Goal: Answer question/provide support: Share knowledge or assist other users

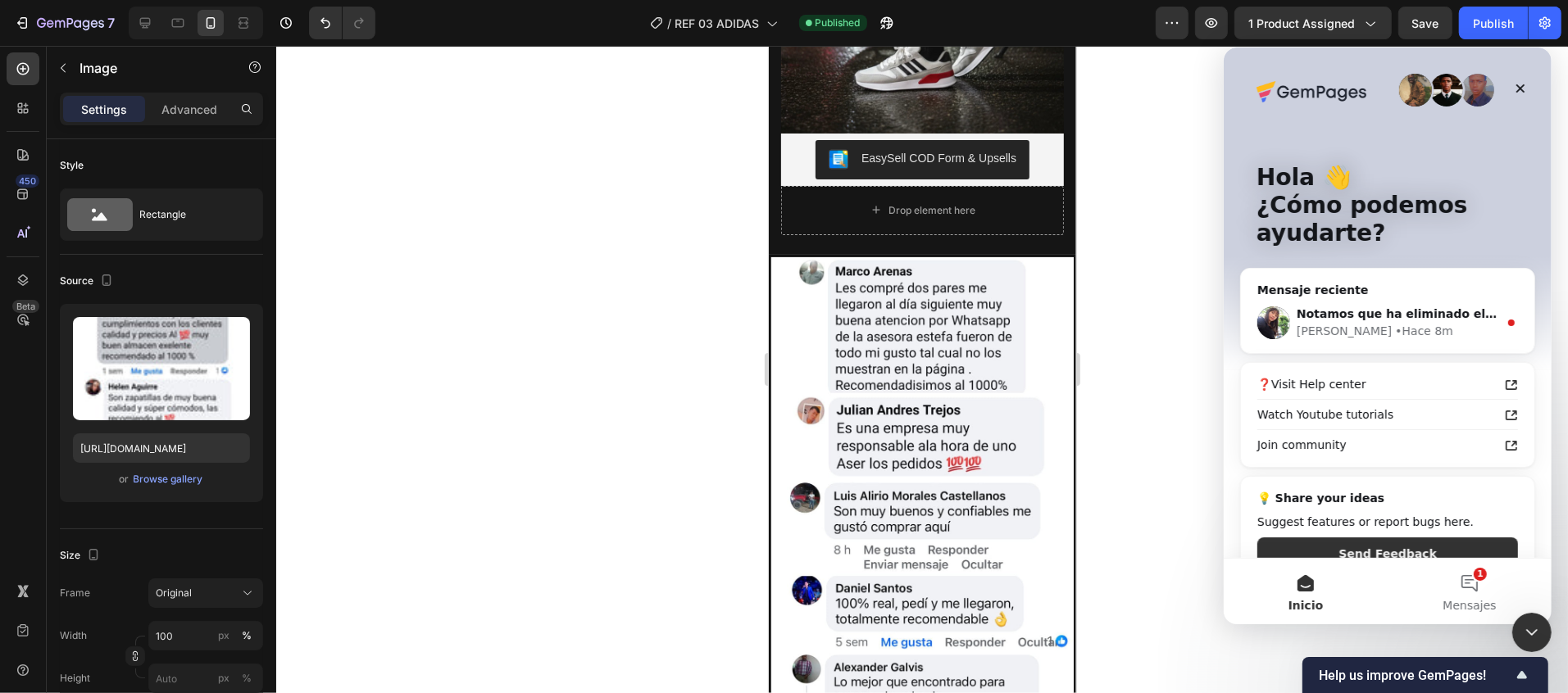
scroll to position [328, 0]
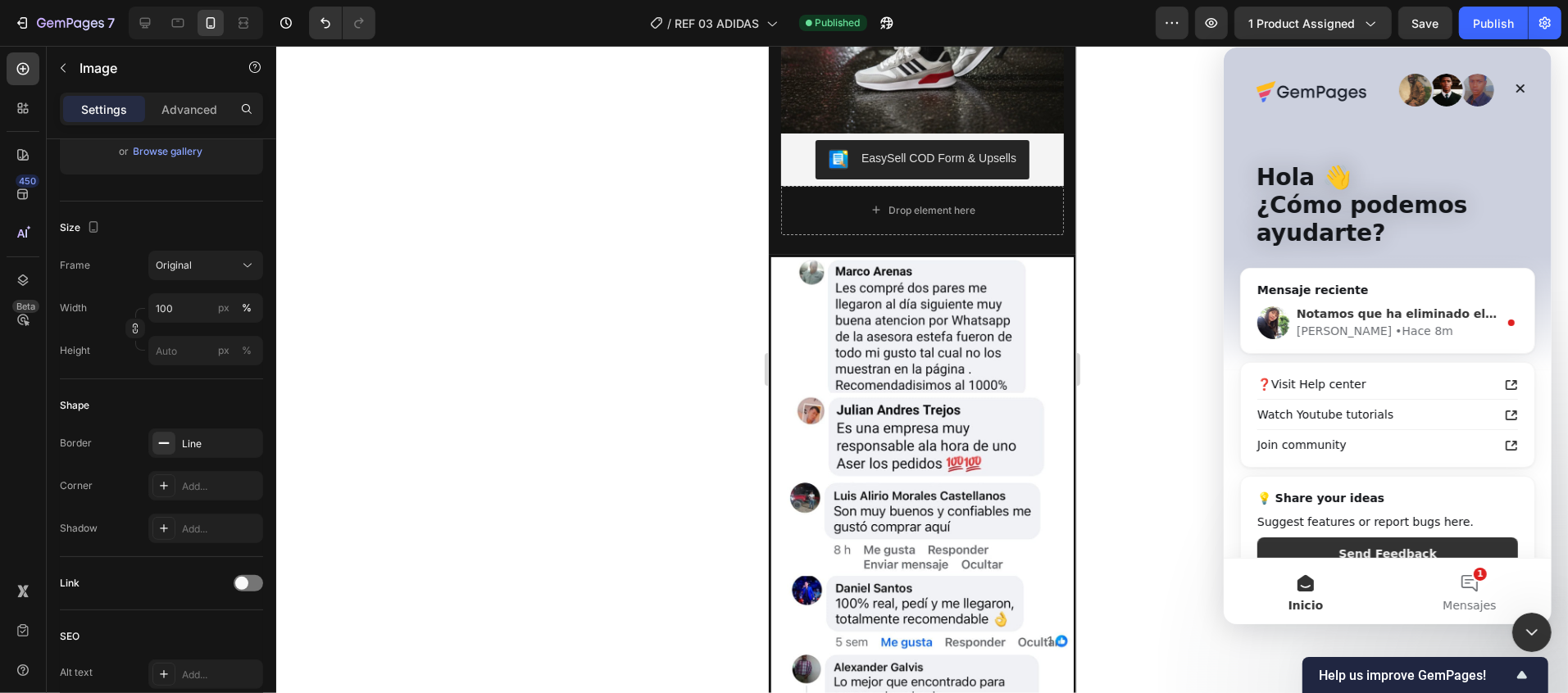
click at [1394, 335] on div "• Hace 8m" at bounding box center [1422, 330] width 58 height 17
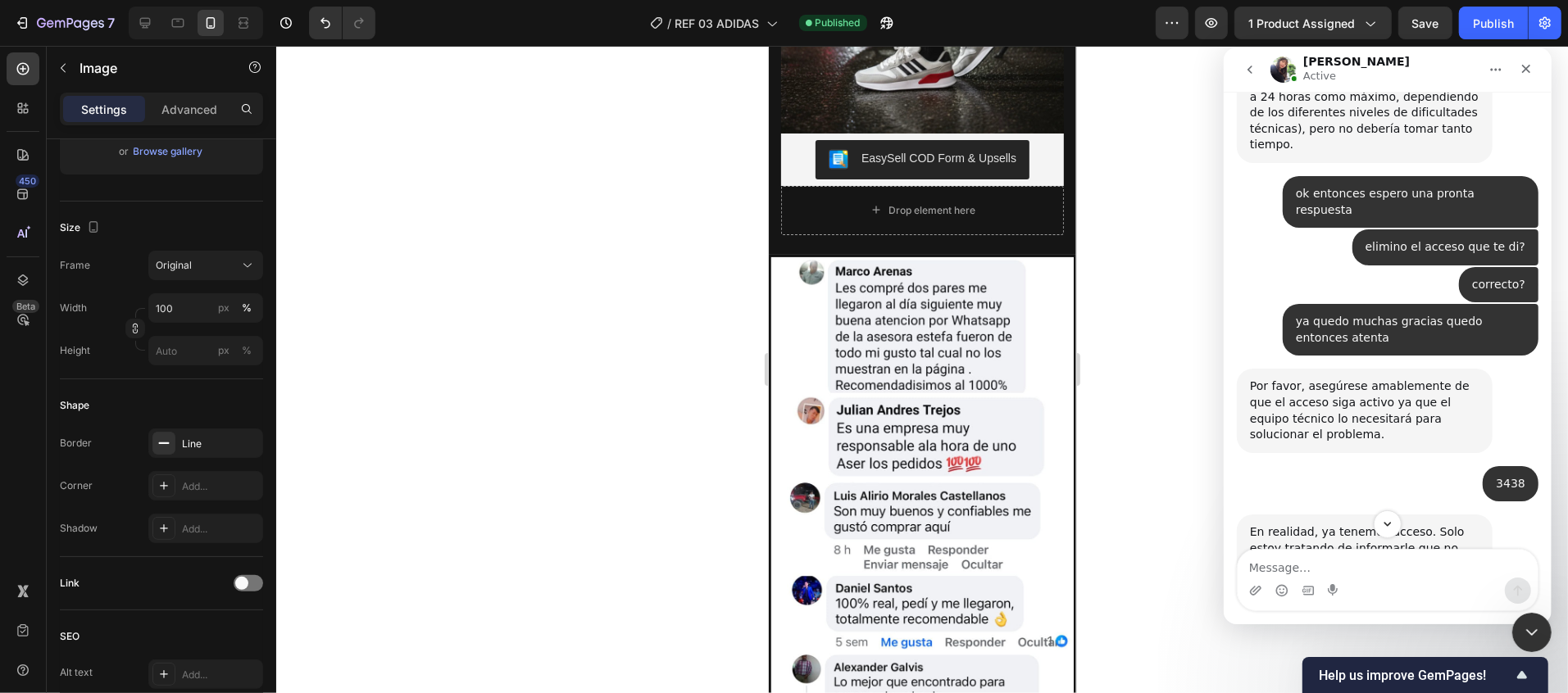
scroll to position [4767, 0]
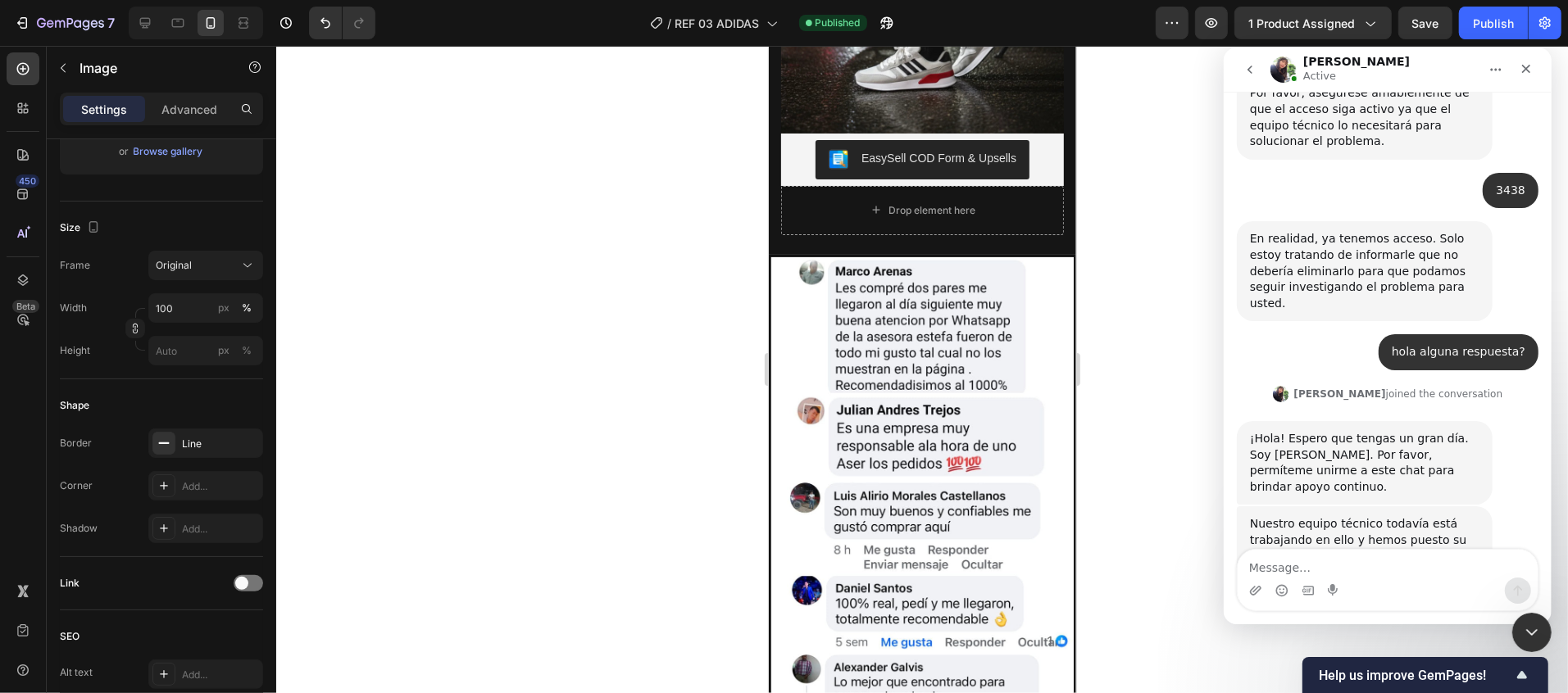
click at [1352, 558] on textarea "Message…" at bounding box center [1387, 562] width 300 height 28
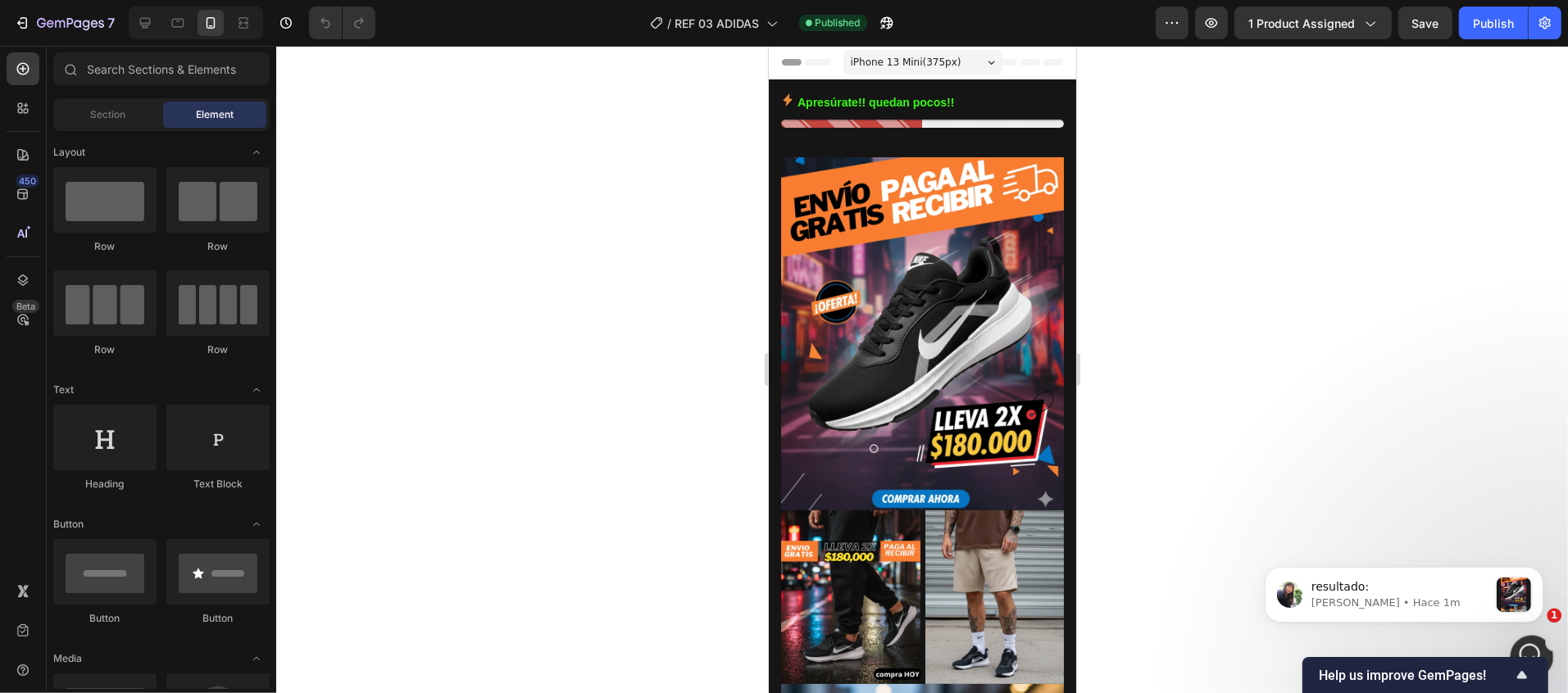
click at [1533, 643] on div "Abrir Intercom Messenger" at bounding box center [1529, 654] width 54 height 54
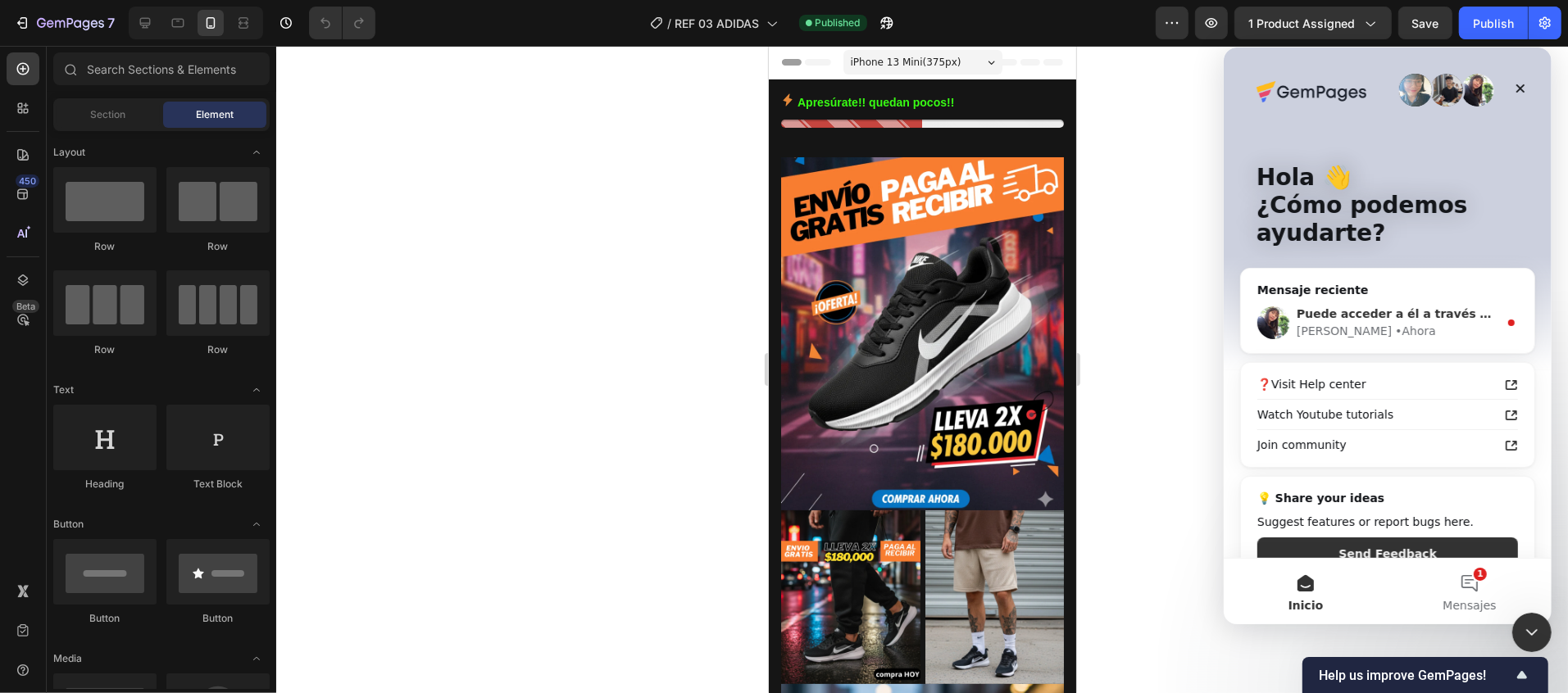
click at [1423, 339] on div "Tina • Ahora" at bounding box center [1397, 330] width 202 height 17
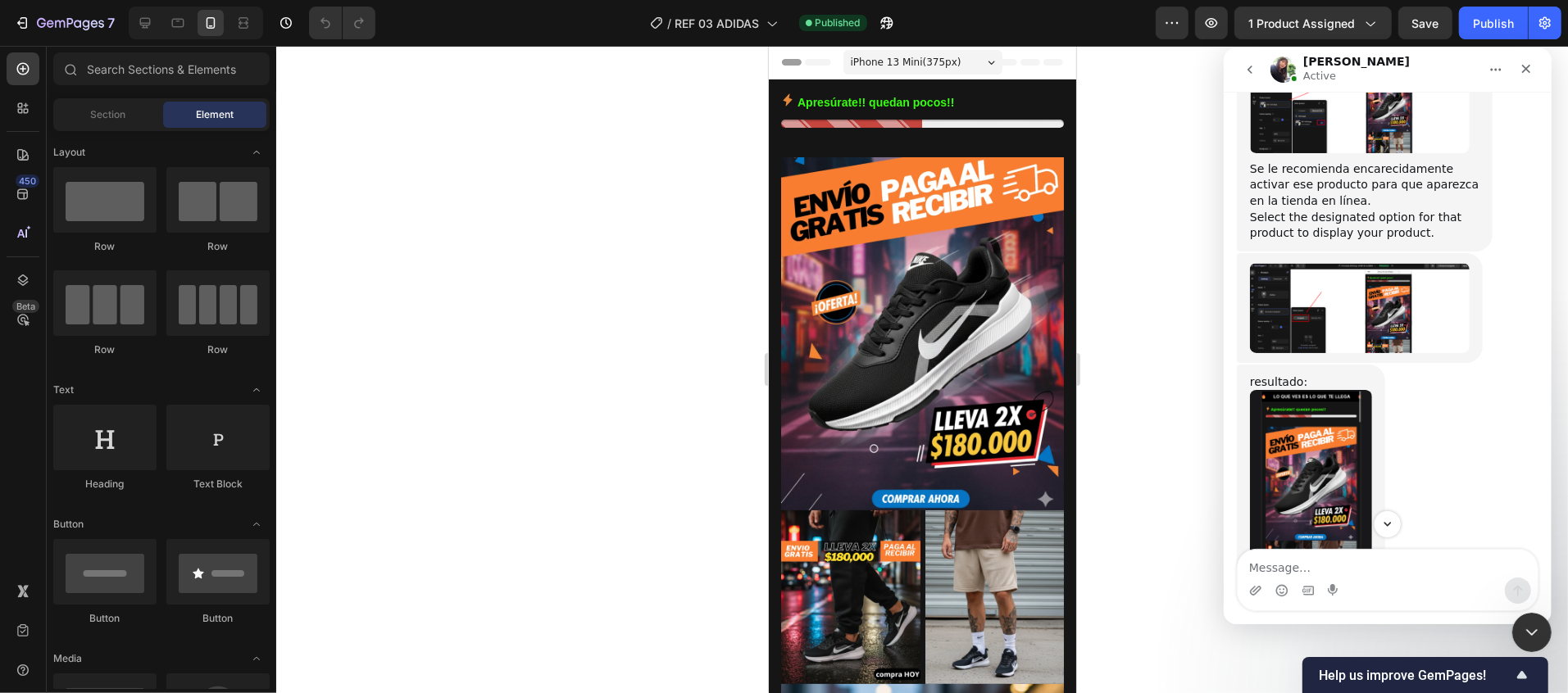
scroll to position [5835, 0]
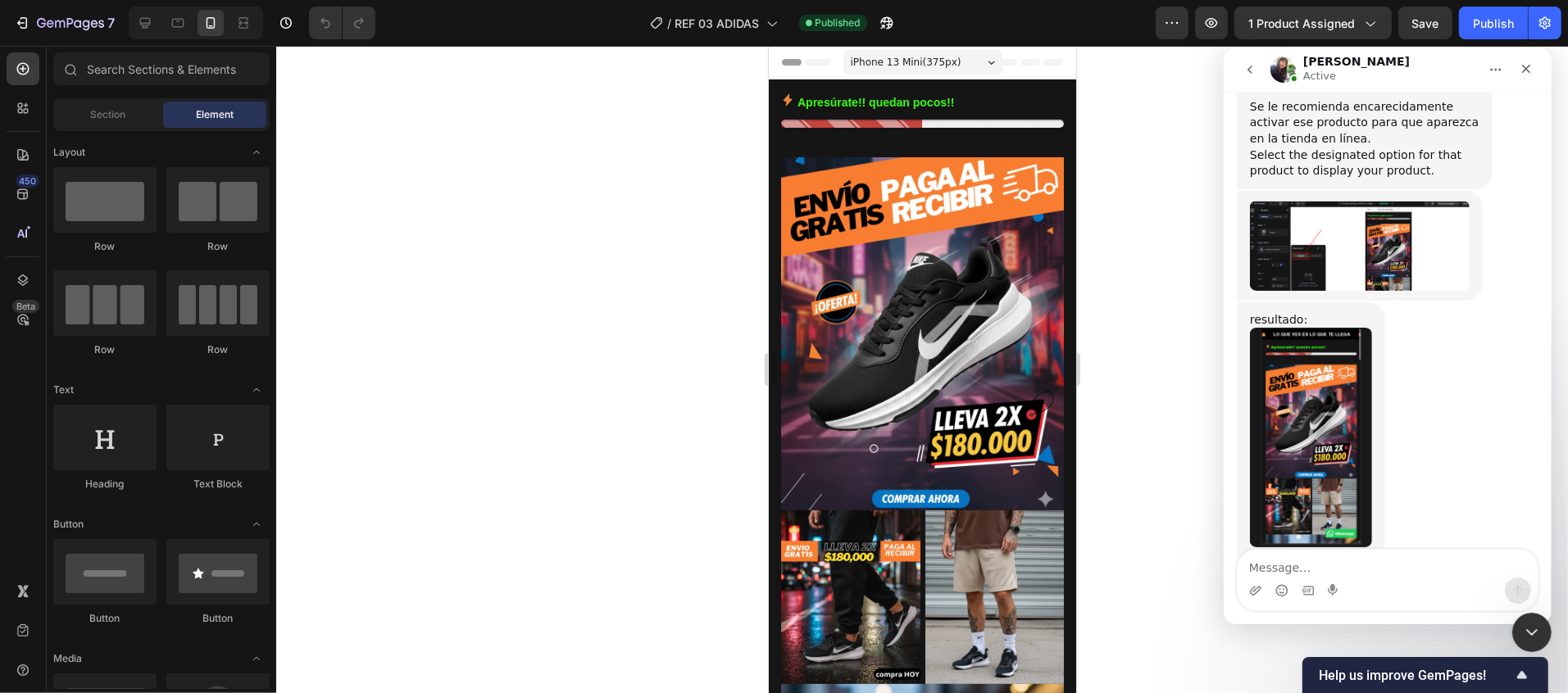
click at [1317, 617] on link "https://builder.gempages.net/editor/558319864658264937/586328434548933405?type=…" at bounding box center [1361, 631] width 201 height 29
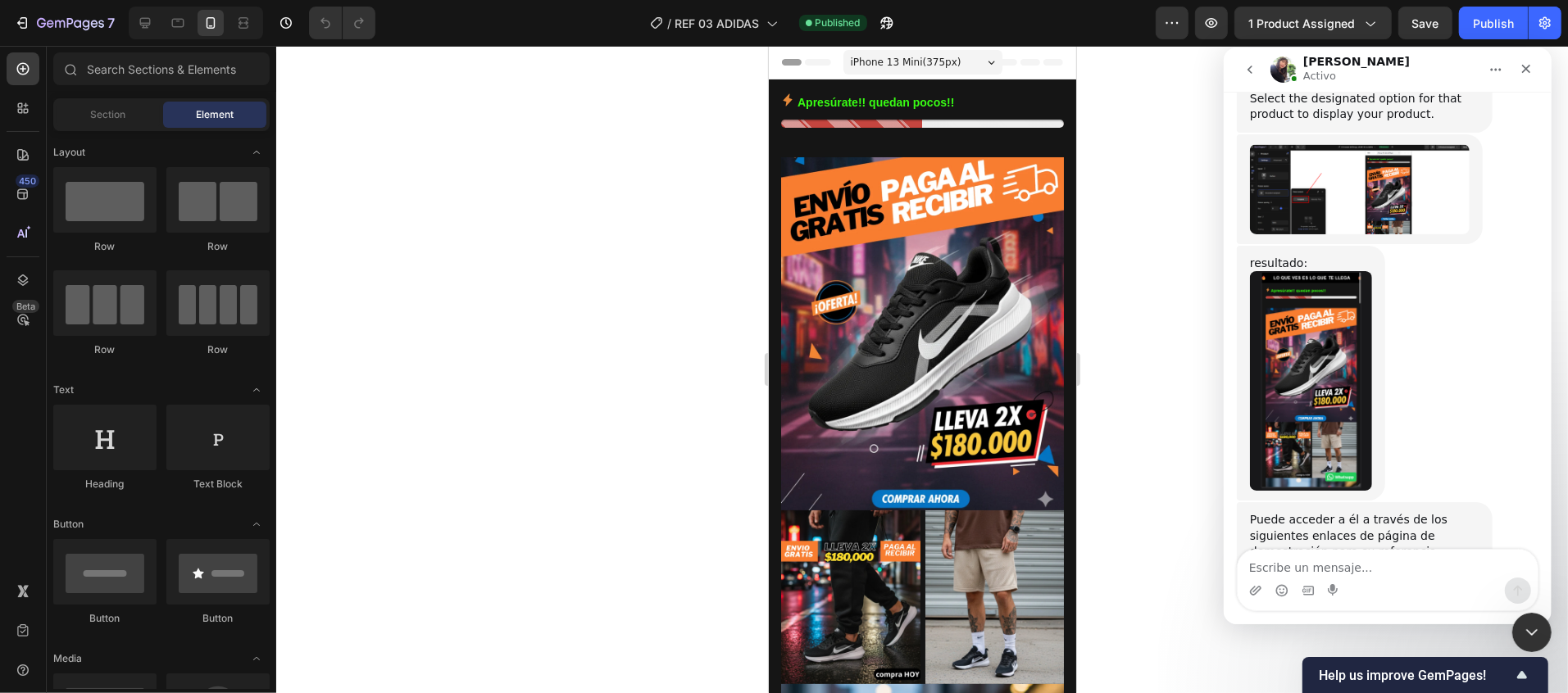
scroll to position [5798, 0]
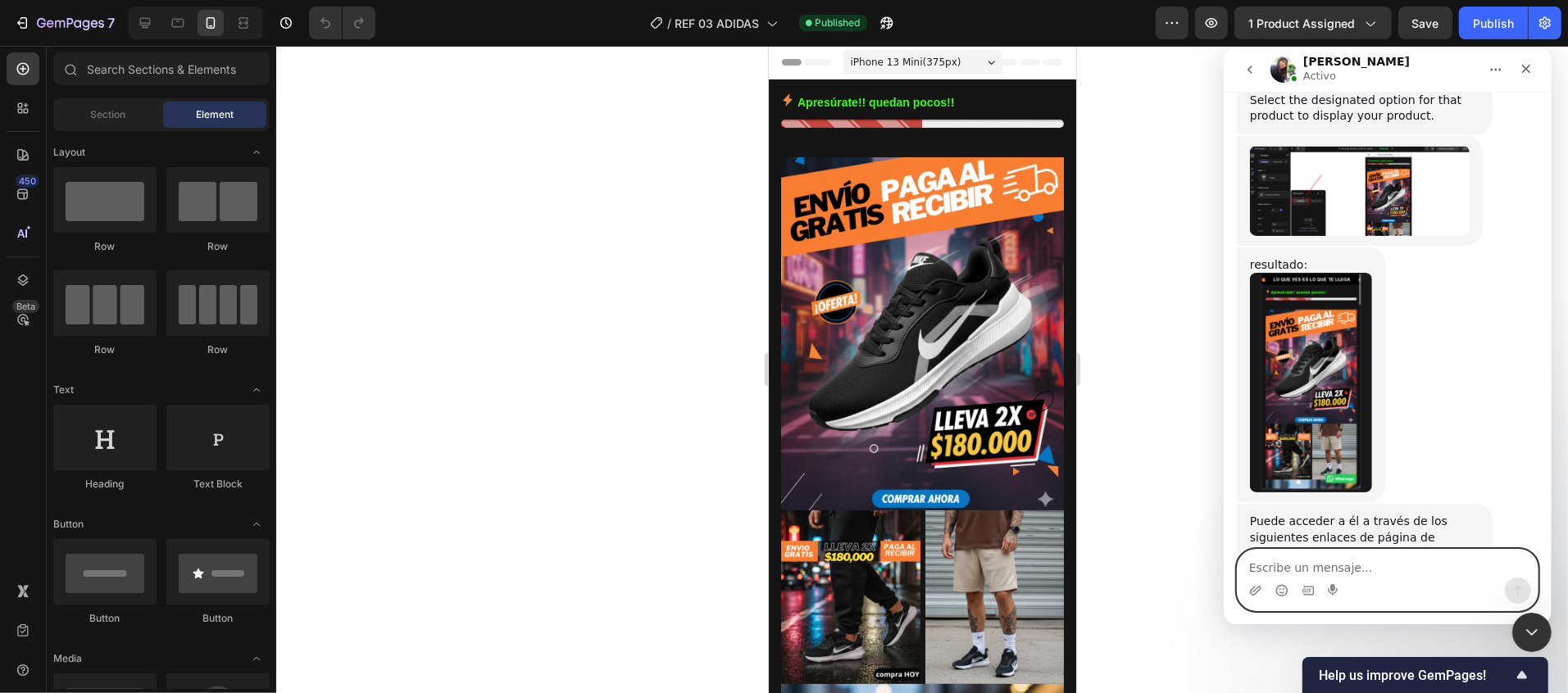
click at [1341, 559] on textarea "Escribe un mensaje..." at bounding box center [1387, 562] width 300 height 28
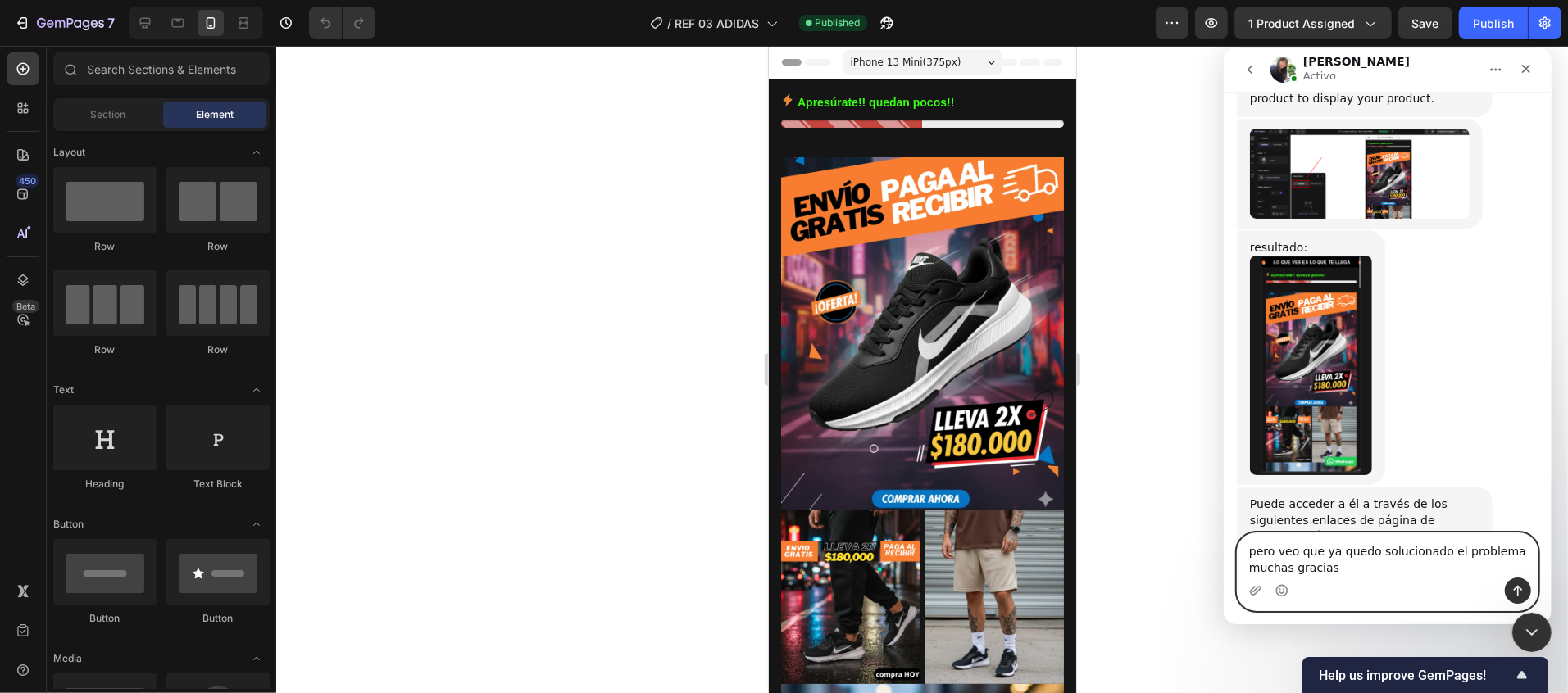
type textarea "pero veo que ya quedo solucionado el problema muchas gracias"
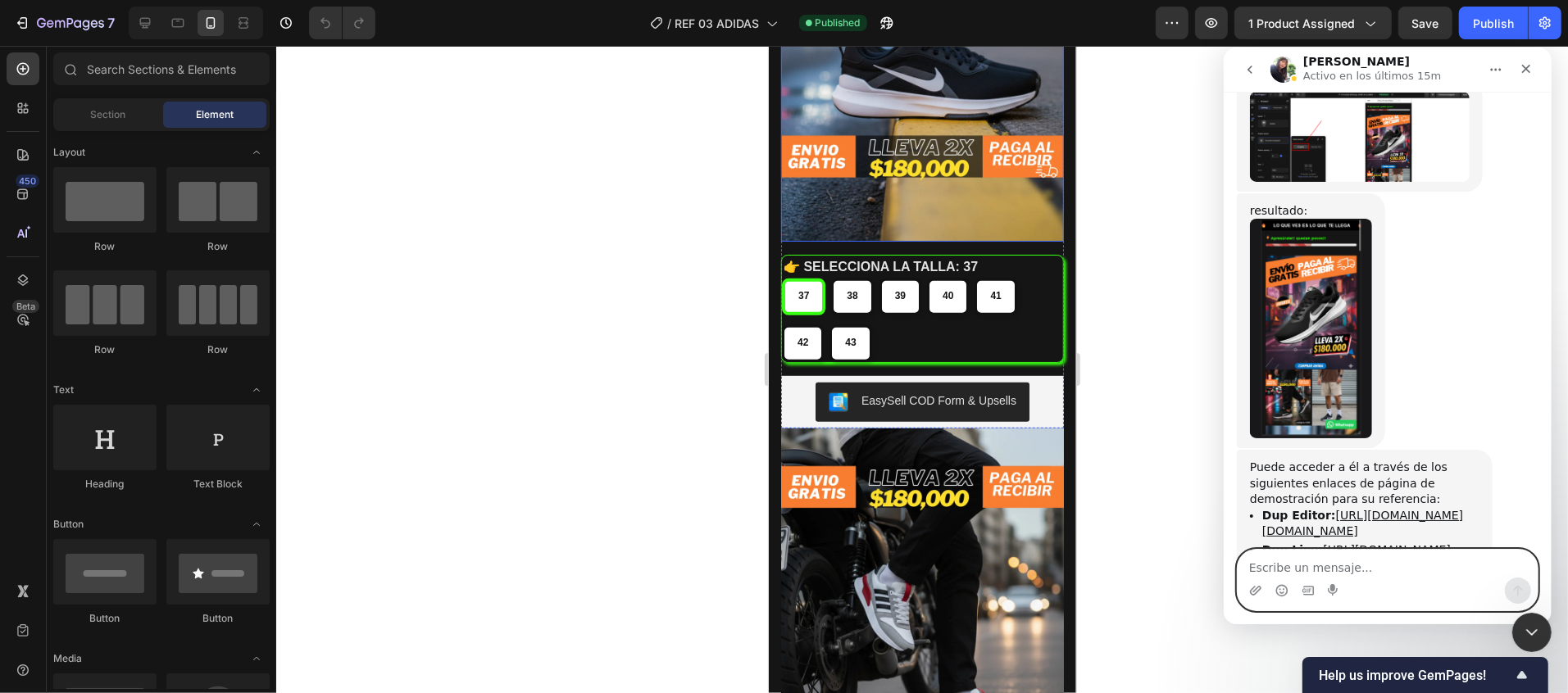
scroll to position [819, 0]
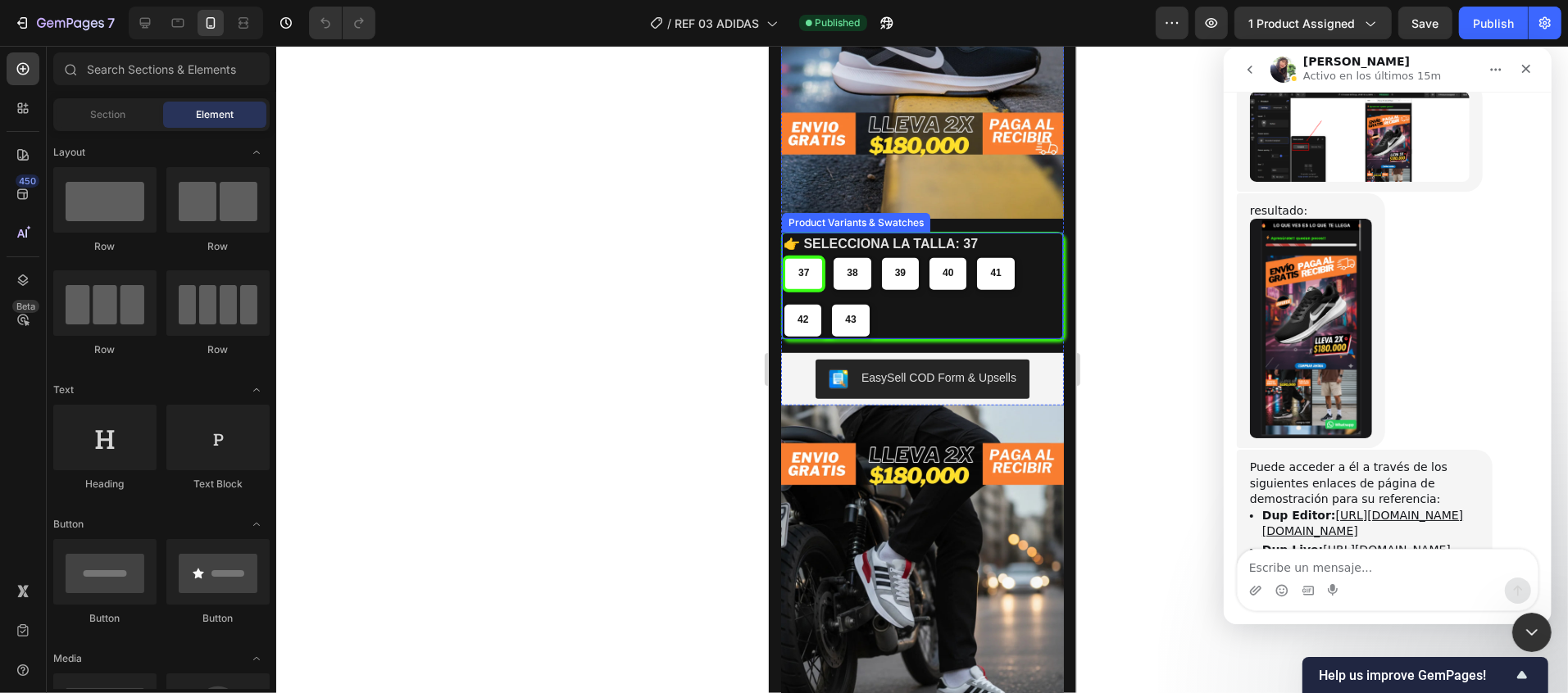
click at [1012, 254] on div "37 37 37 38 38 38 39 39 39 40 40 40 41 41 41 42 42 42 43 43 43" at bounding box center [922, 296] width 281 height 83
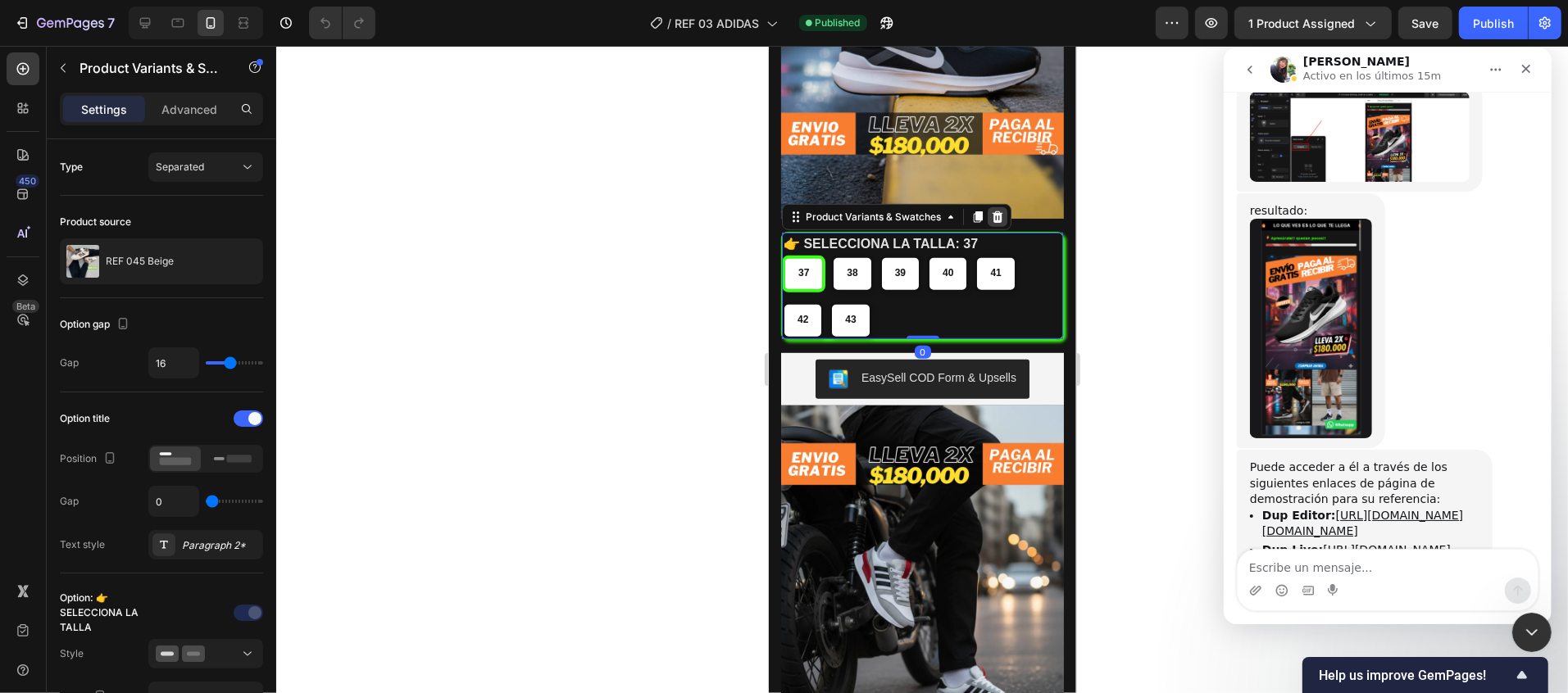
click at [991, 210] on icon at bounding box center [995, 216] width 13 height 13
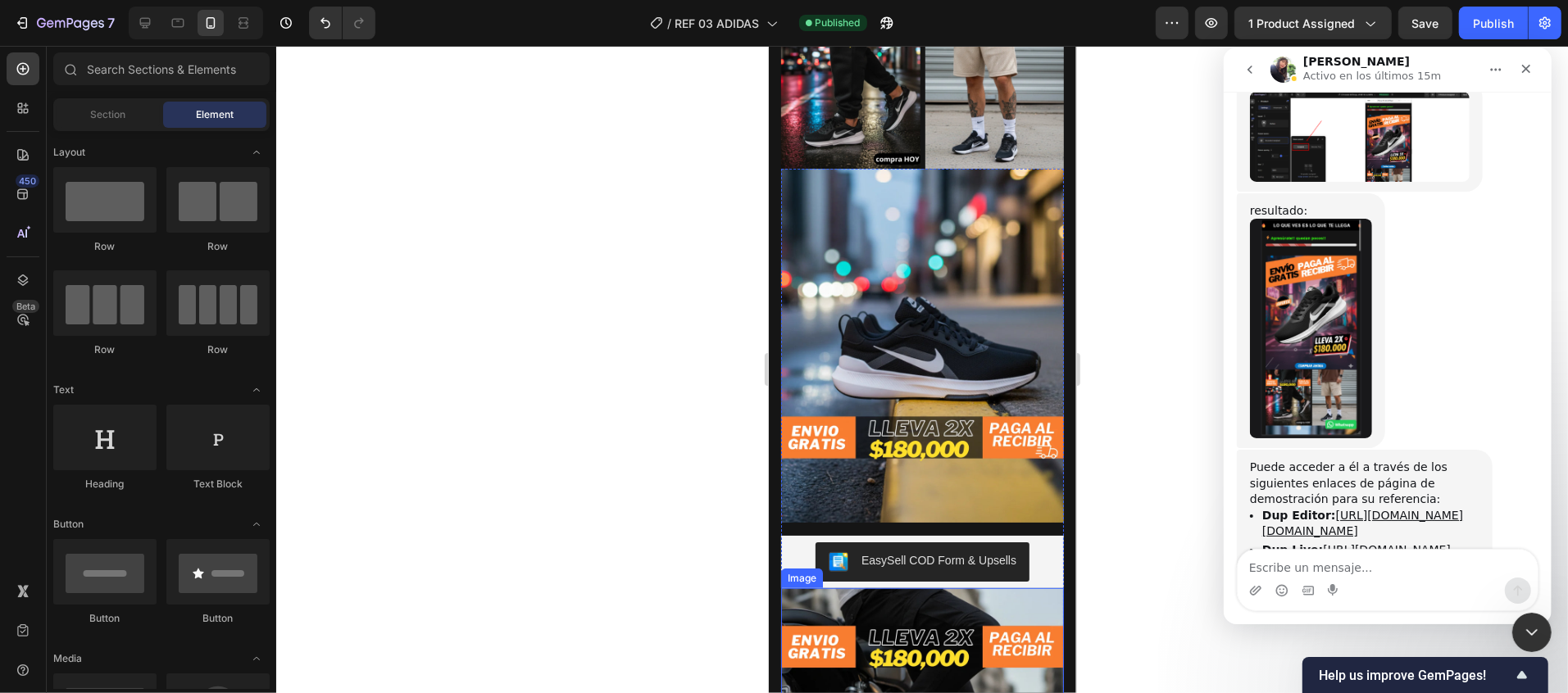
scroll to position [491, 0]
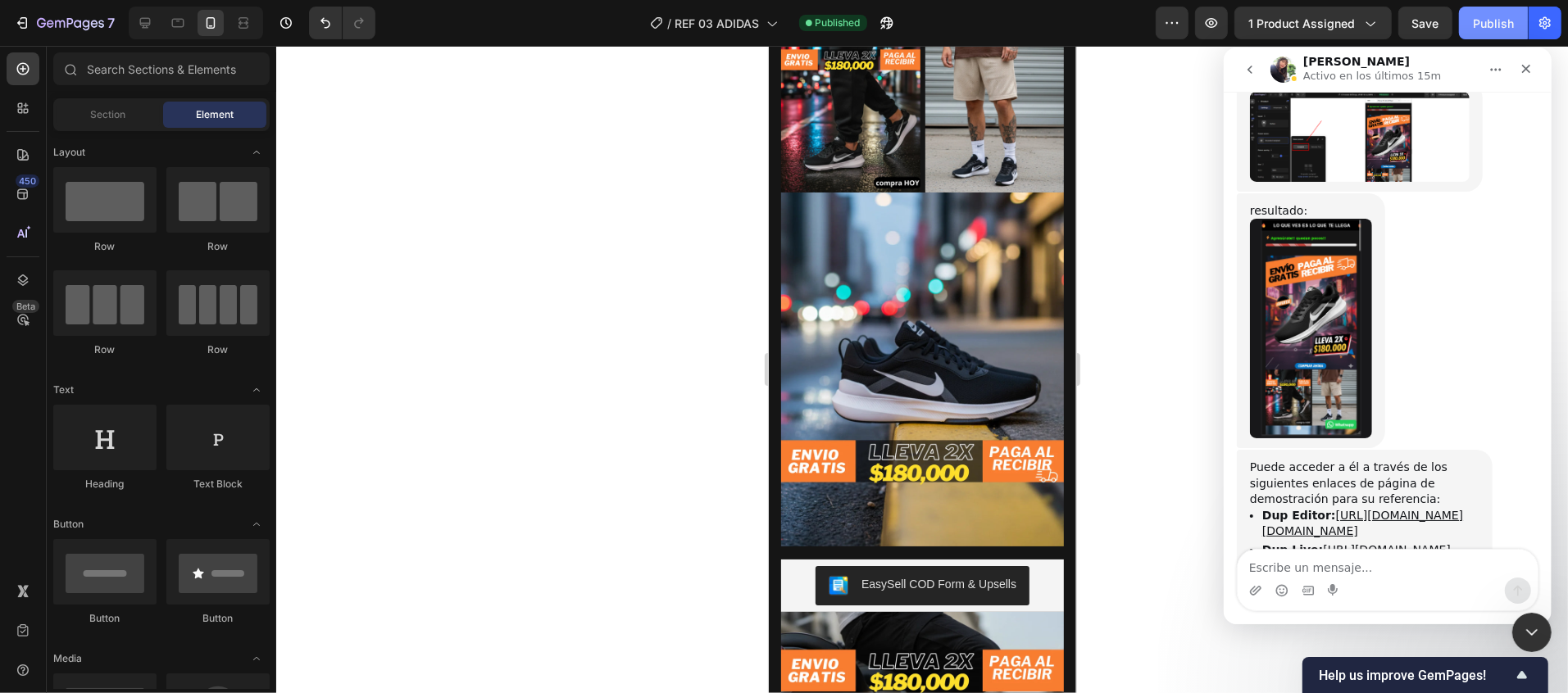
click at [1482, 20] on div "Publish" at bounding box center [1493, 23] width 41 height 17
click at [213, 23] on icon at bounding box center [210, 23] width 17 height 17
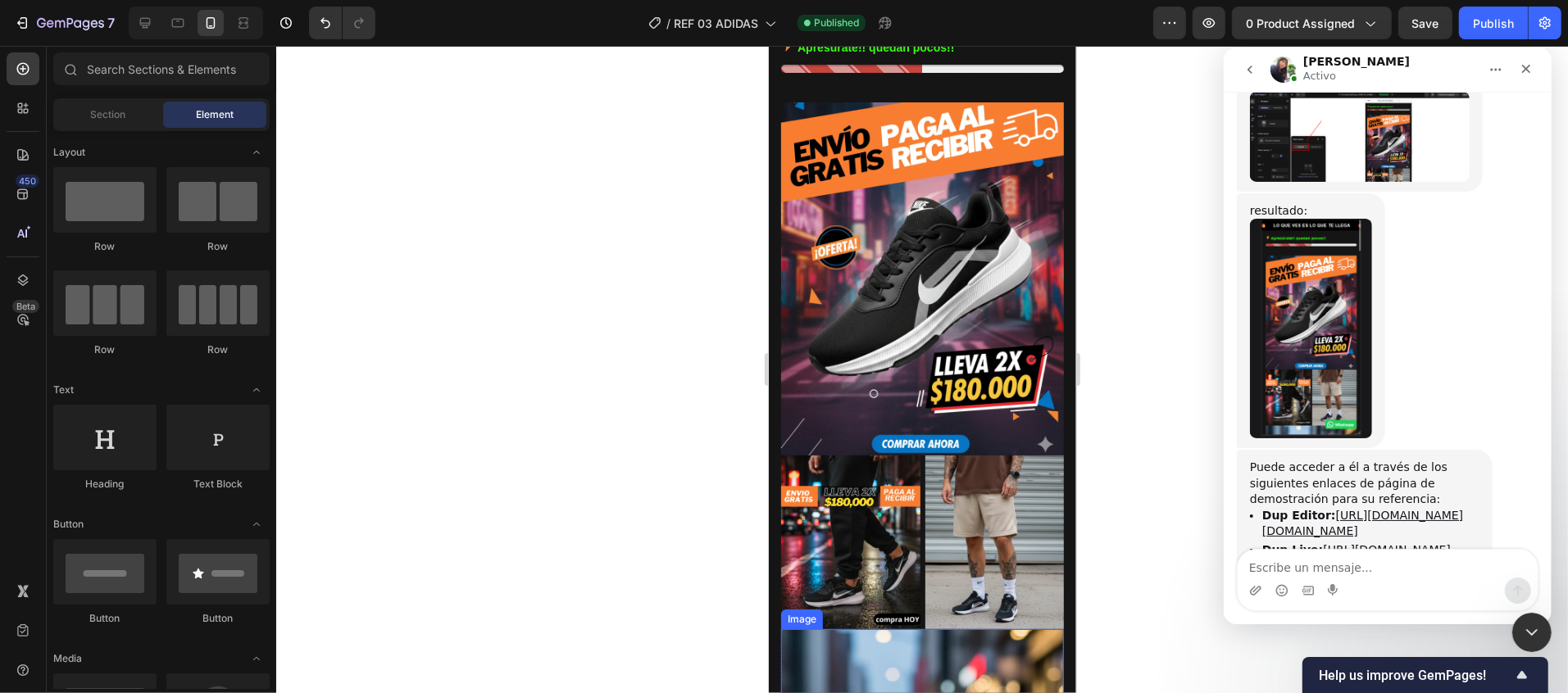
scroll to position [0, 0]
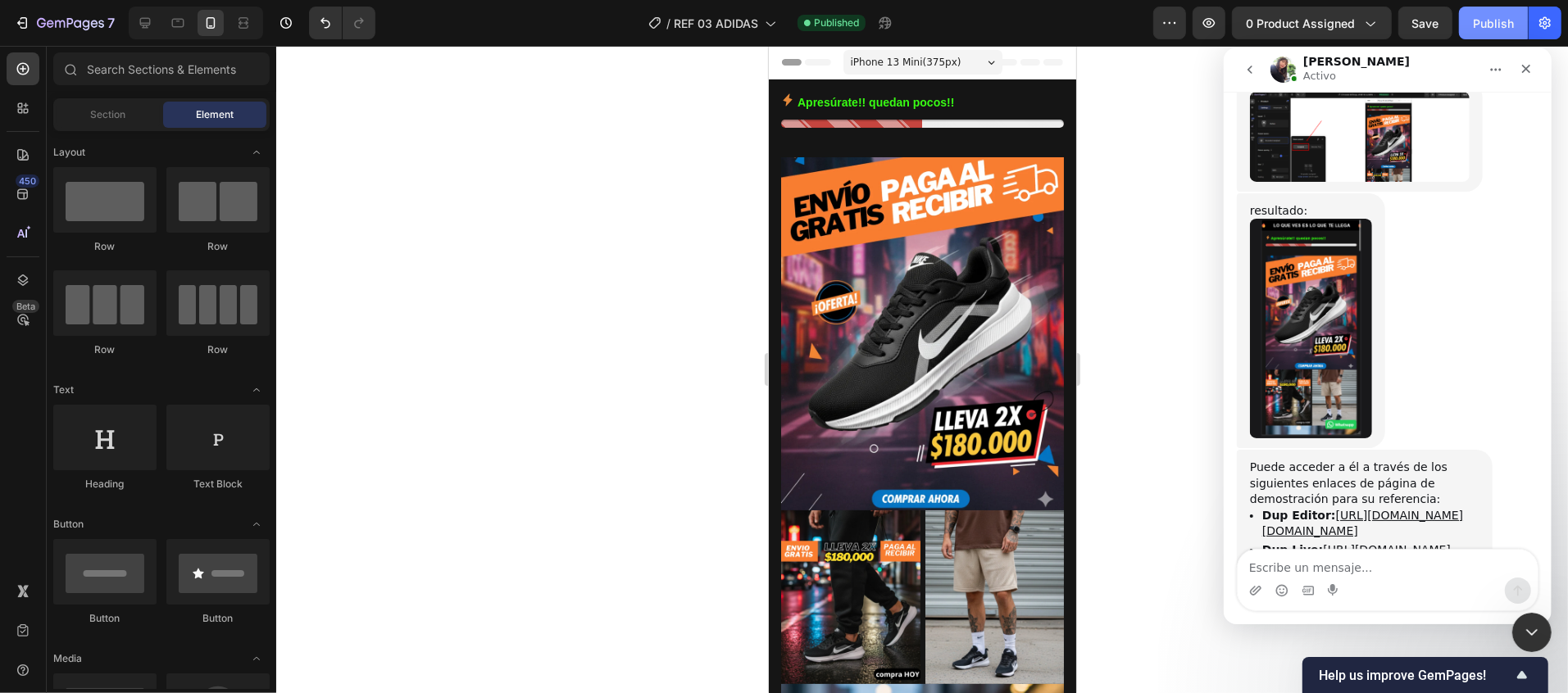
click at [1498, 12] on button "Publish" at bounding box center [1494, 23] width 69 height 33
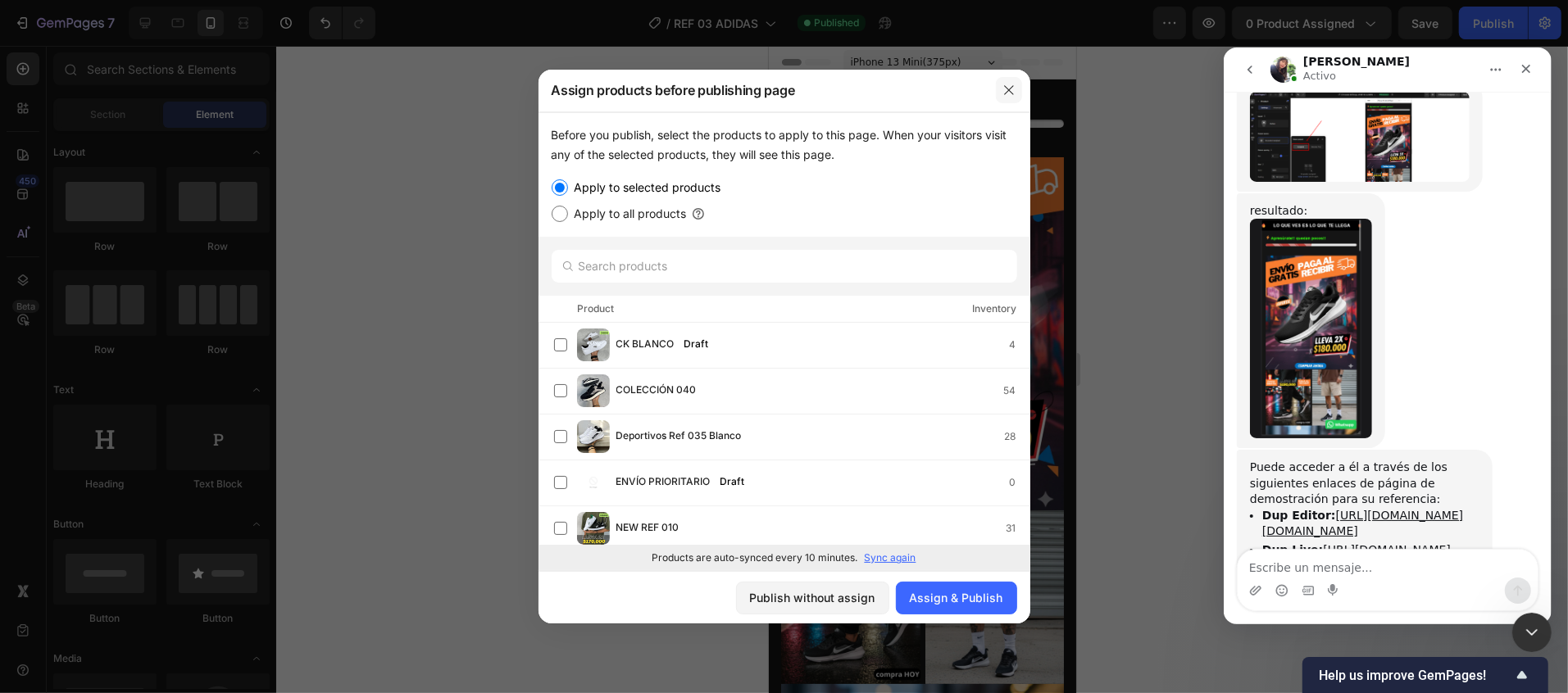
click at [1013, 80] on button "button" at bounding box center [1008, 90] width 26 height 26
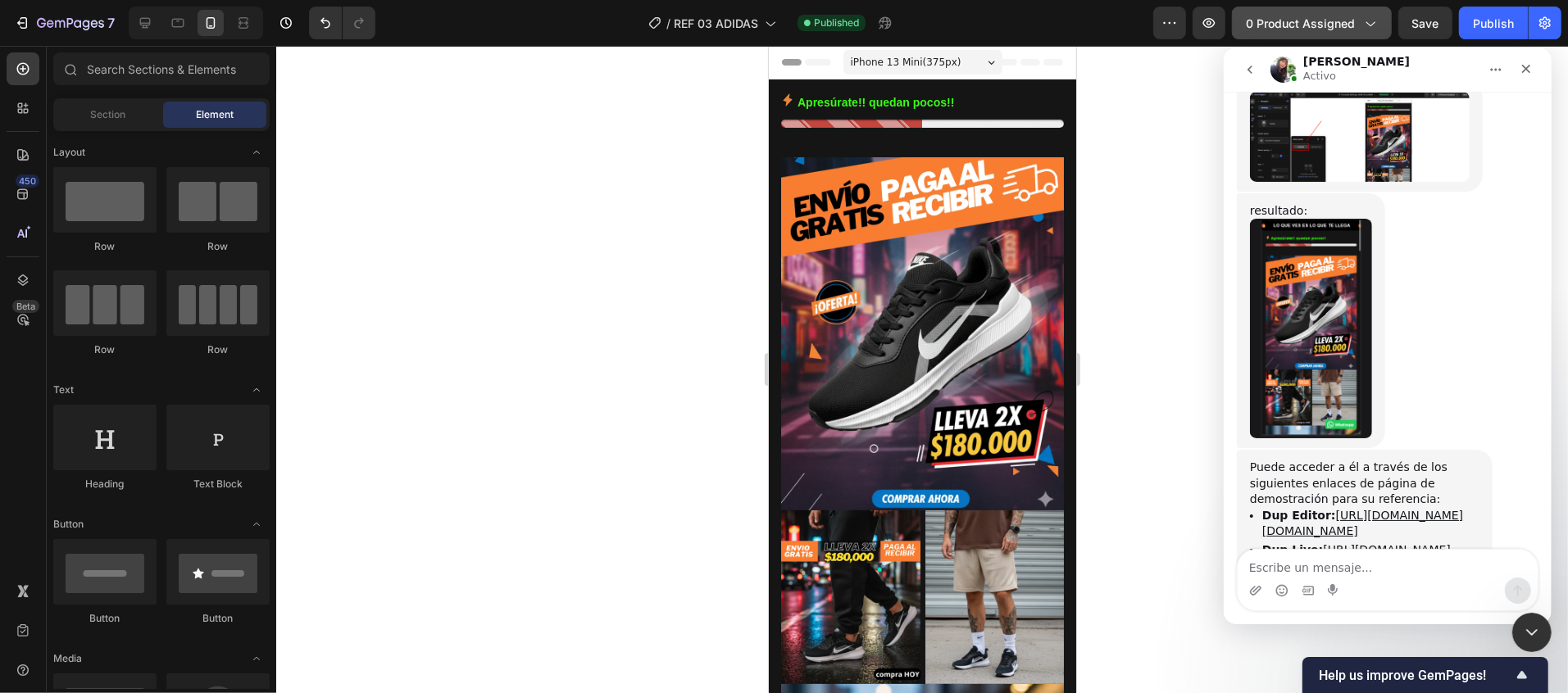
click at [1326, 17] on span "0 product assigned" at bounding box center [1301, 23] width 109 height 17
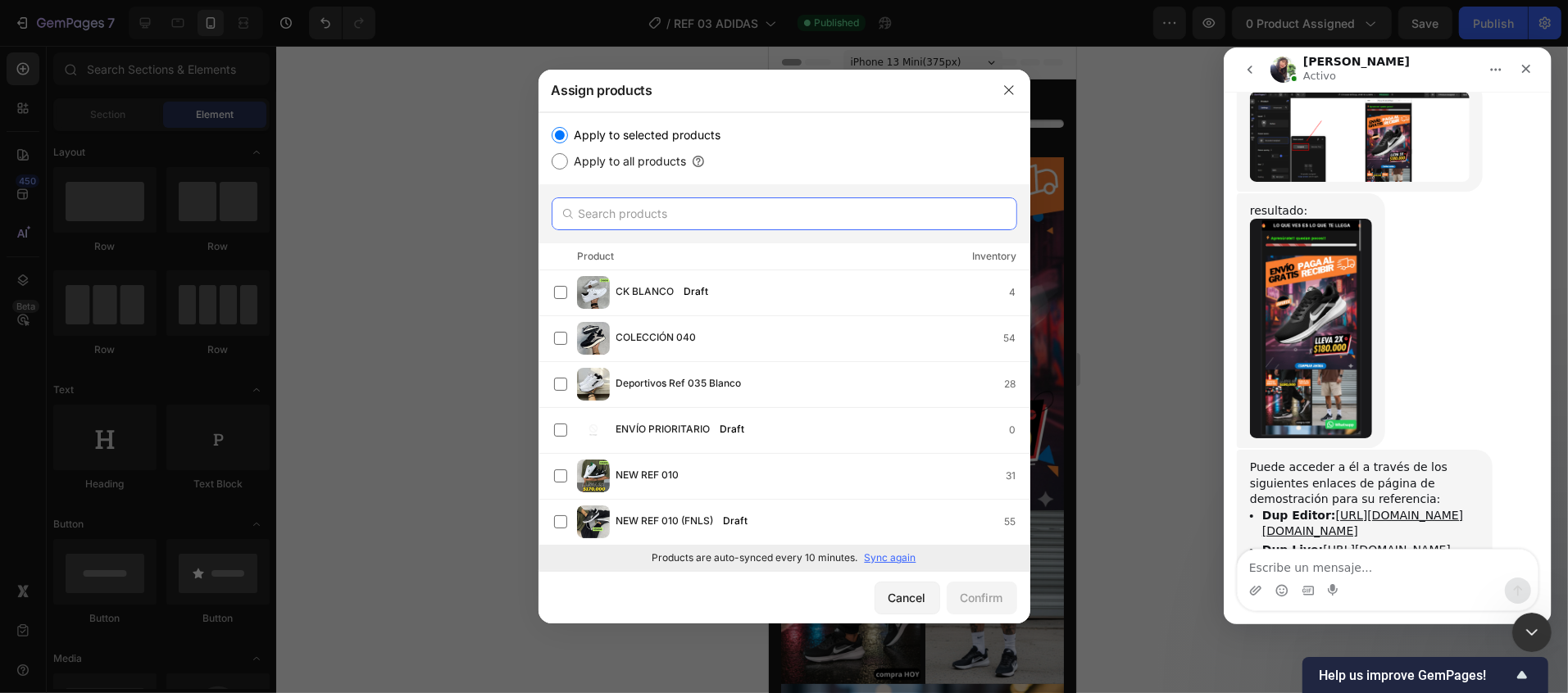
click at [770, 217] on input "text" at bounding box center [784, 213] width 466 height 33
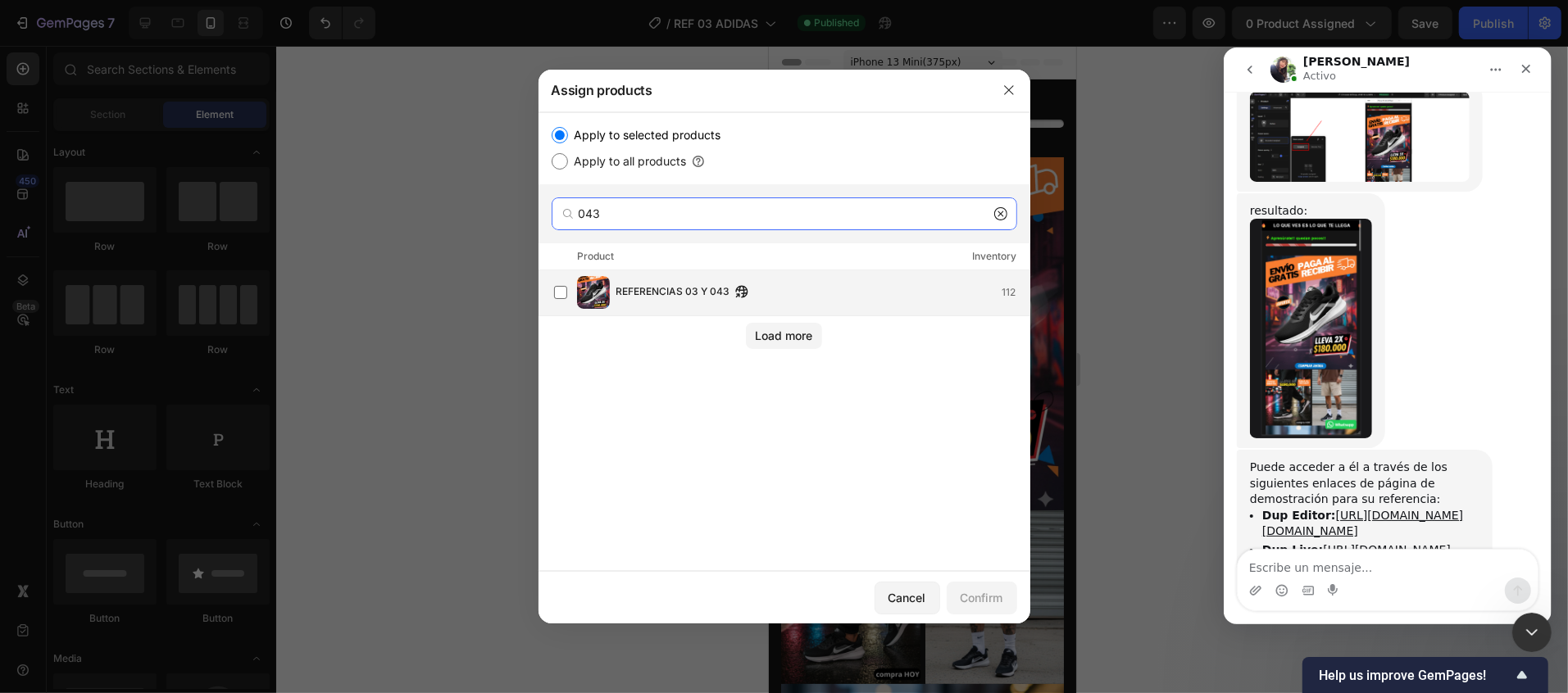
type input "043"
click at [791, 303] on div "REFERENCIAS 03 Y 043 112" at bounding box center [791, 292] width 475 height 33
click at [962, 606] on div "Confirm" at bounding box center [982, 597] width 43 height 17
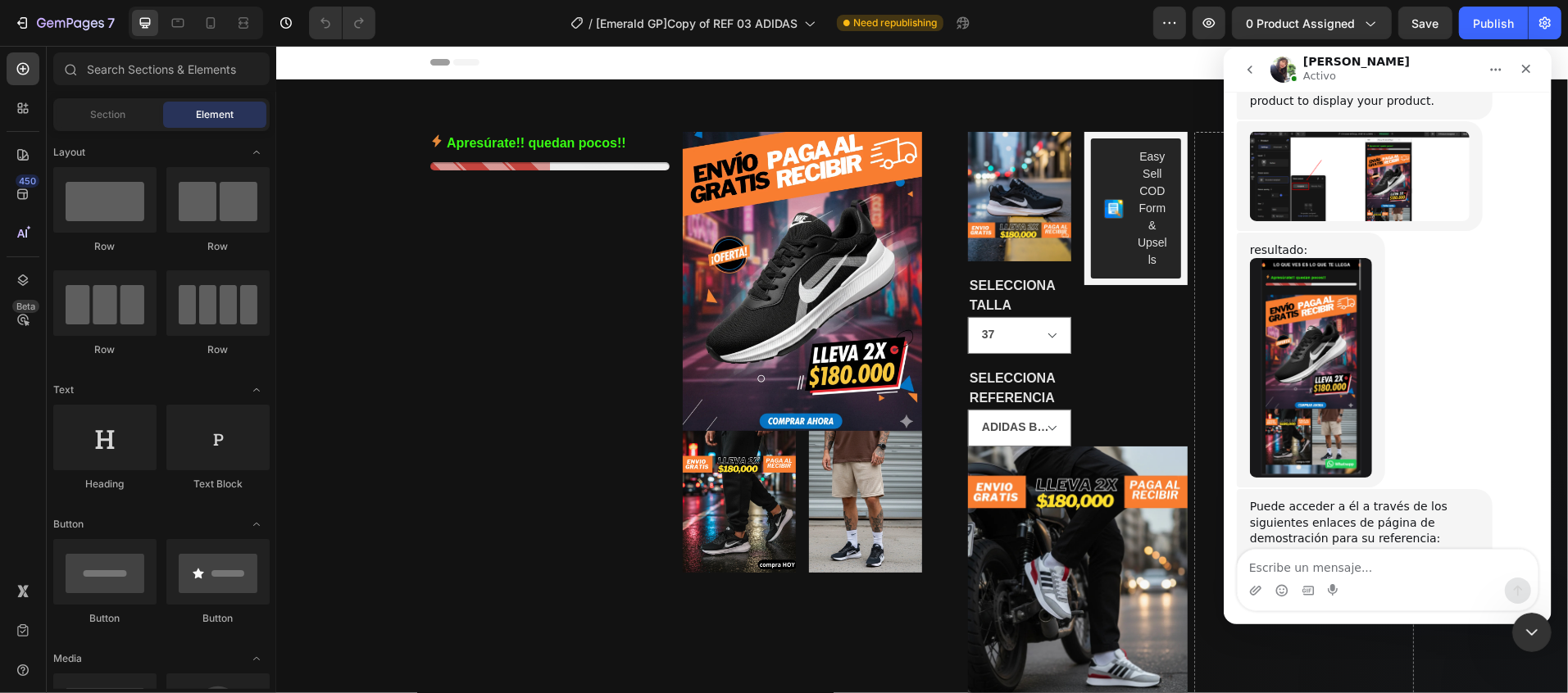
scroll to position [5750, 0]
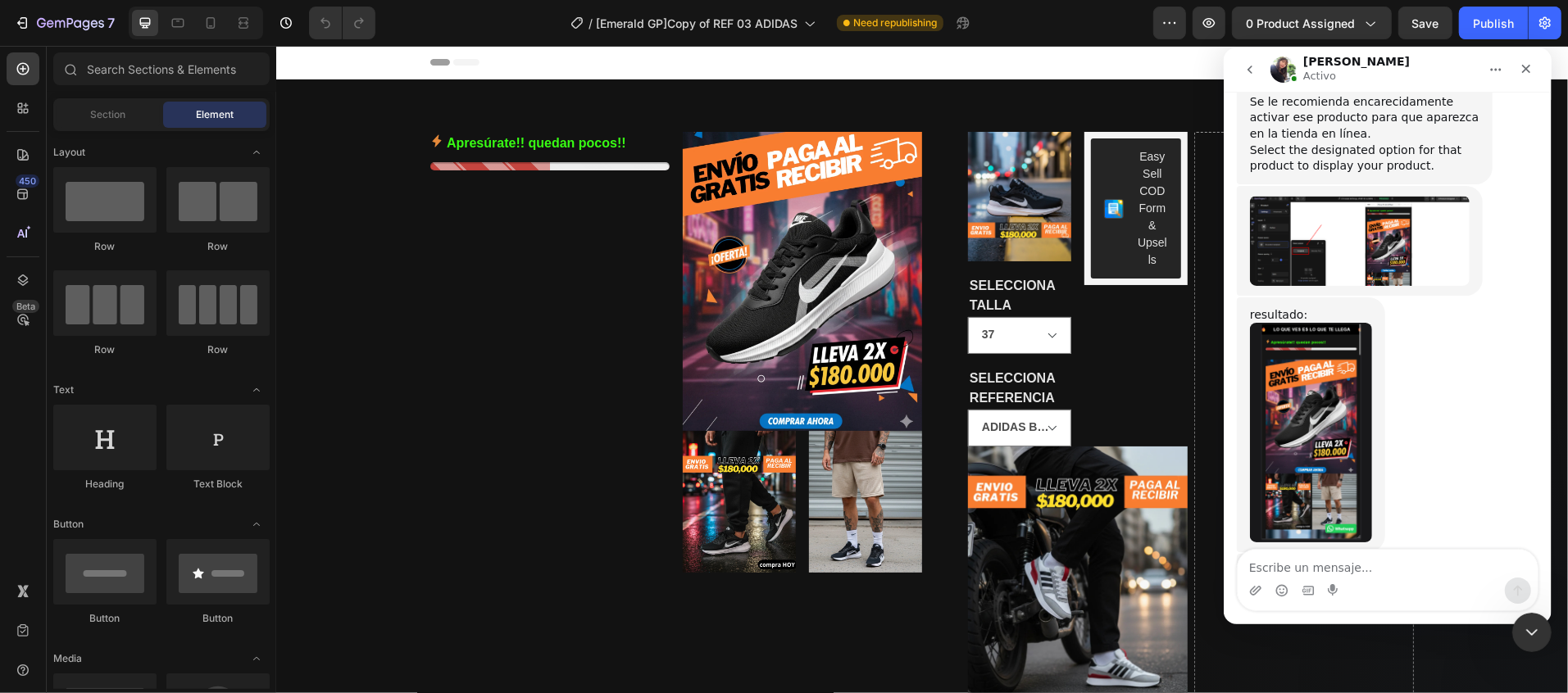
click at [1322, 646] on link "[URL][DOMAIN_NAME]" at bounding box center [1386, 652] width 128 height 13
click at [1318, 612] on link "[URL][DOMAIN_NAME][DOMAIN_NAME]" at bounding box center [1361, 626] width 201 height 29
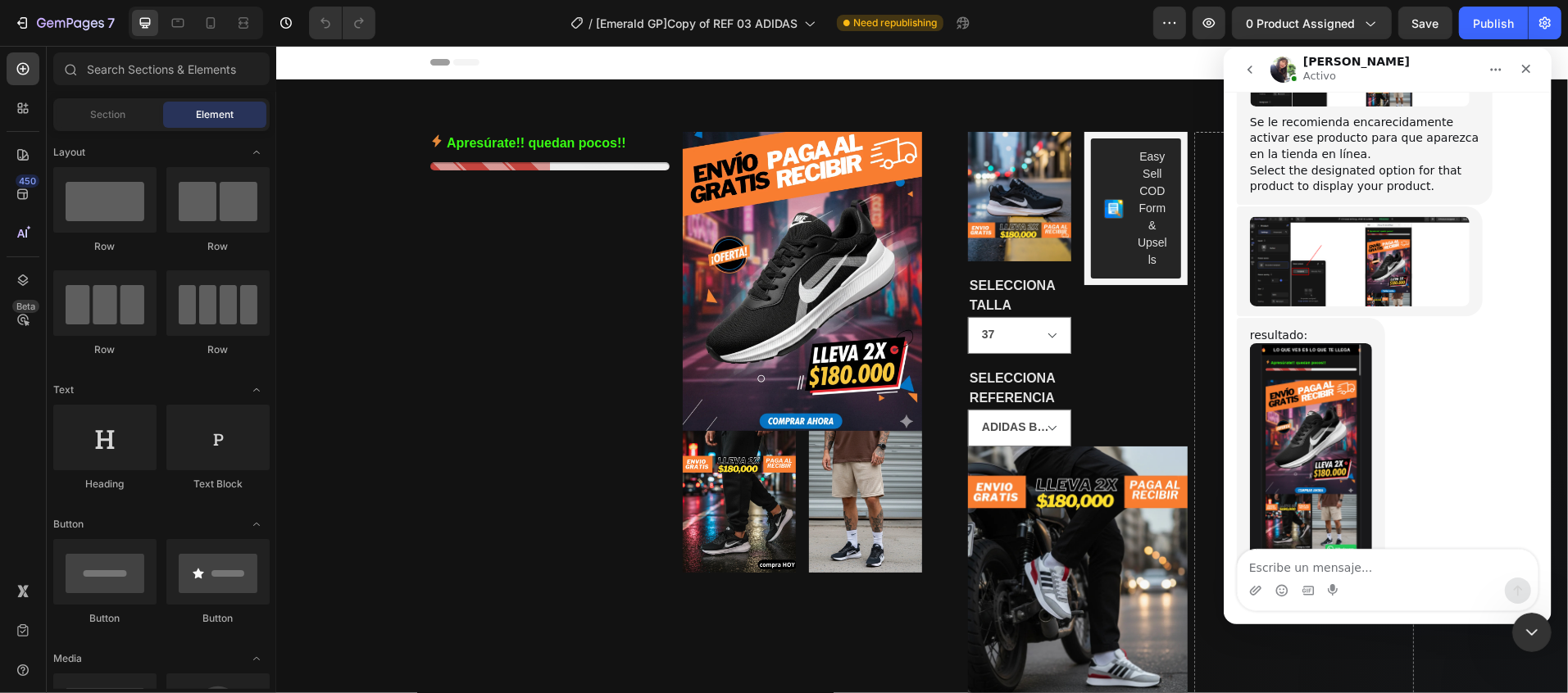
scroll to position [5750, 0]
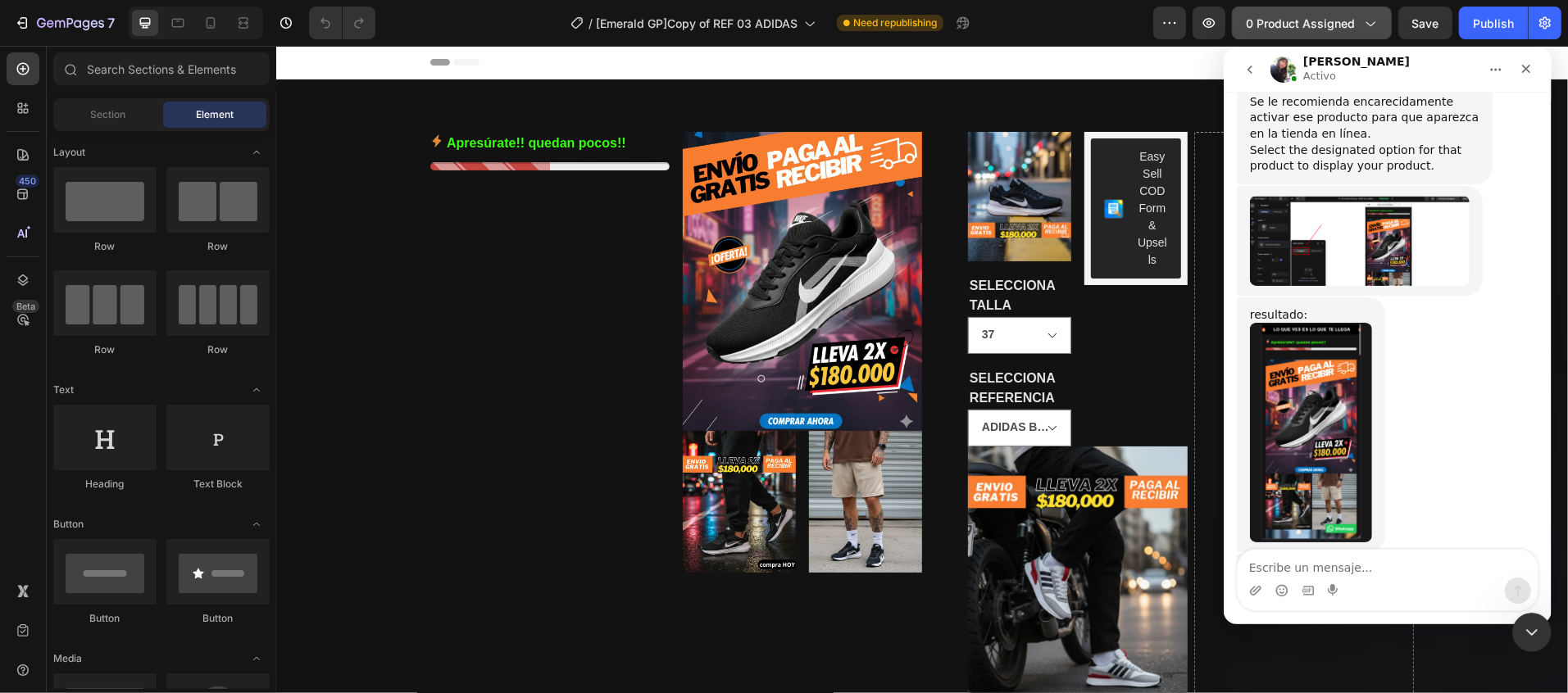
click at [1338, 15] on span "0 product assigned" at bounding box center [1301, 23] width 109 height 17
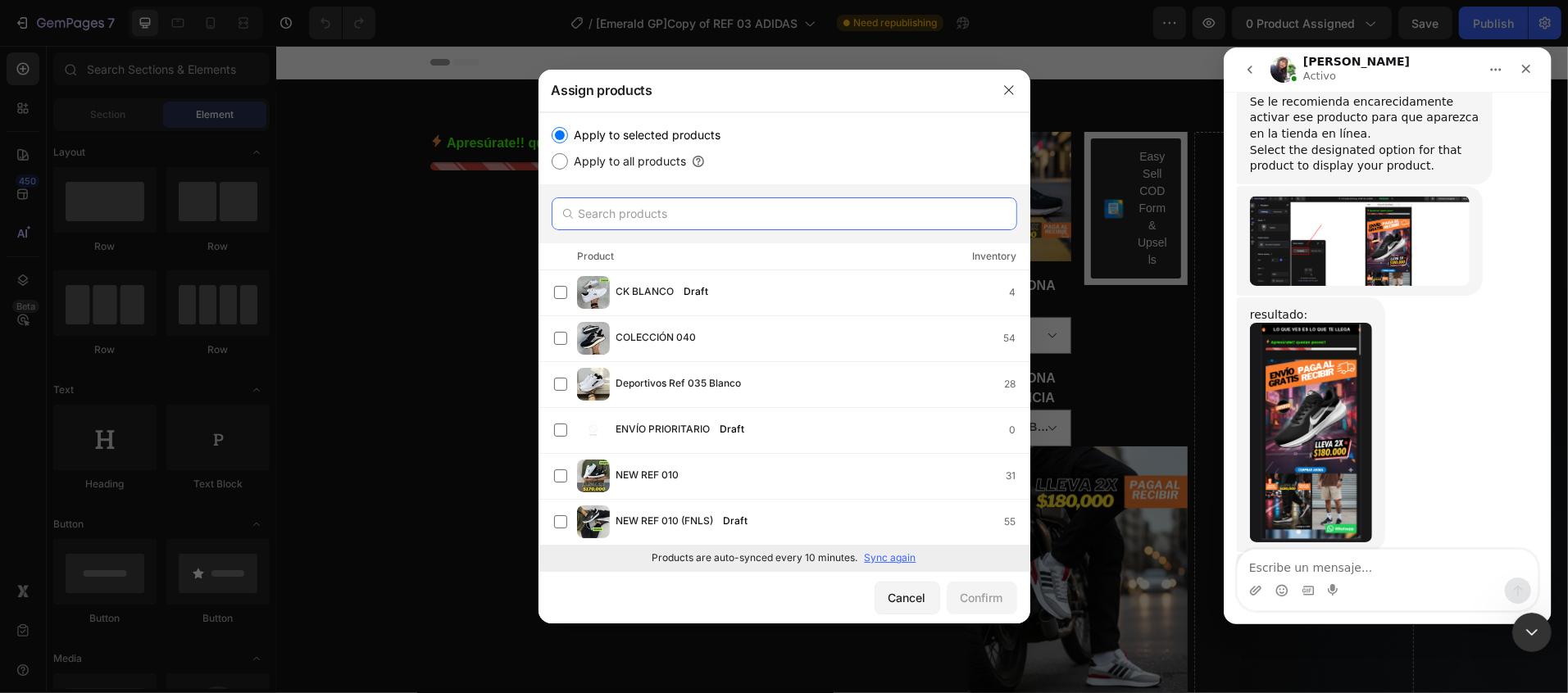
click at [732, 209] on input "text" at bounding box center [784, 213] width 466 height 33
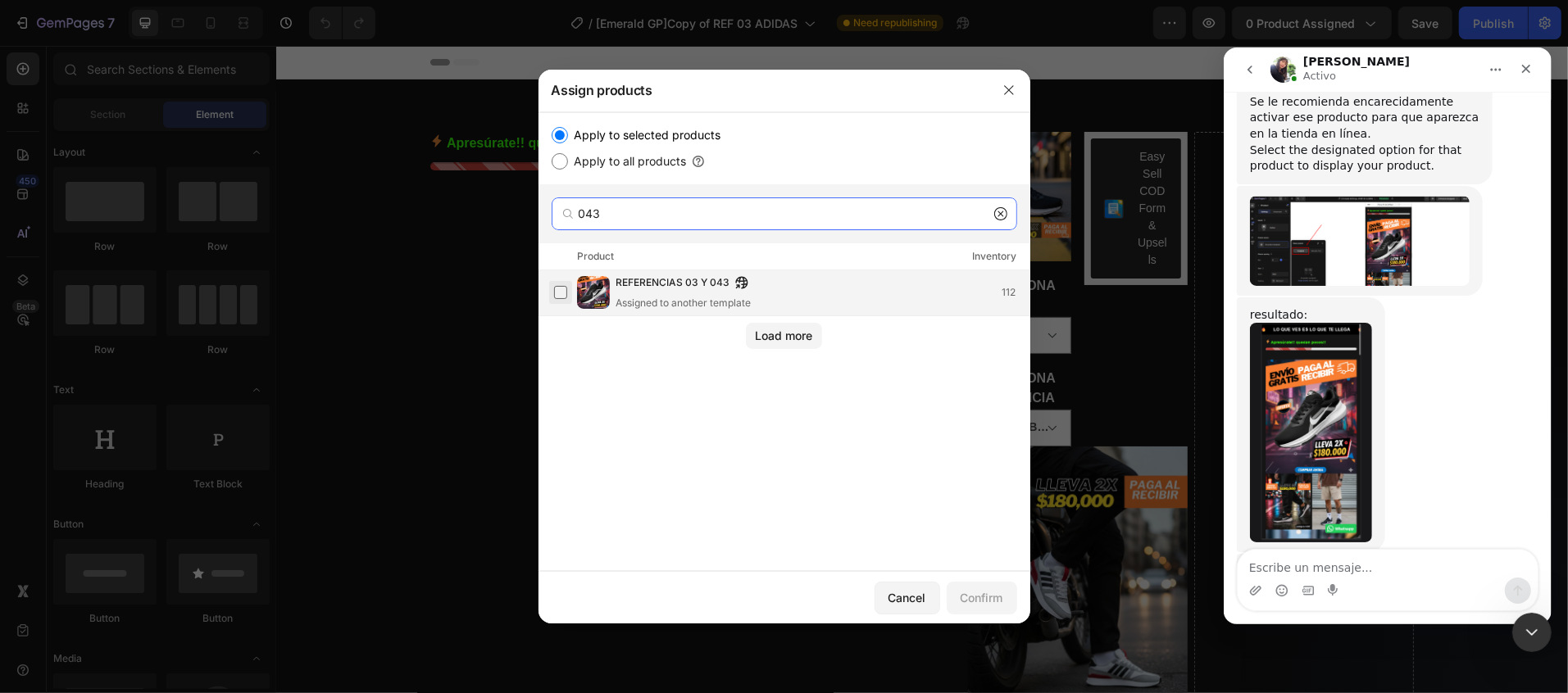
type input "043"
click at [565, 286] on label at bounding box center [560, 292] width 13 height 13
click at [962, 603] on div "Confirm" at bounding box center [982, 597] width 43 height 17
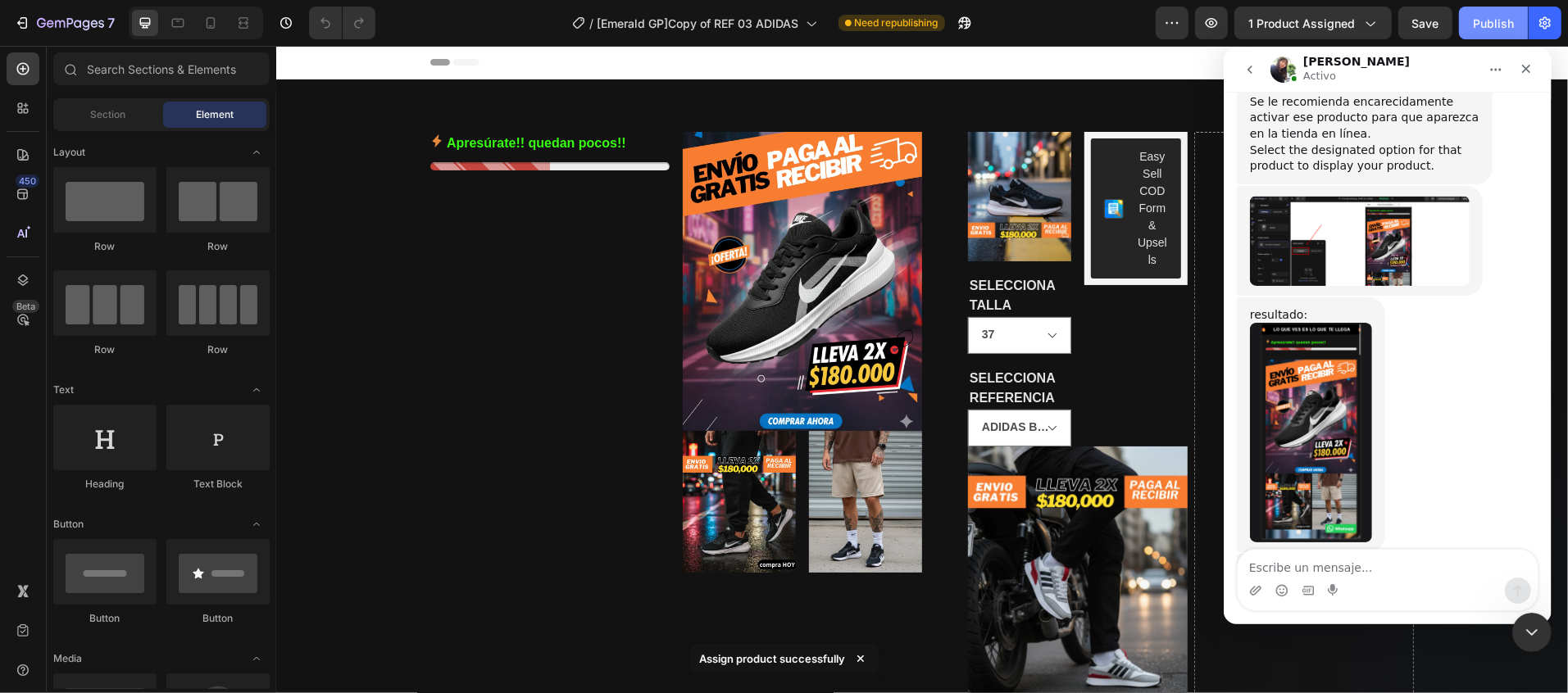
click at [1465, 19] on button "Publish" at bounding box center [1494, 23] width 69 height 33
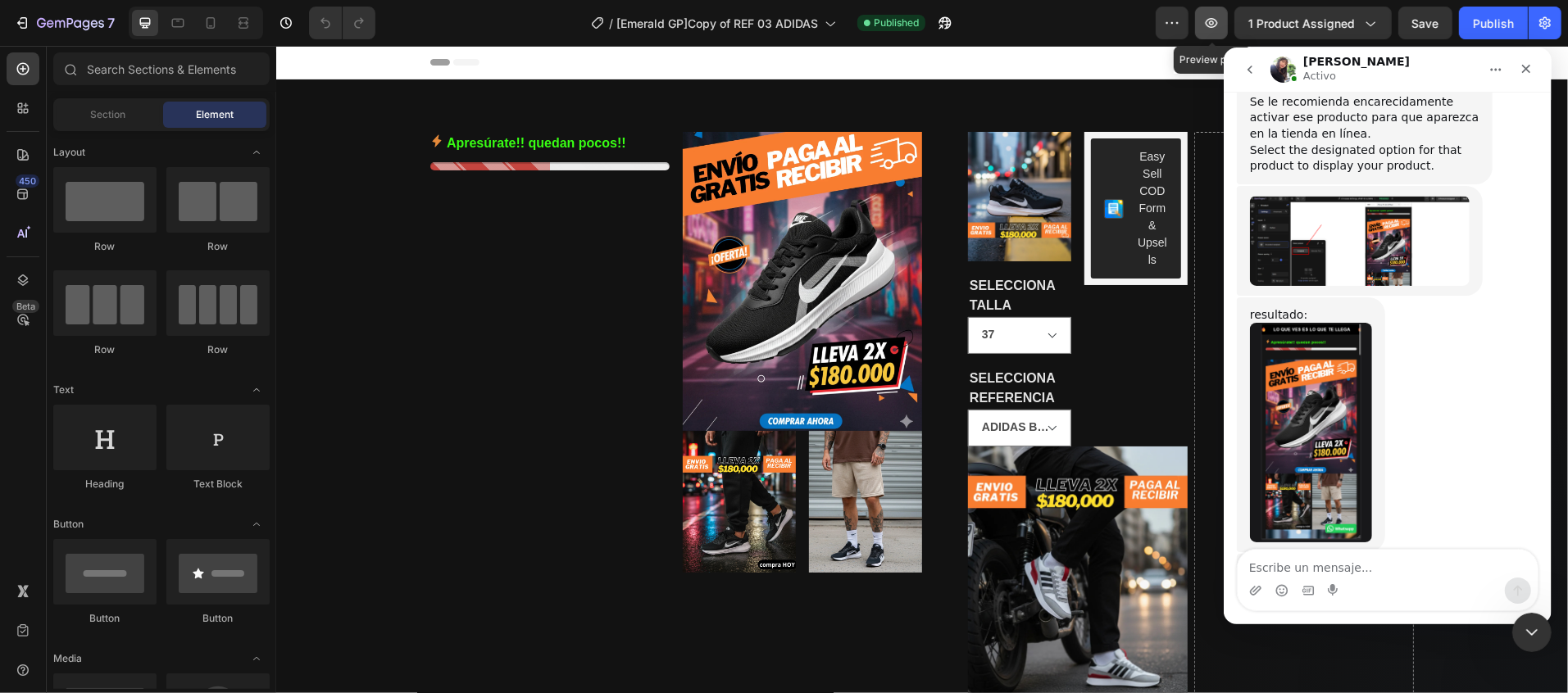
click at [1206, 19] on icon "button" at bounding box center [1211, 23] width 17 height 17
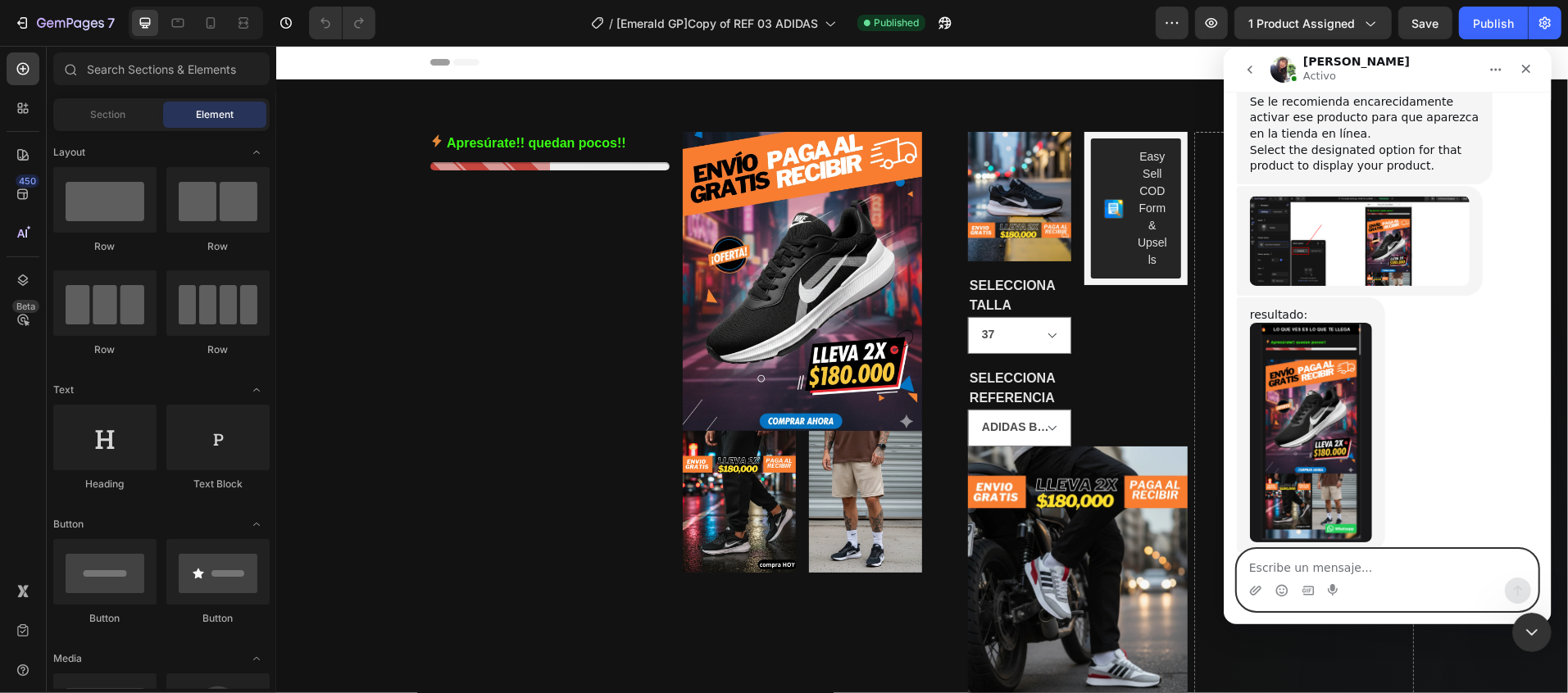
click at [1336, 556] on textarea "Escribe un mensaje..." at bounding box center [1387, 562] width 300 height 28
type textarea "pero el producto no esta en borrador"
click at [1512, 583] on icon "Enviar un mensaje…" at bounding box center [1516, 589] width 13 height 13
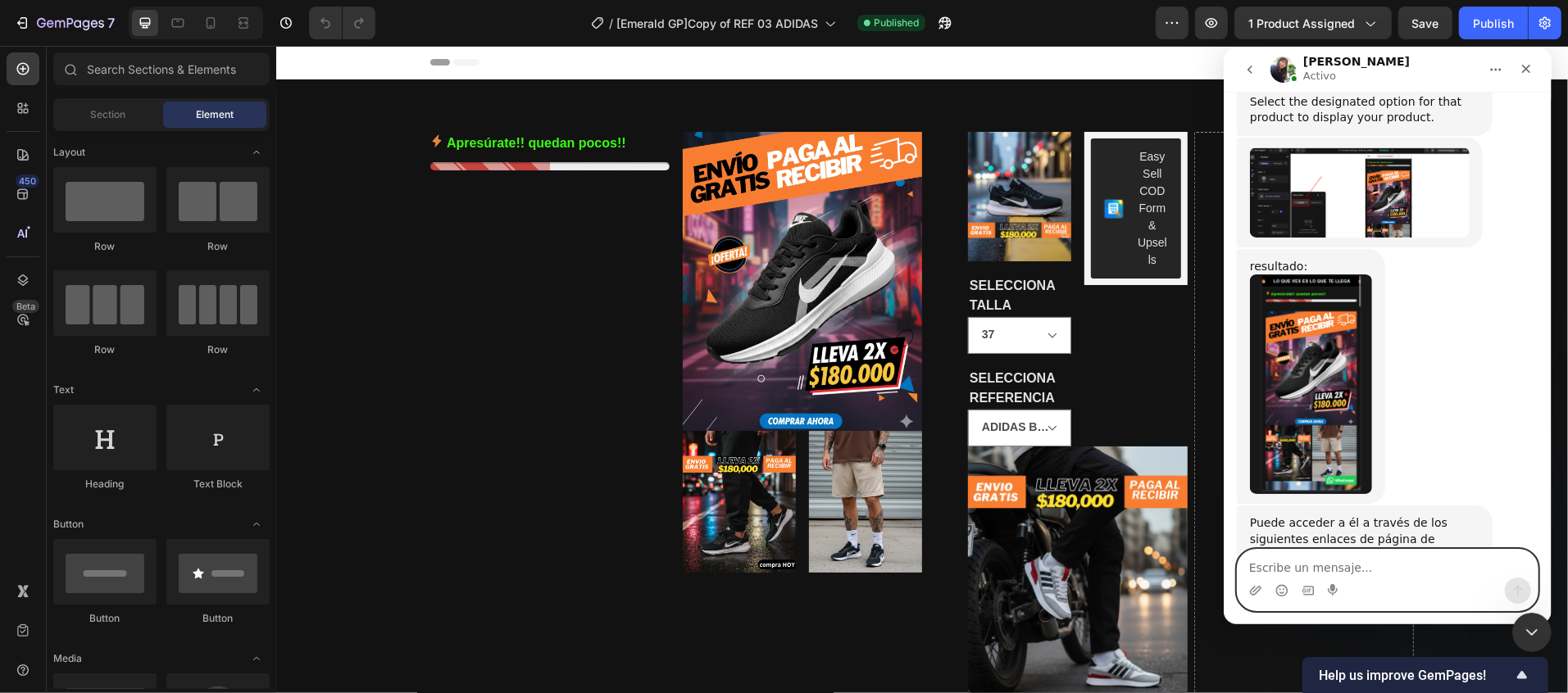
scroll to position [5853, 0]
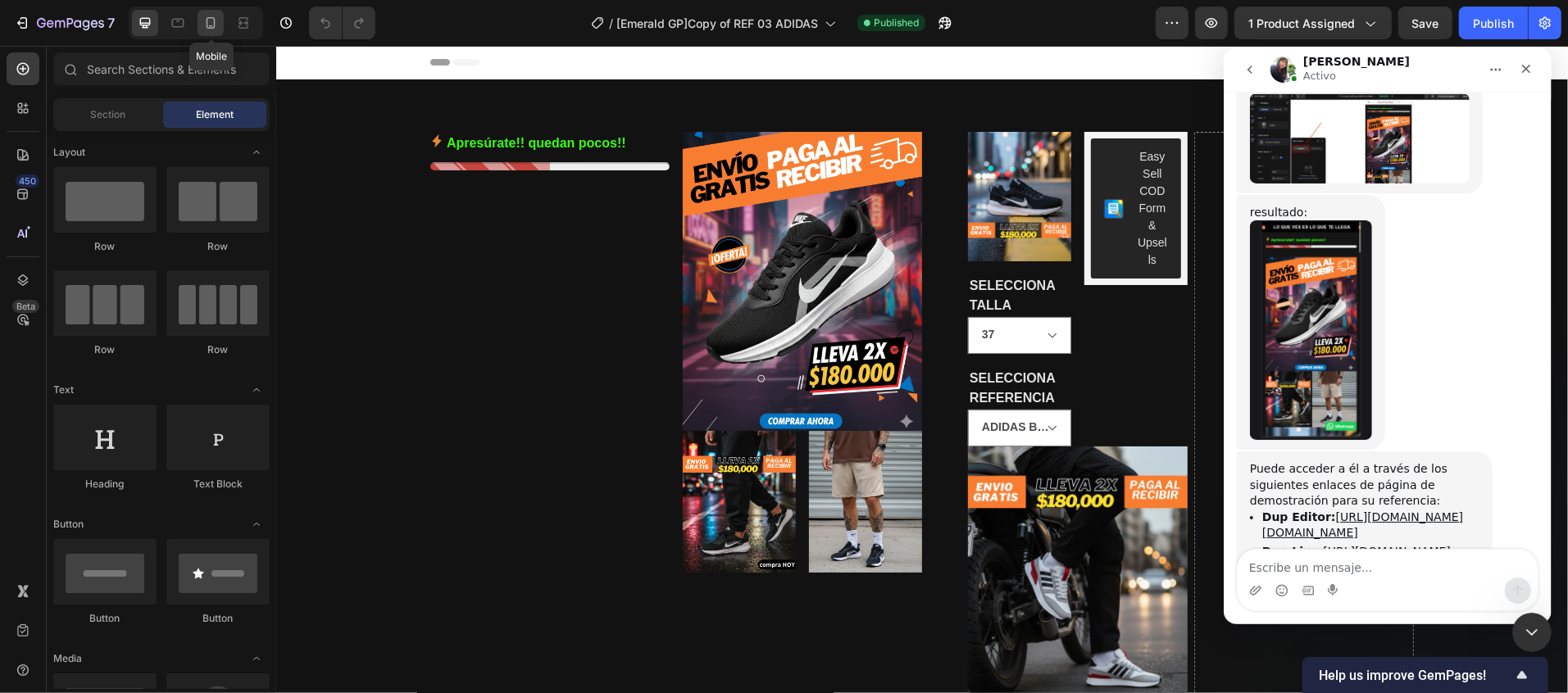
click at [217, 32] on div at bounding box center [210, 23] width 26 height 26
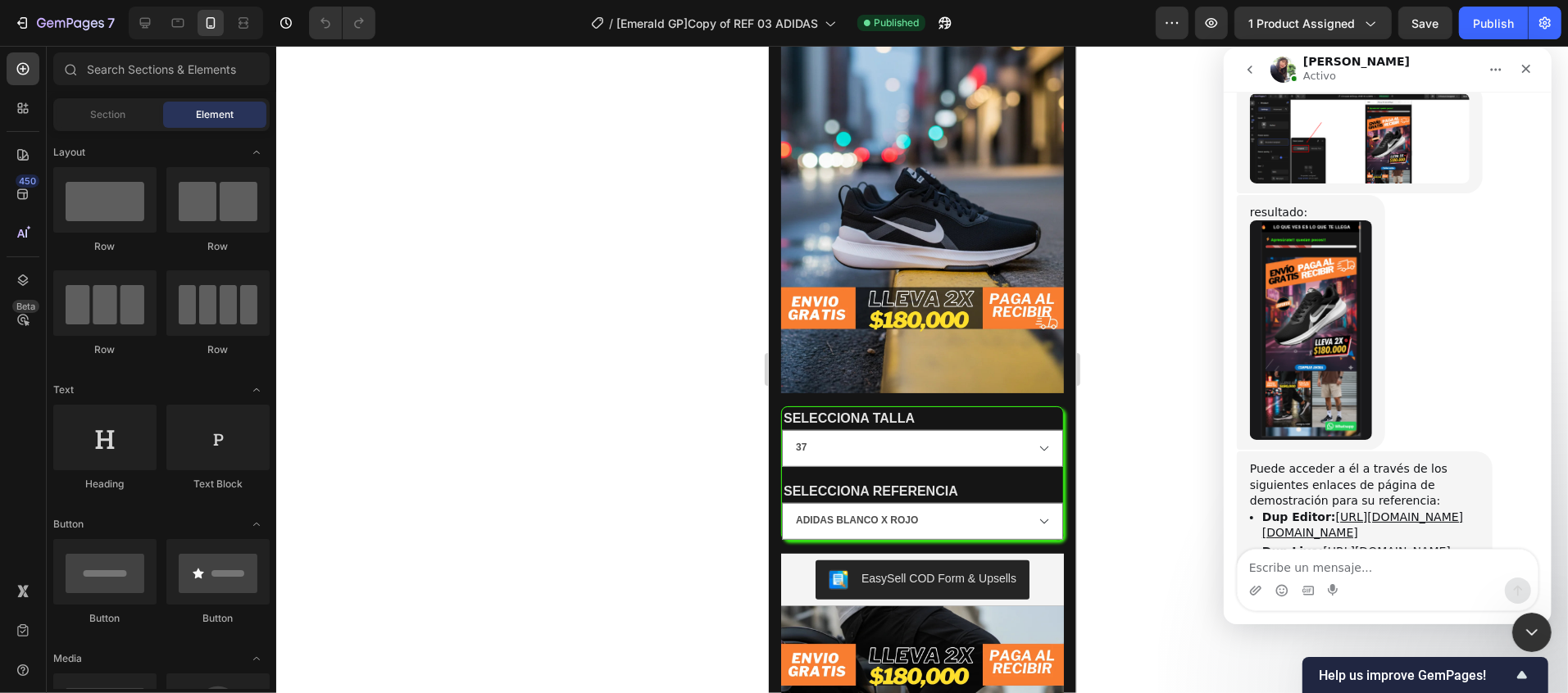
scroll to position [655, 0]
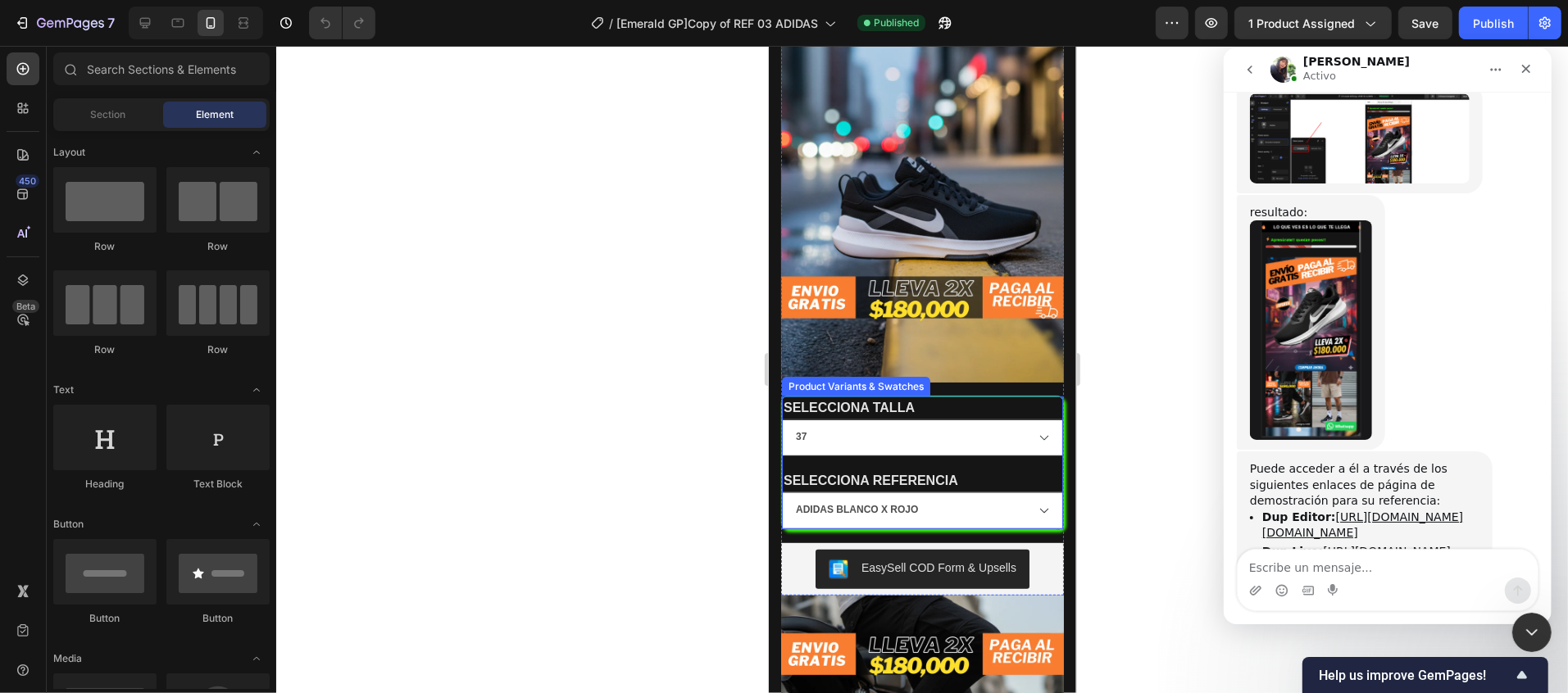
click at [991, 419] on select "37 38 39 40 41 42 43" at bounding box center [922, 437] width 281 height 37
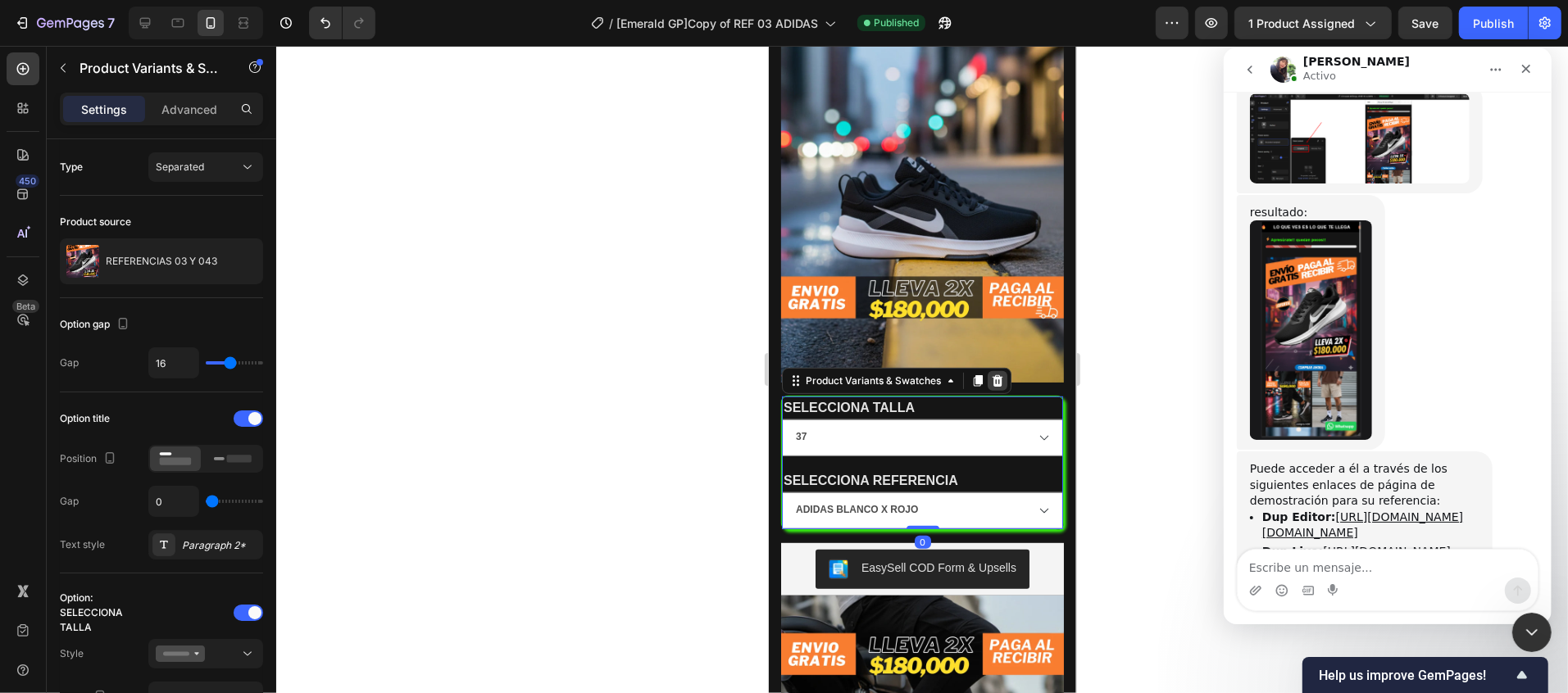
click at [1000, 373] on icon at bounding box center [996, 379] width 11 height 12
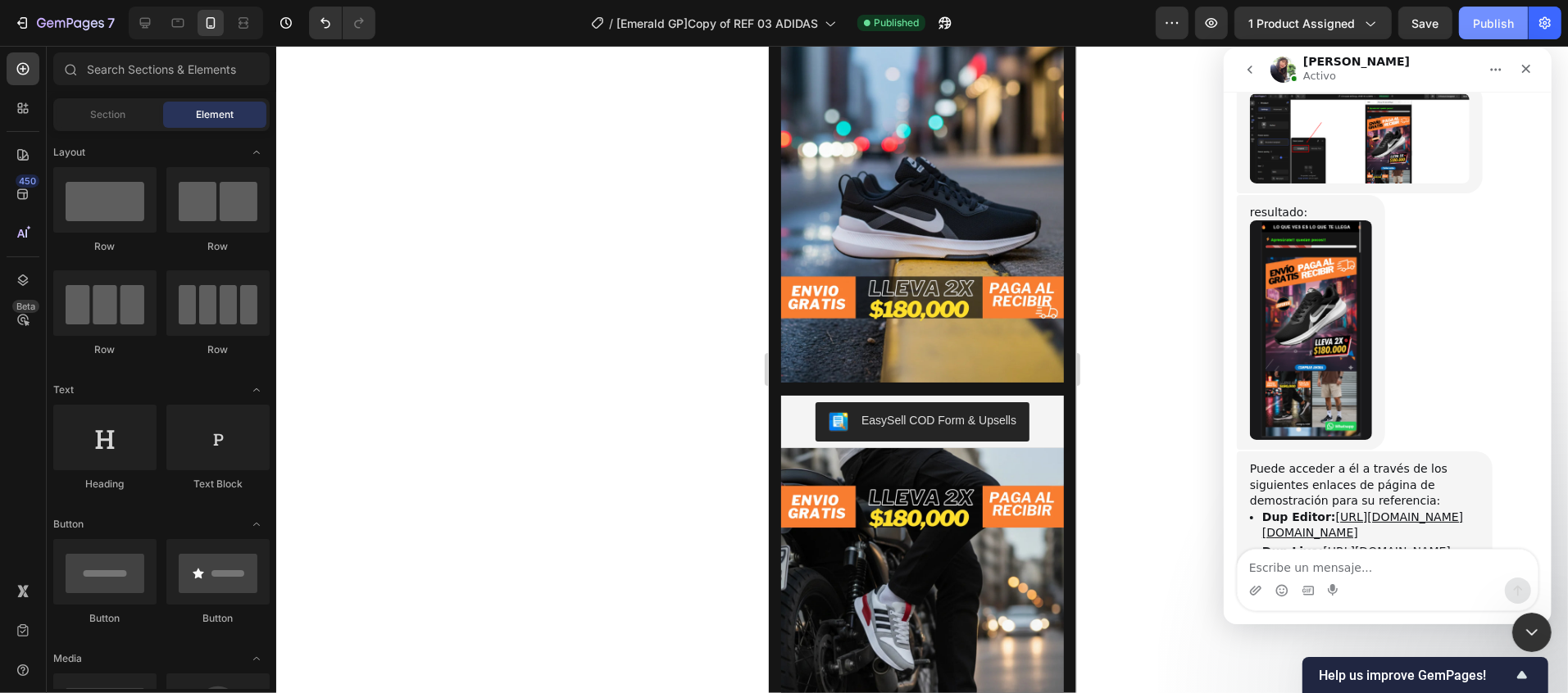
click at [1490, 7] on button "Publish" at bounding box center [1494, 23] width 69 height 33
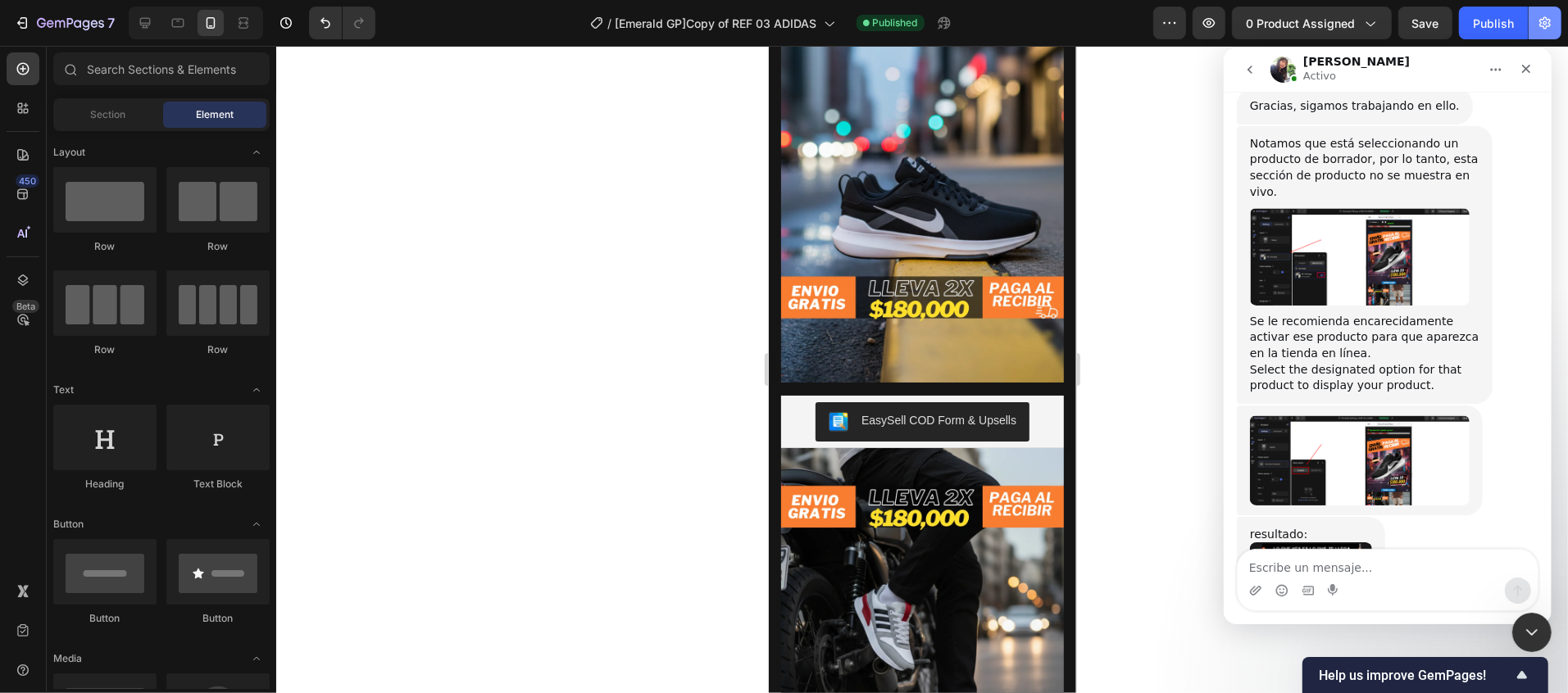
scroll to position [5525, 0]
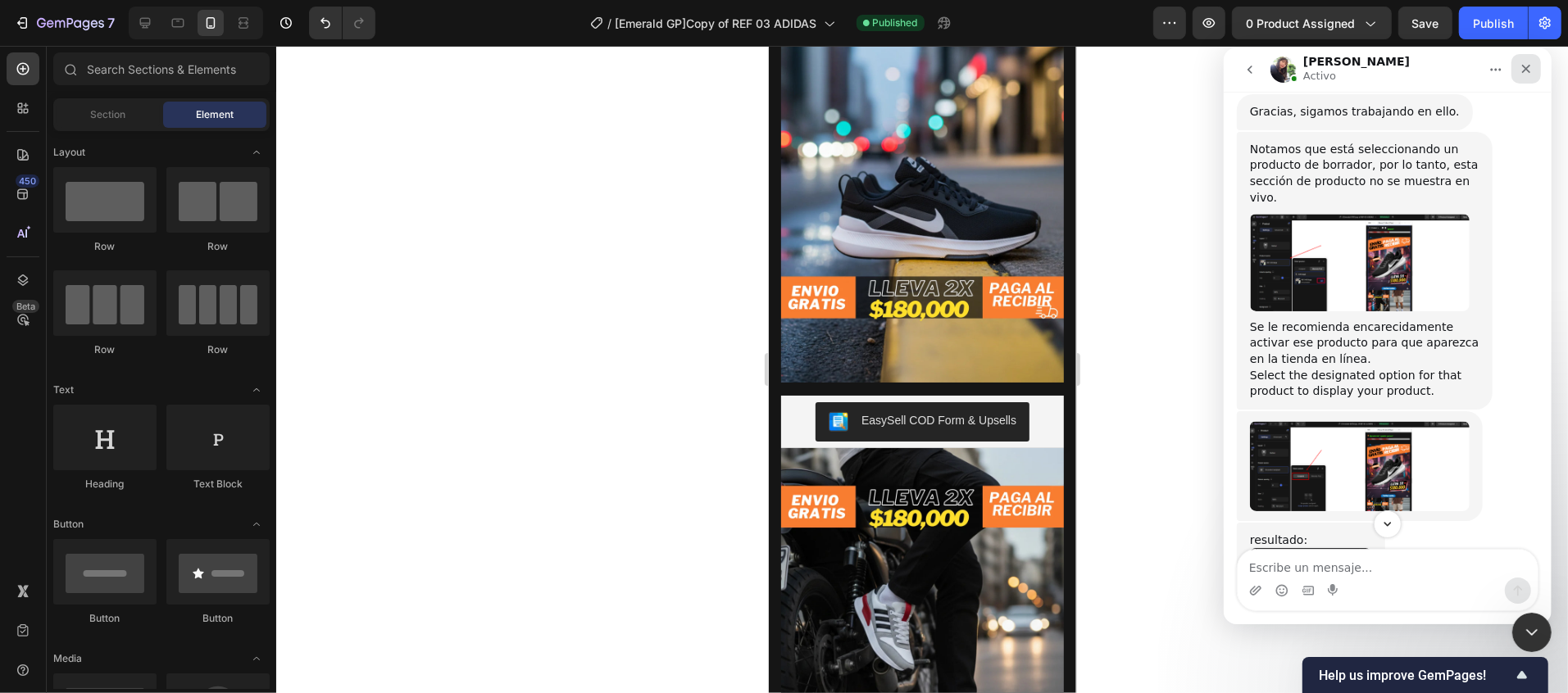
click at [1519, 77] on div "Cerrar" at bounding box center [1525, 68] width 30 height 30
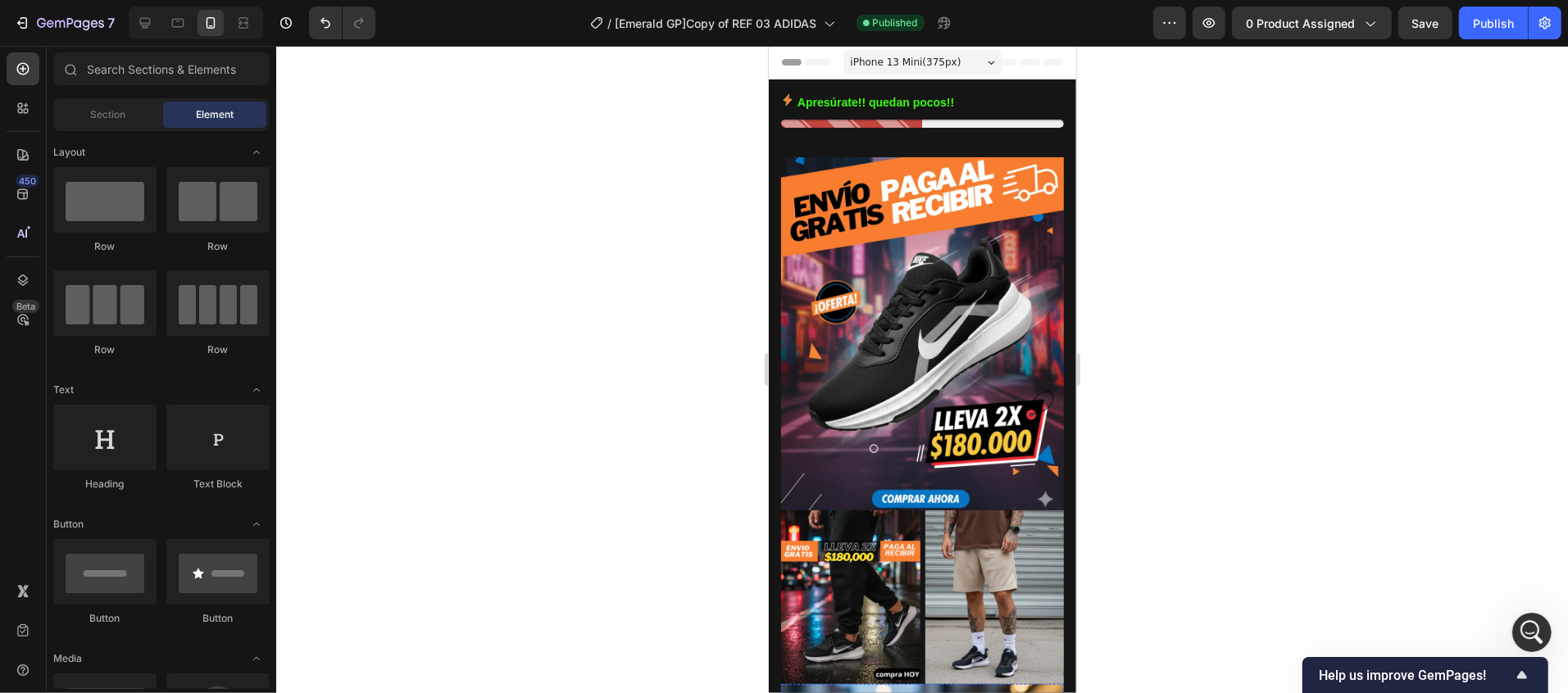
scroll to position [5853, 0]
click at [1284, 28] on span "0 product assigned" at bounding box center [1301, 23] width 109 height 17
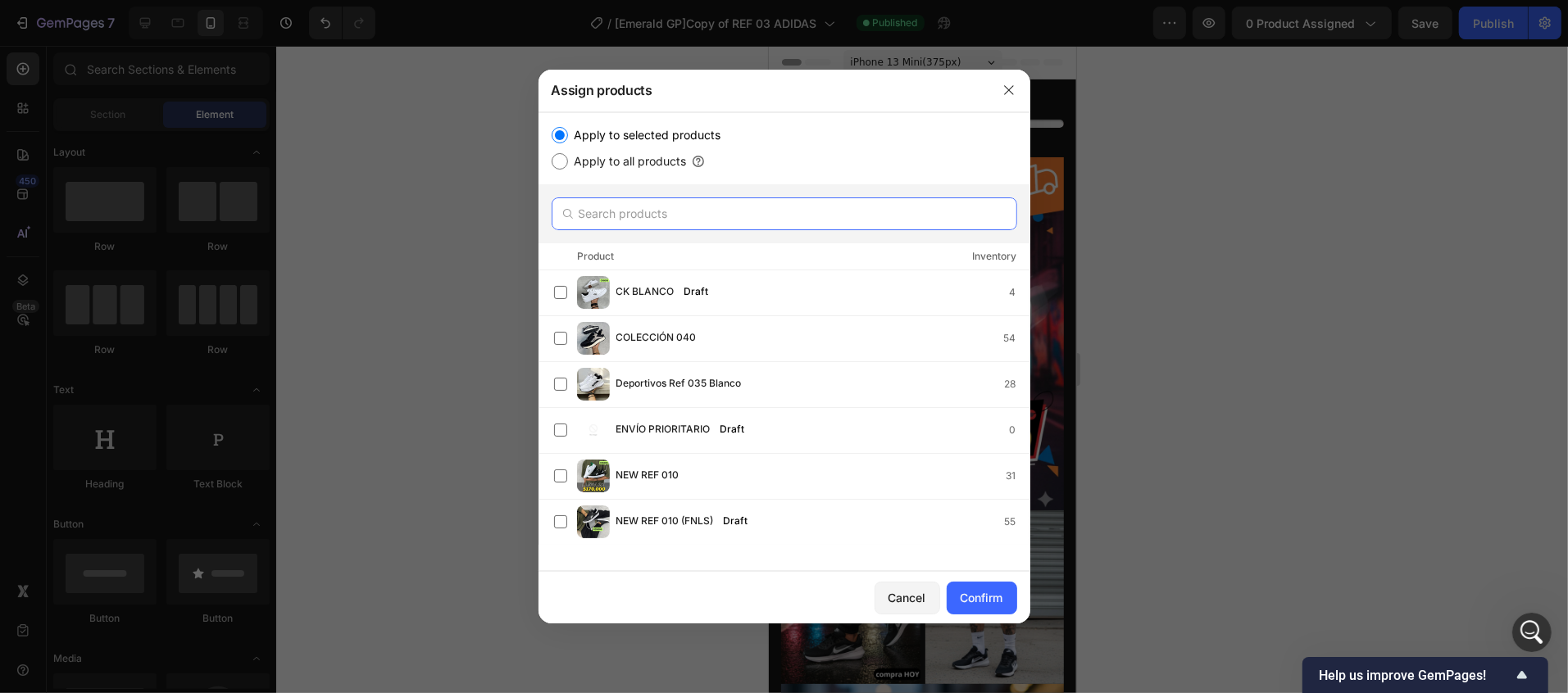
click at [895, 200] on input "text" at bounding box center [784, 213] width 466 height 33
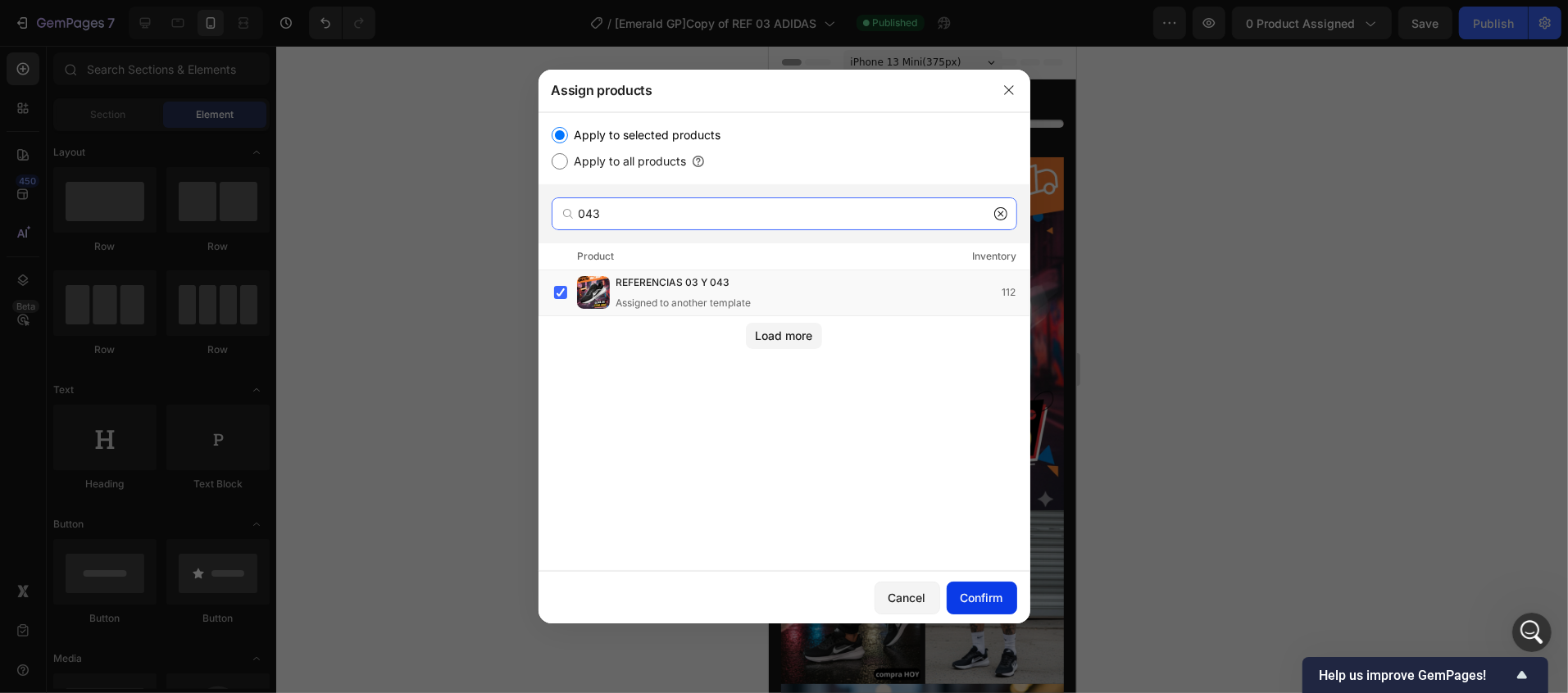
type input "043"
click at [991, 592] on div "Confirm" at bounding box center [982, 597] width 43 height 17
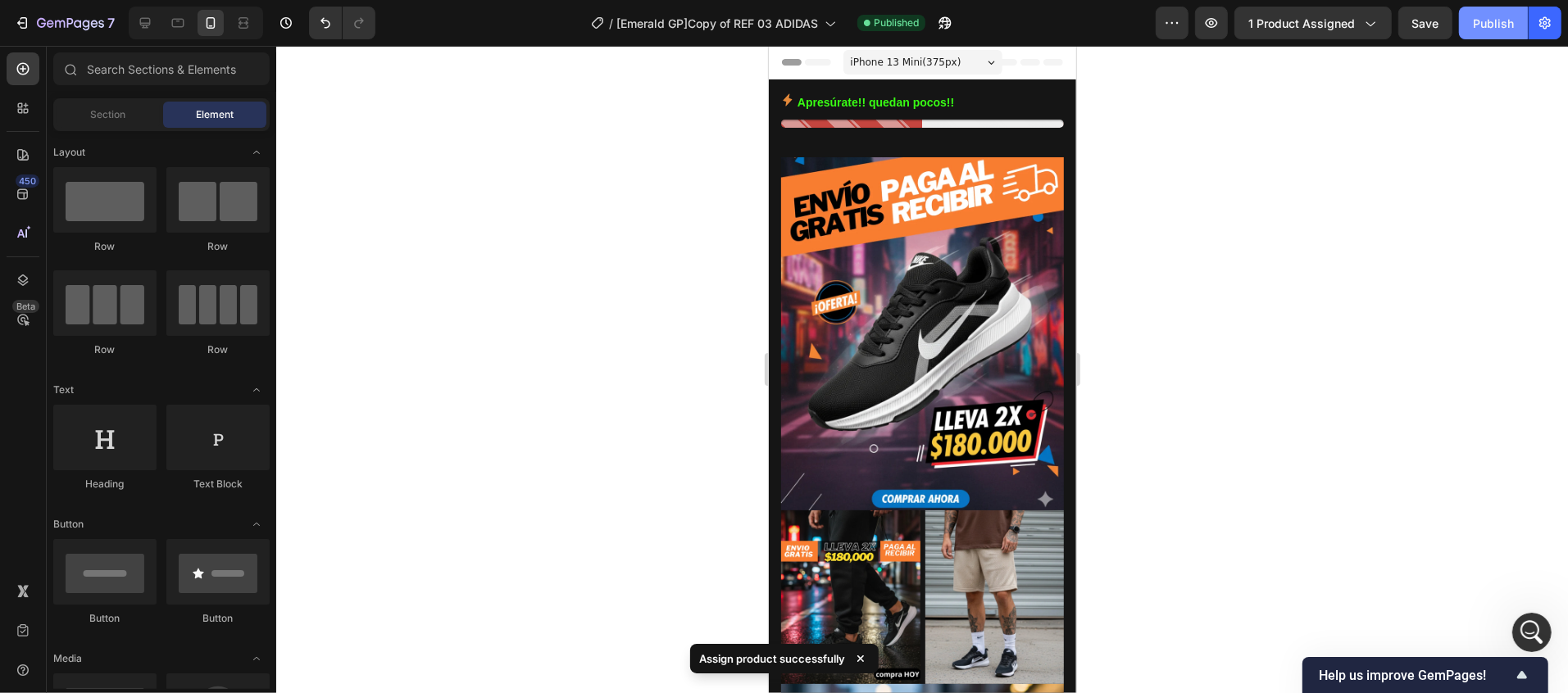
click at [1496, 17] on div "Publish" at bounding box center [1493, 23] width 41 height 17
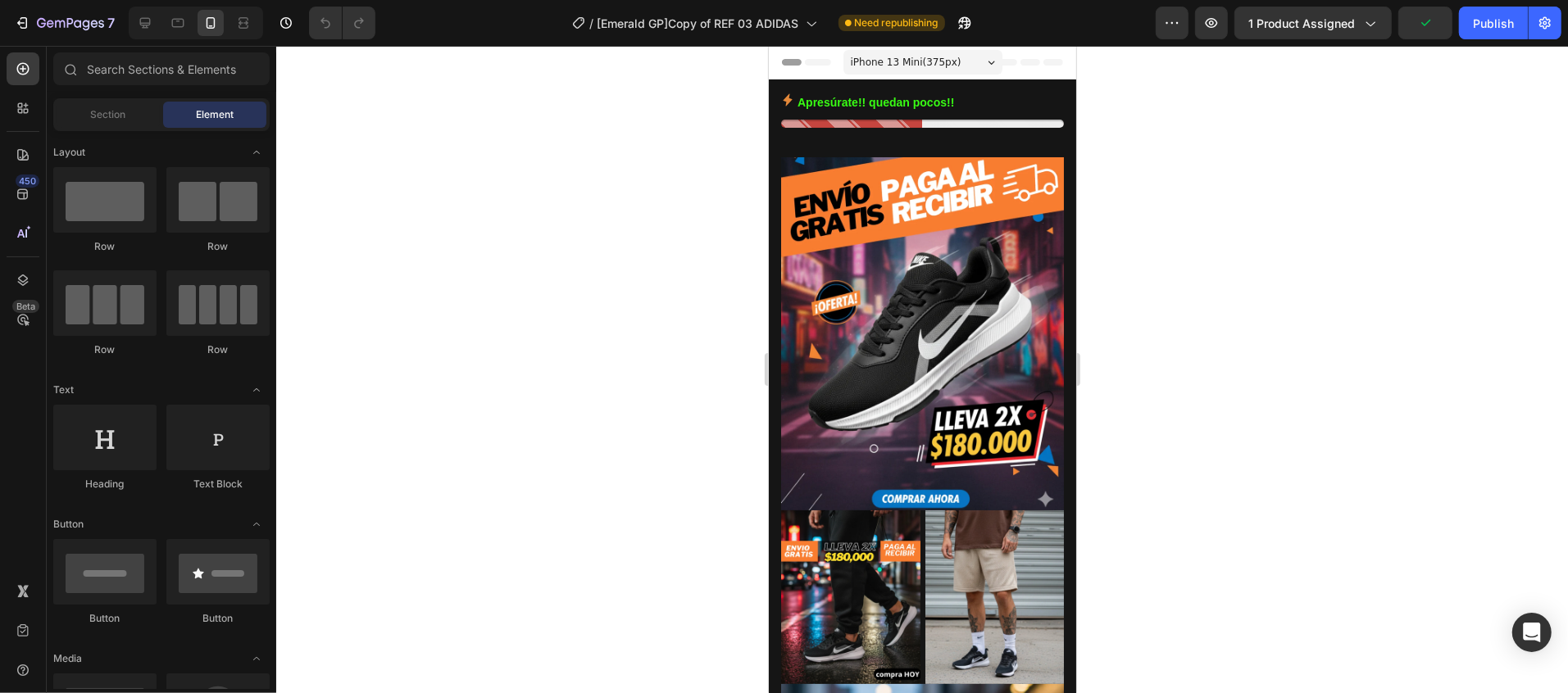
click at [1312, 189] on div at bounding box center [922, 369] width 1292 height 647
click at [1502, 15] on div "Publish" at bounding box center [1493, 23] width 41 height 17
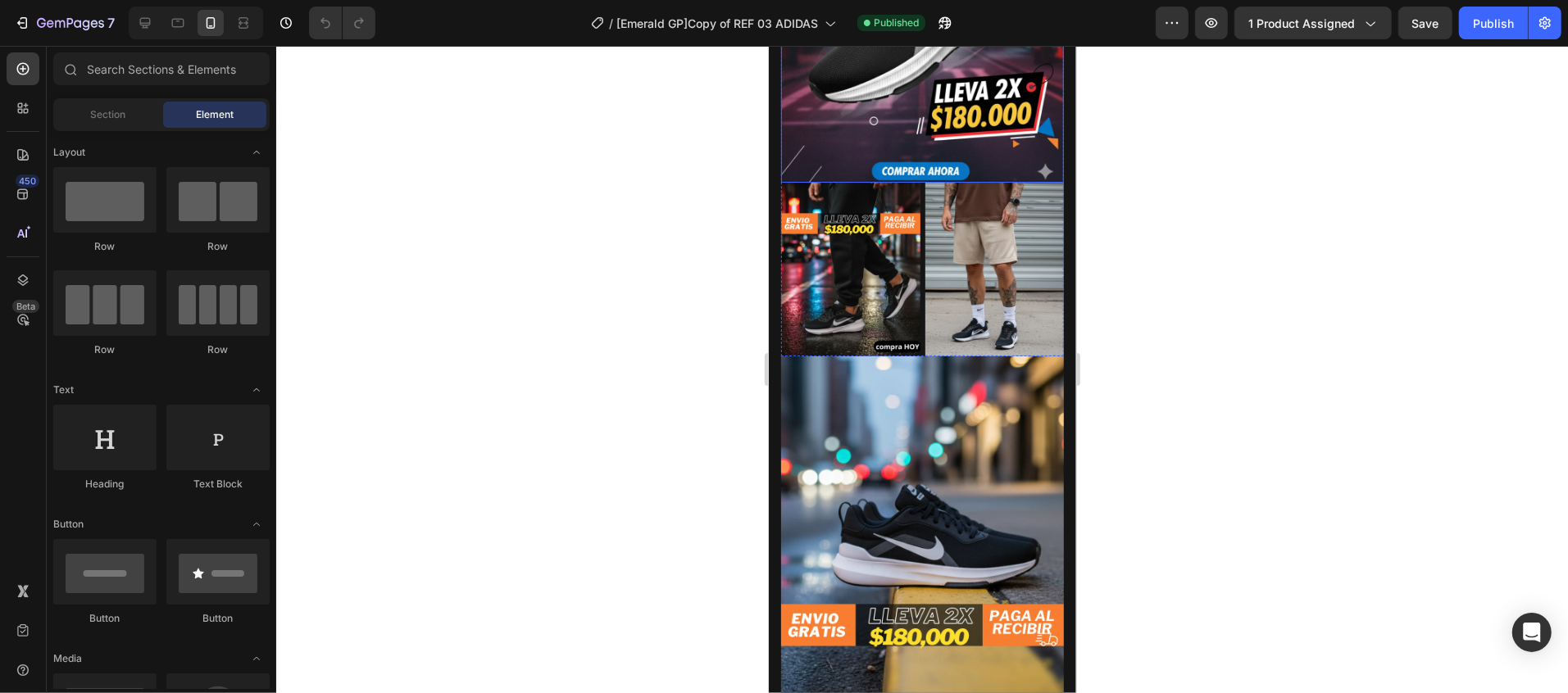
scroll to position [163, 0]
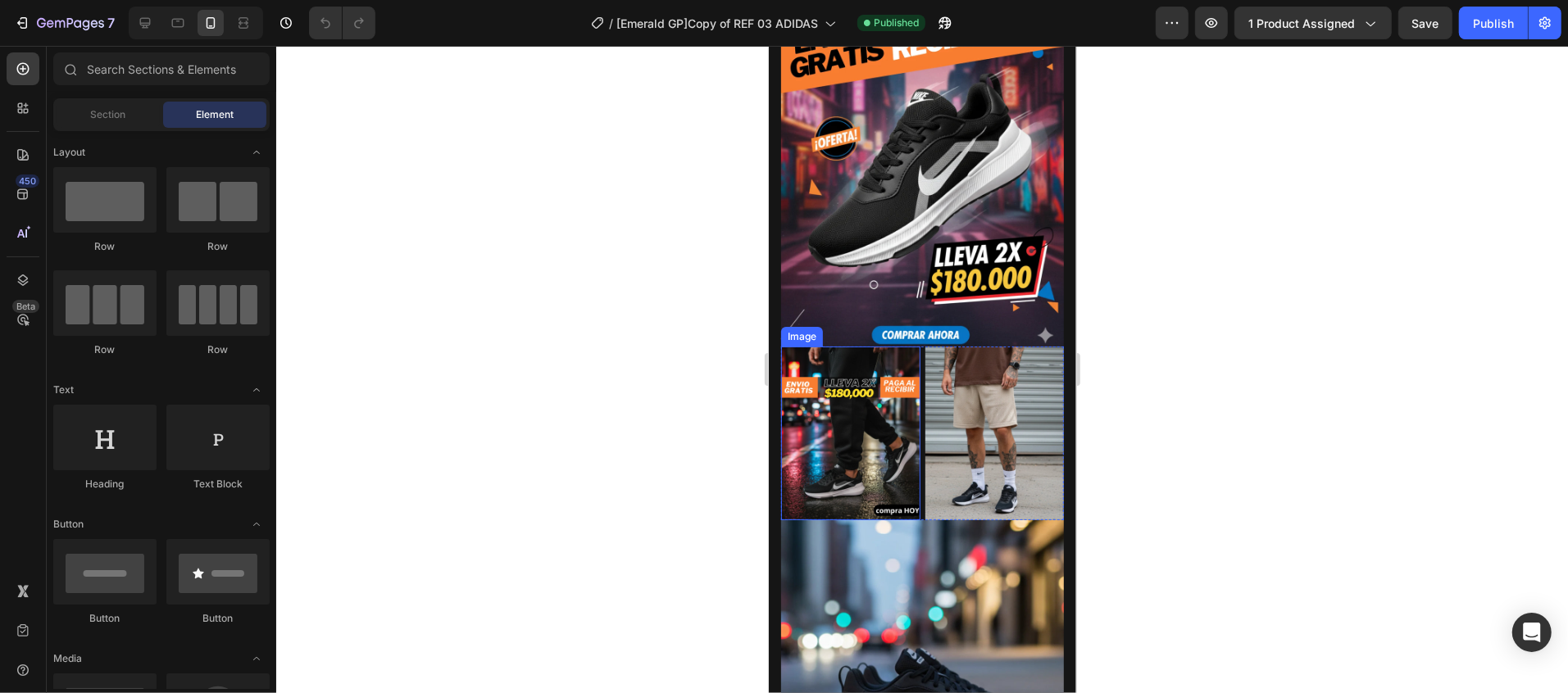
click at [891, 412] on img at bounding box center [850, 432] width 140 height 173
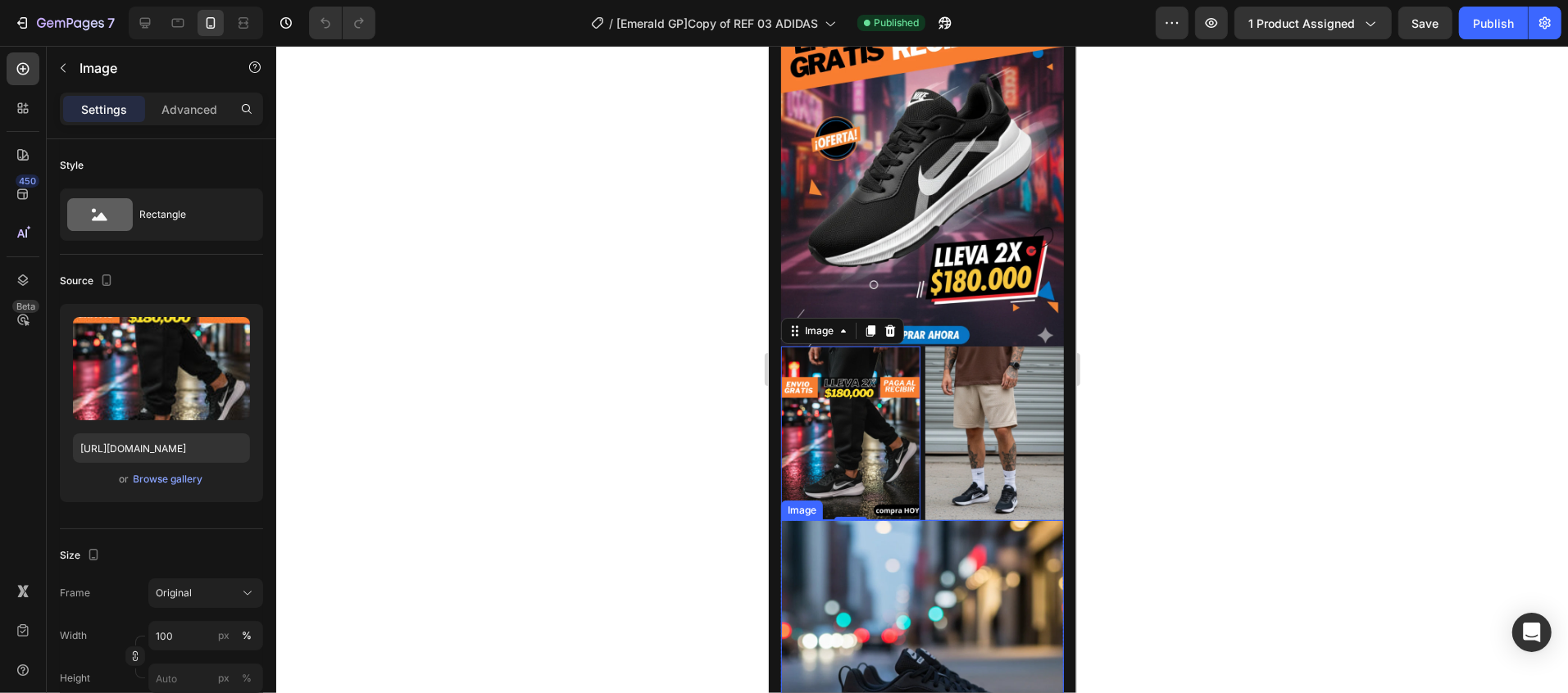
scroll to position [0, 0]
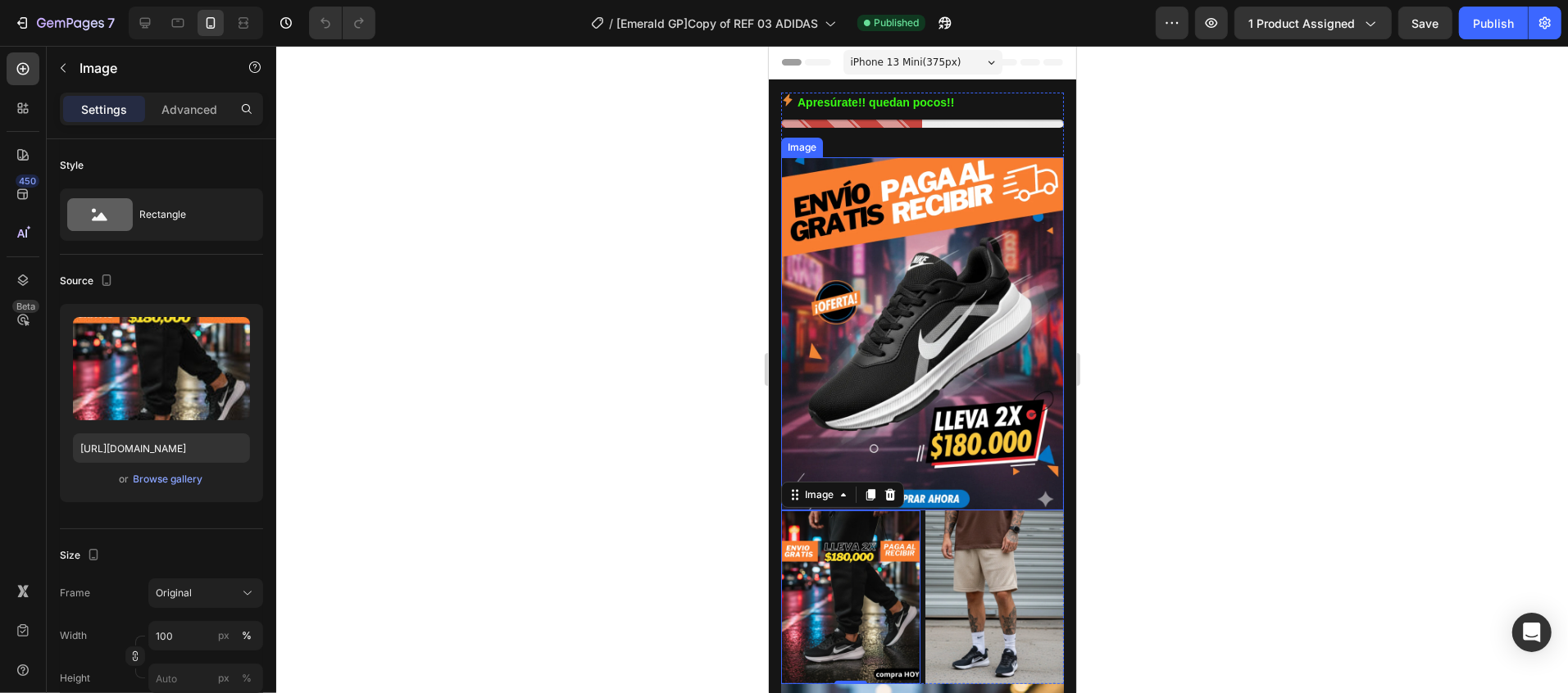
click at [957, 348] on img at bounding box center [921, 333] width 282 height 353
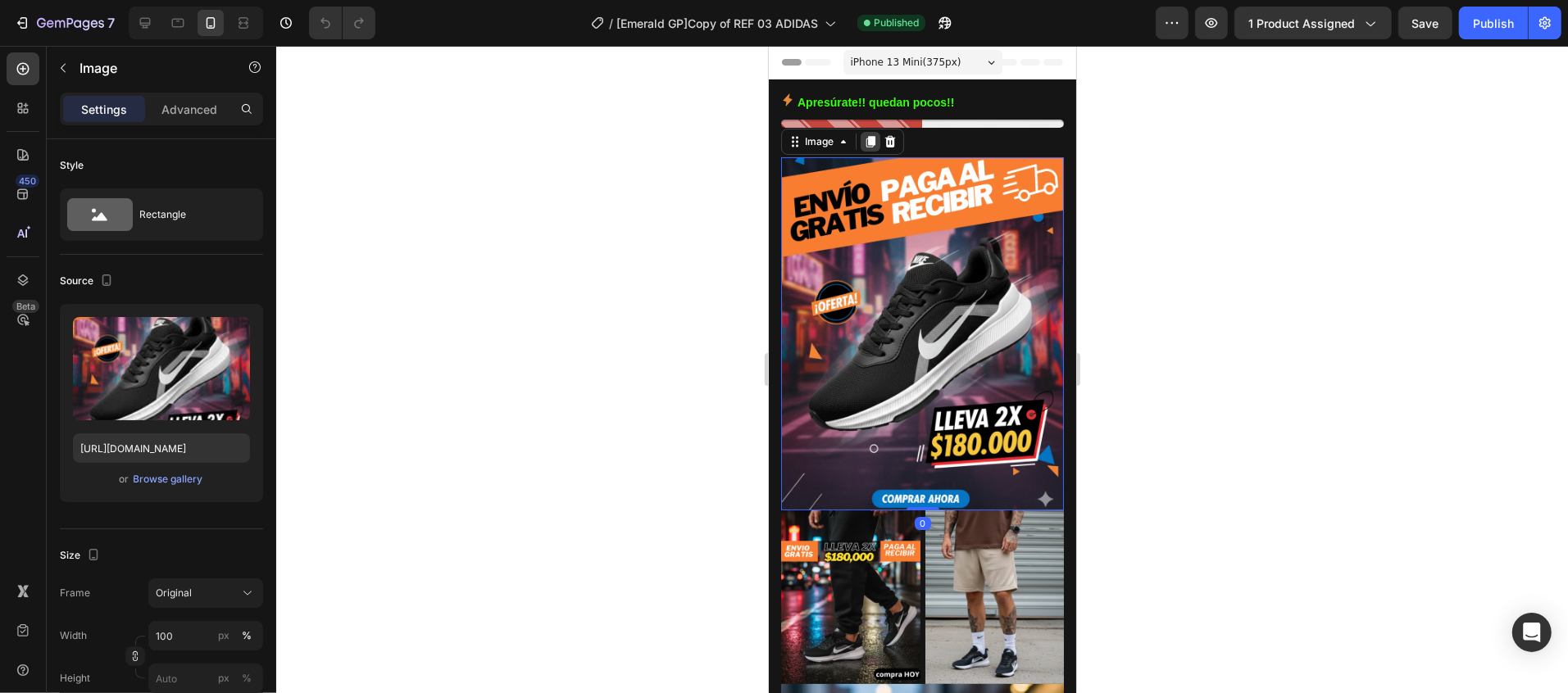
click at [877, 142] on div at bounding box center [870, 141] width 20 height 20
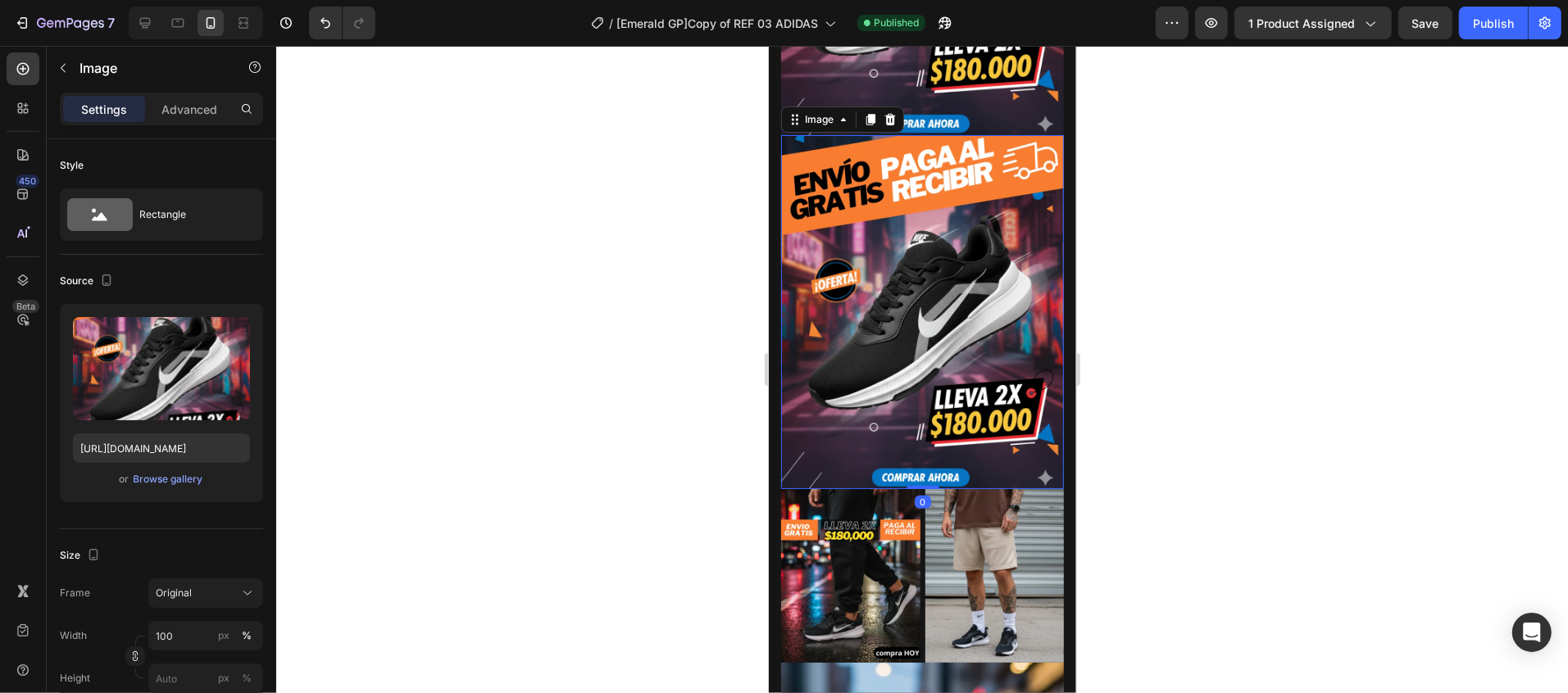
scroll to position [377, 0]
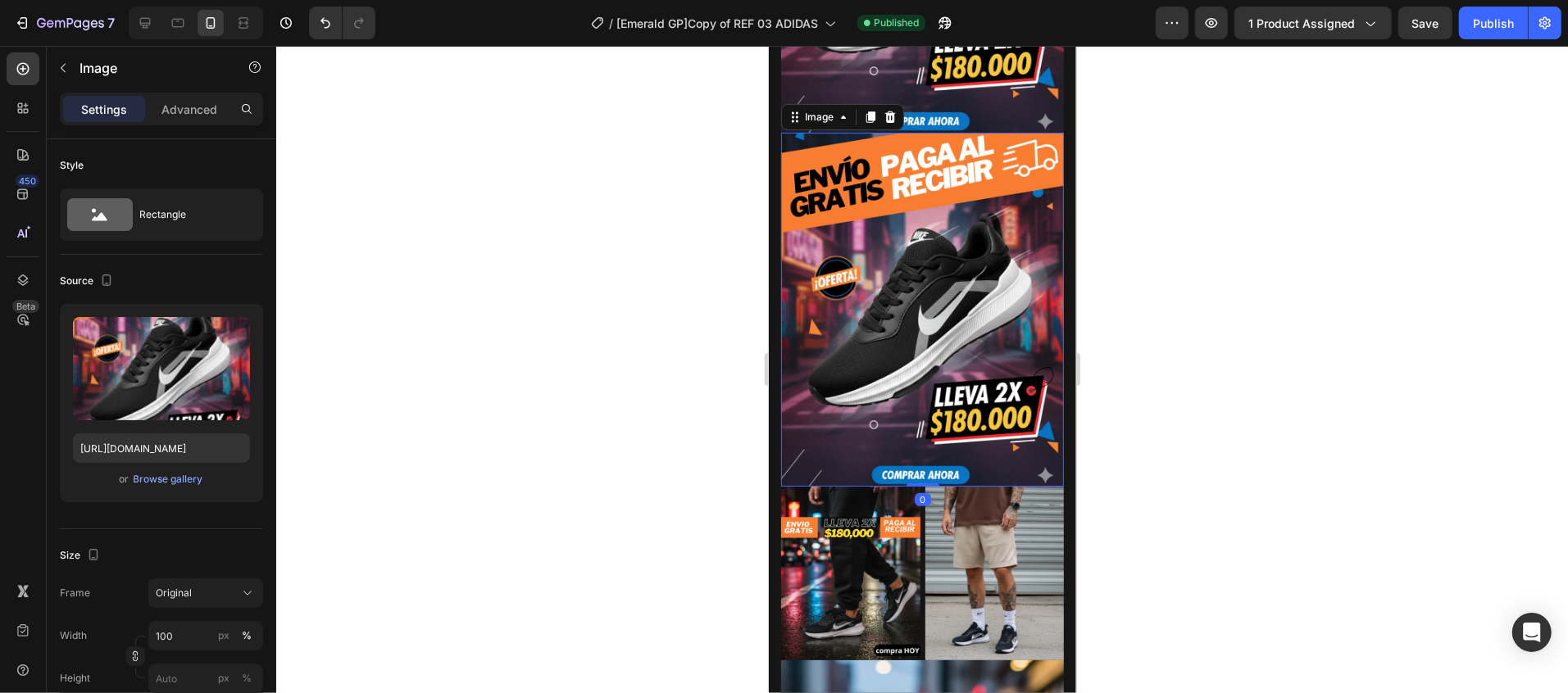
click at [902, 277] on img at bounding box center [921, 308] width 282 height 353
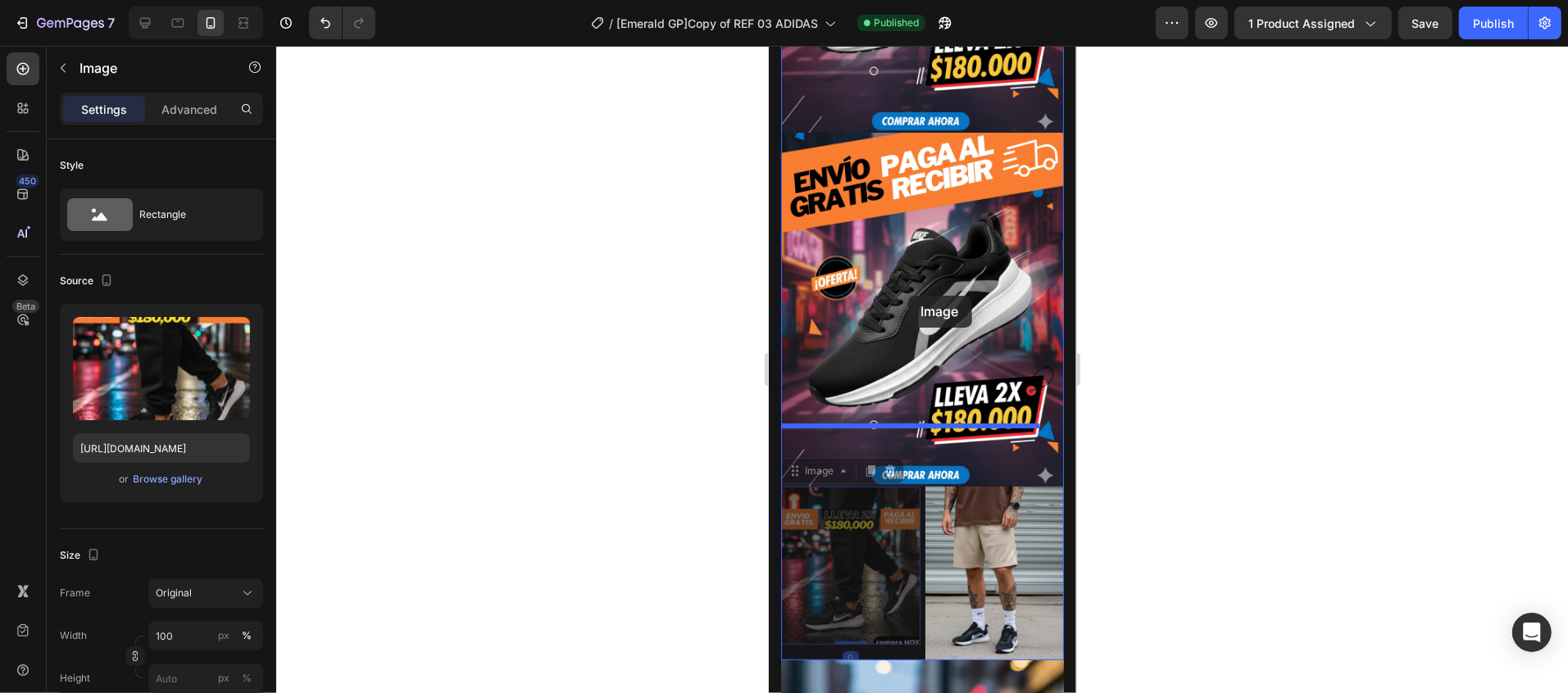
drag, startPoint x: 856, startPoint y: 523, endPoint x: 907, endPoint y: 295, distance: 233.6
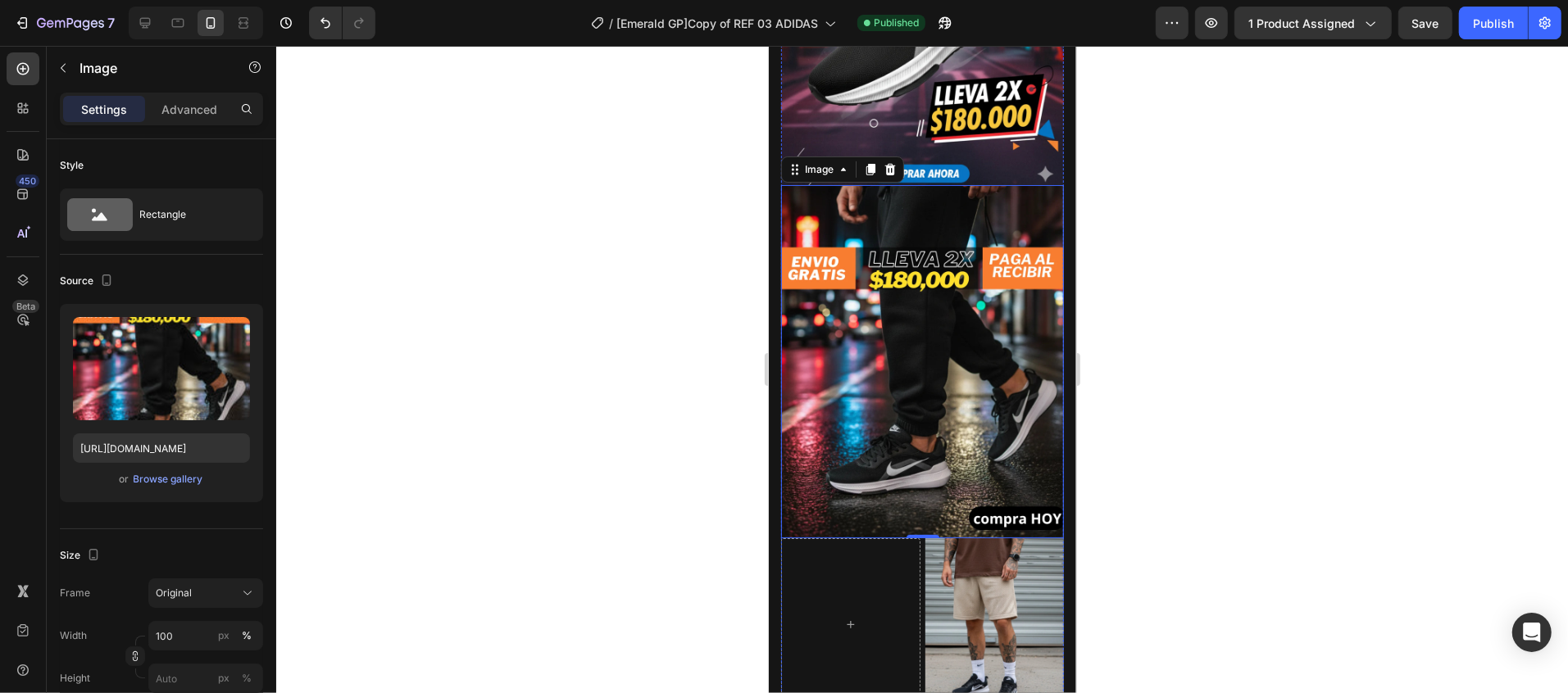
scroll to position [869, 0]
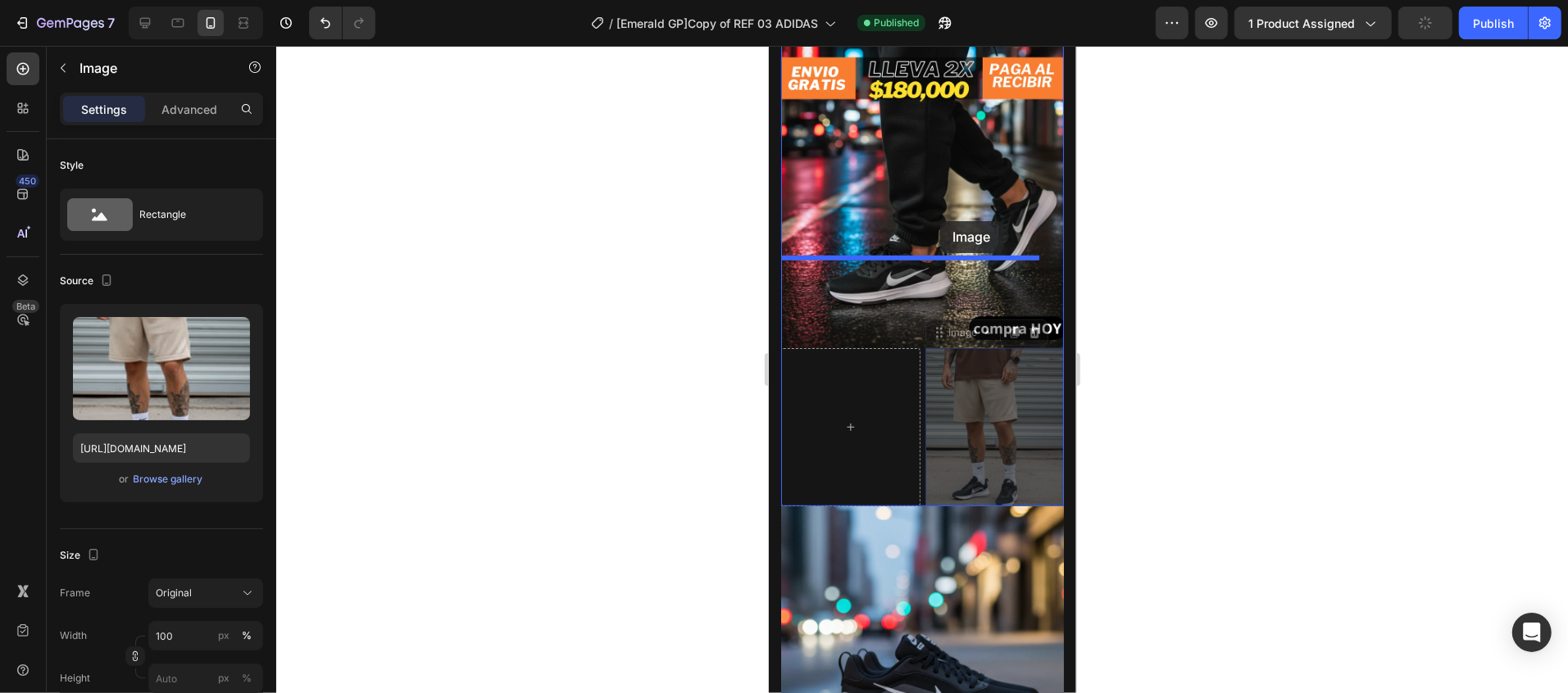
drag, startPoint x: 969, startPoint y: 331, endPoint x: 939, endPoint y: 221, distance: 114.0
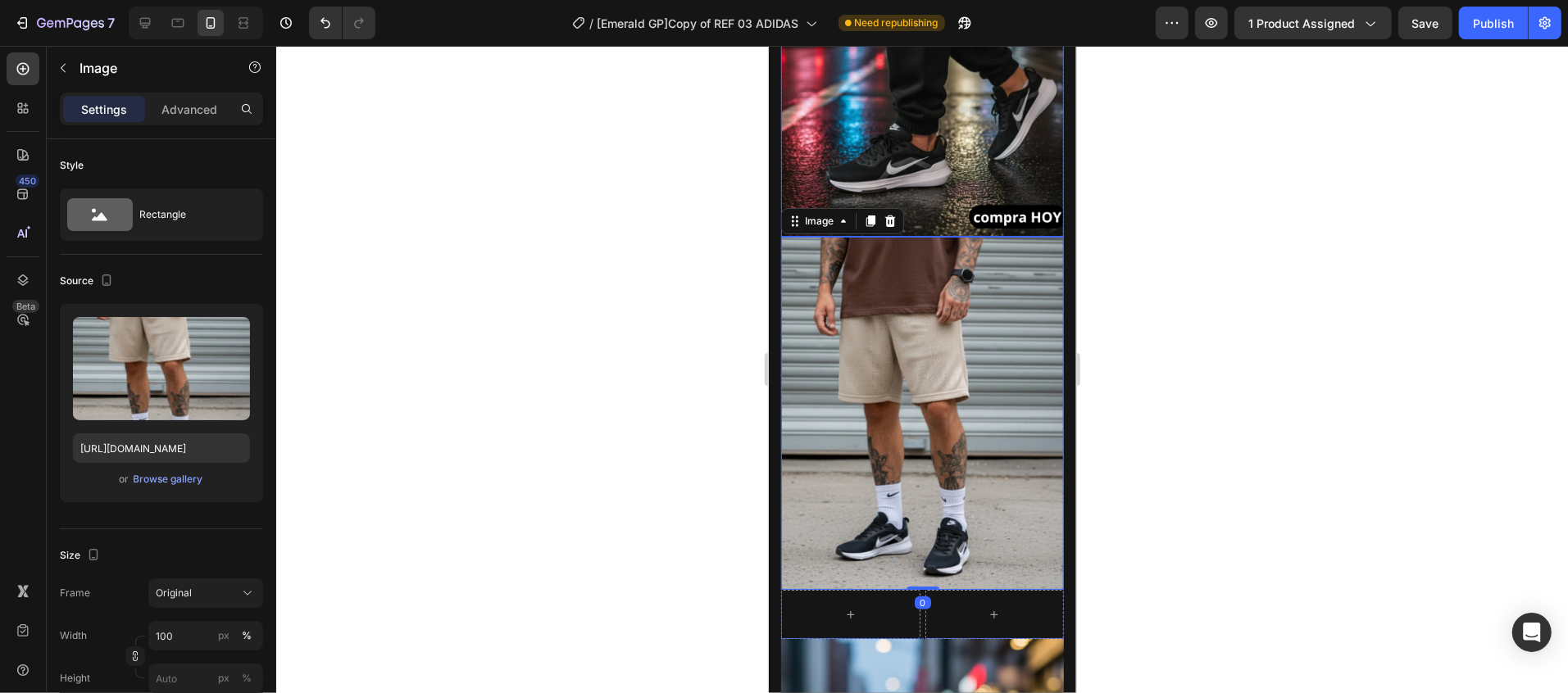
scroll to position [1033, 0]
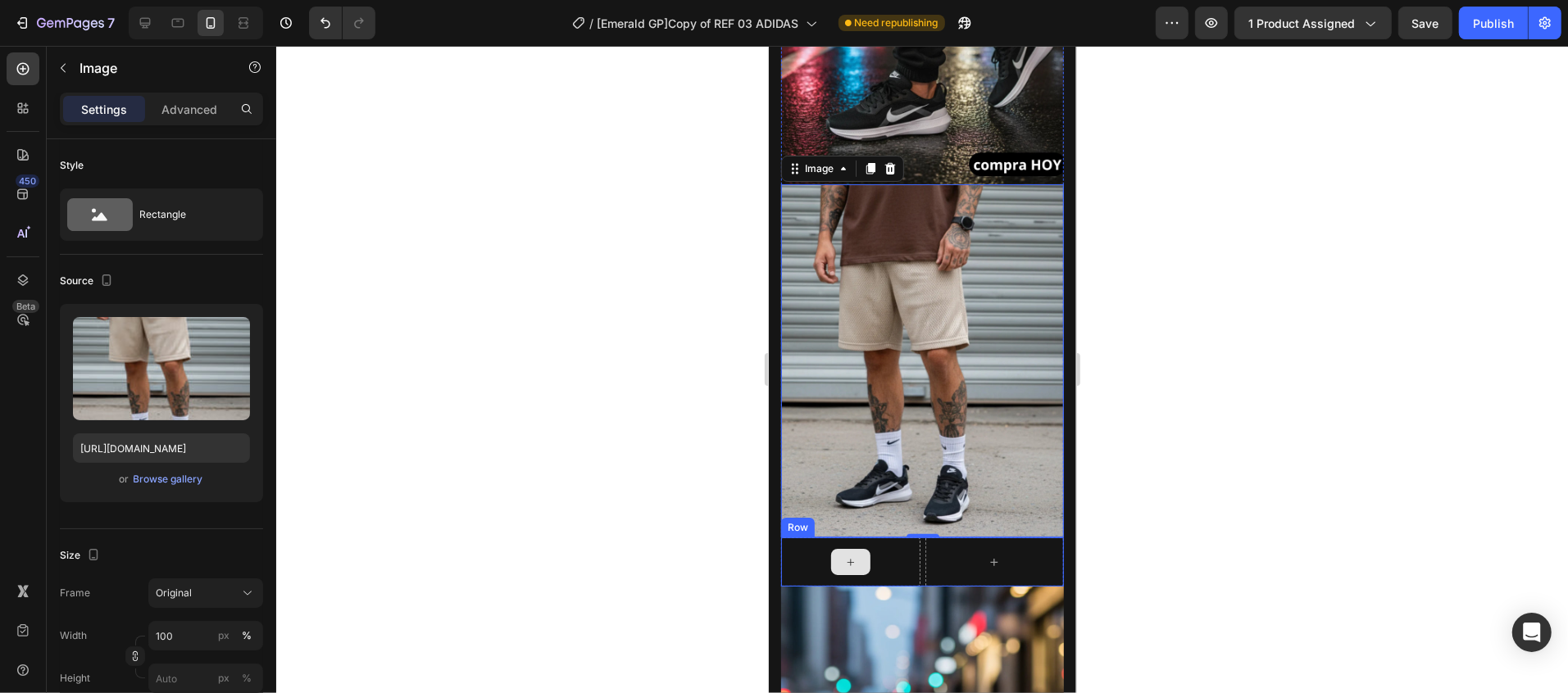
click at [893, 537] on div at bounding box center [850, 561] width 140 height 50
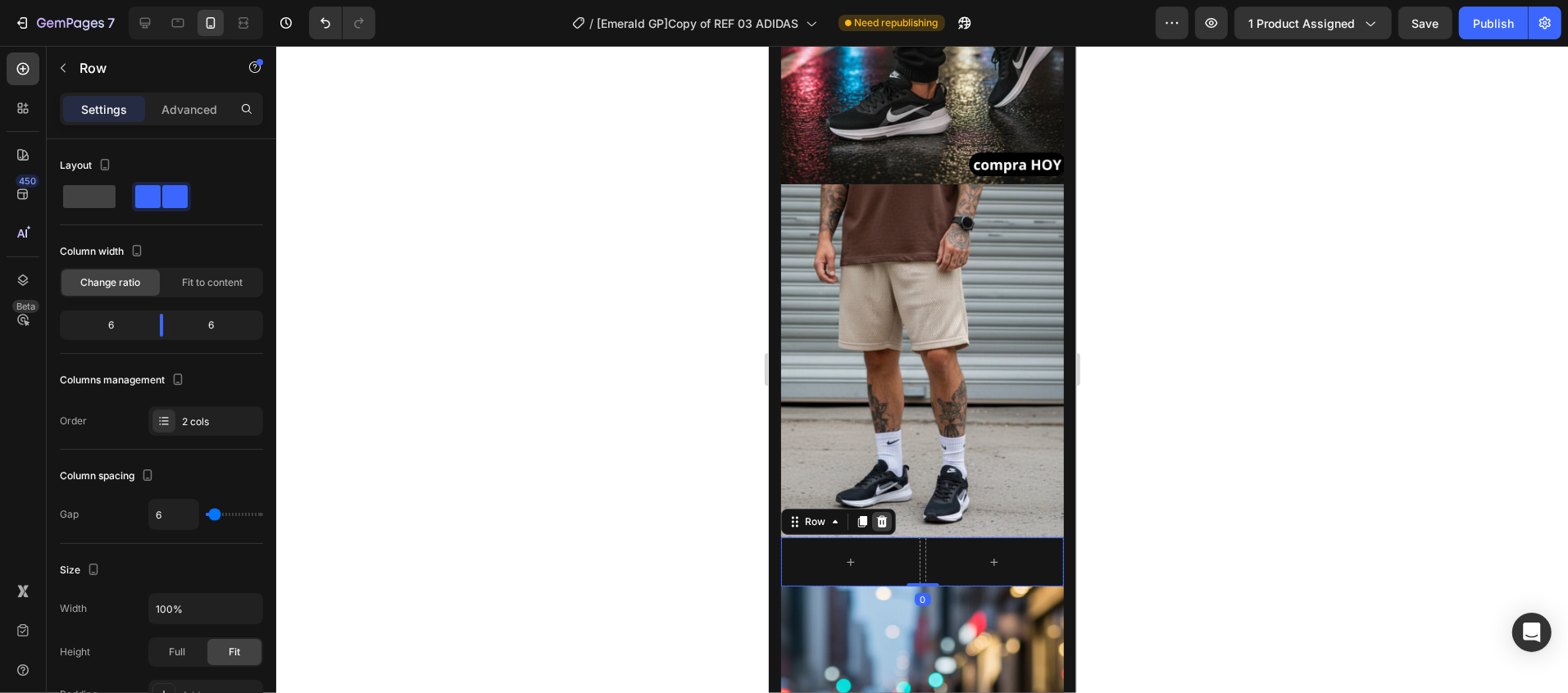
click at [889, 511] on div at bounding box center [882, 521] width 20 height 20
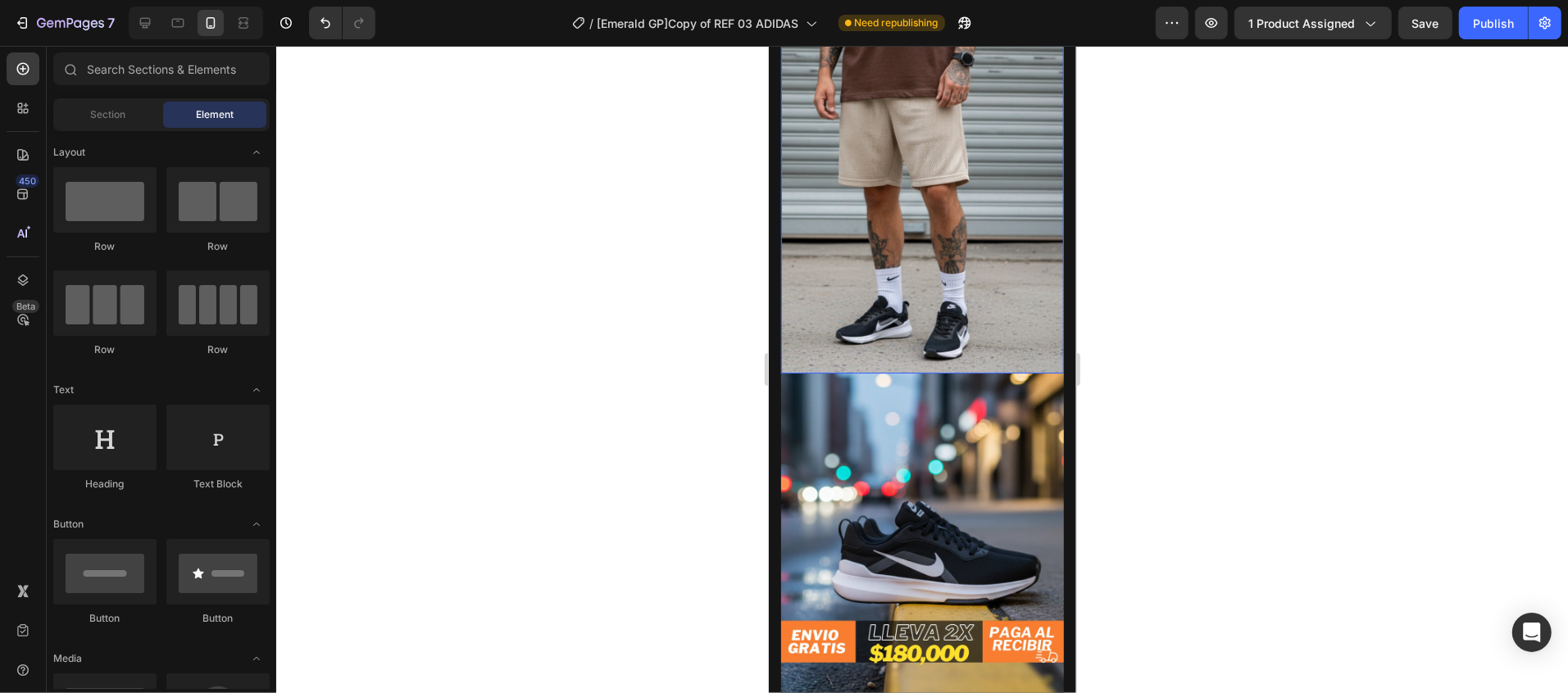
scroll to position [869, 0]
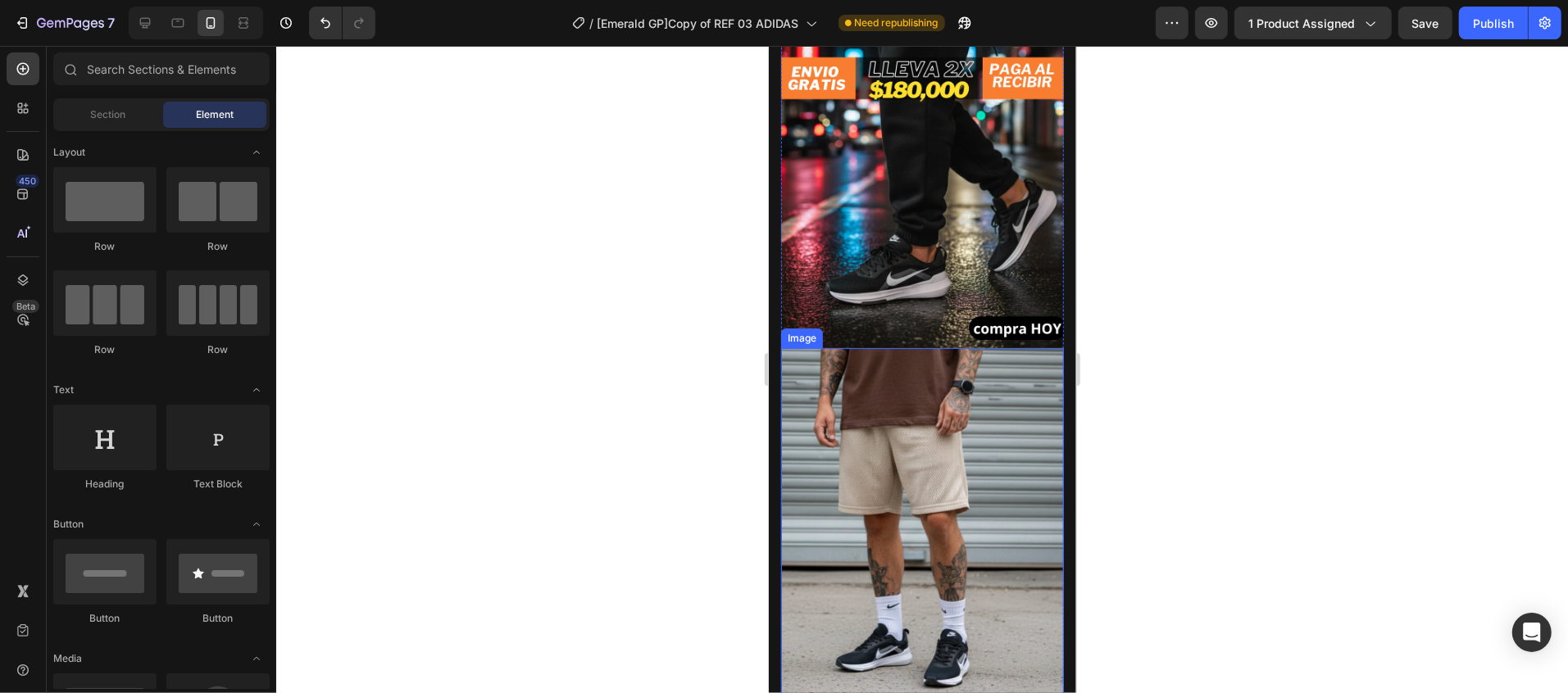
click at [889, 409] on img at bounding box center [921, 524] width 282 height 353
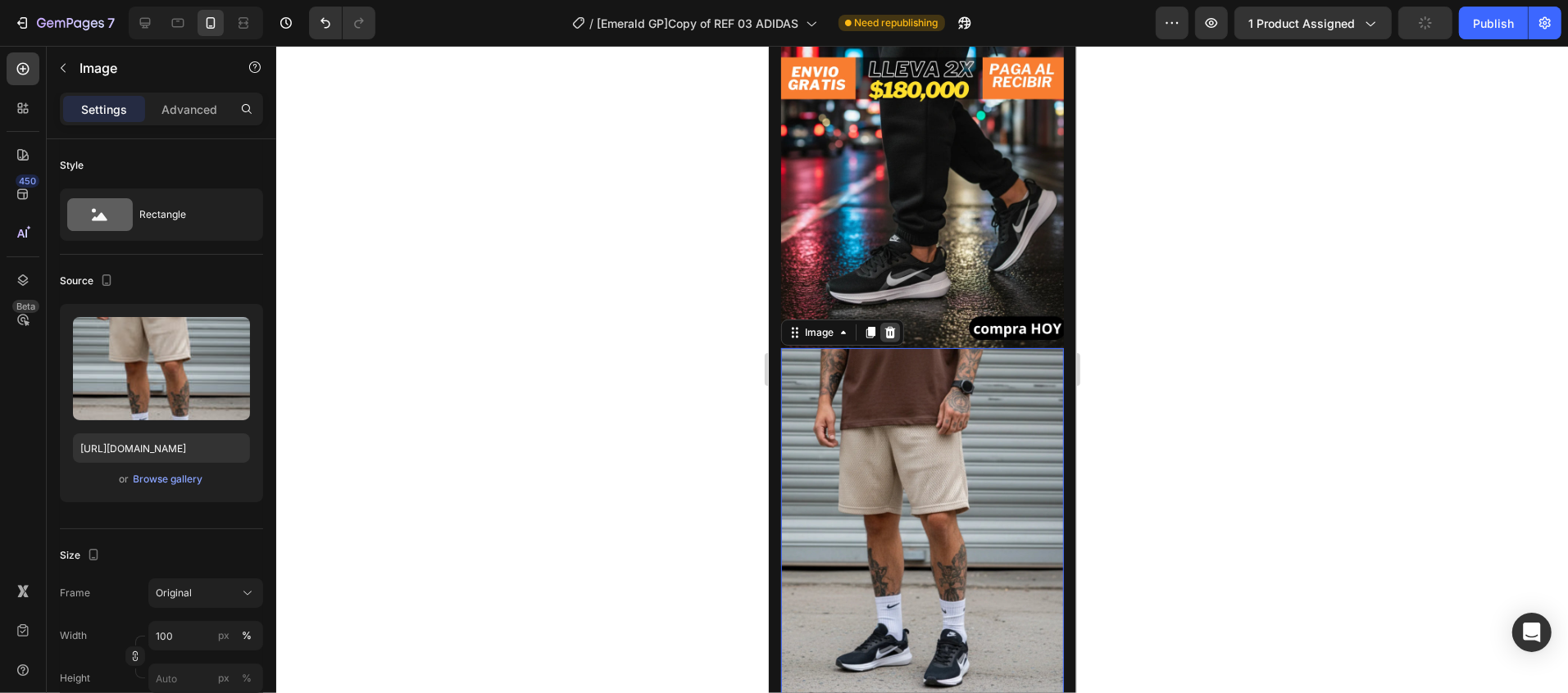
click at [888, 322] on div at bounding box center [889, 332] width 20 height 20
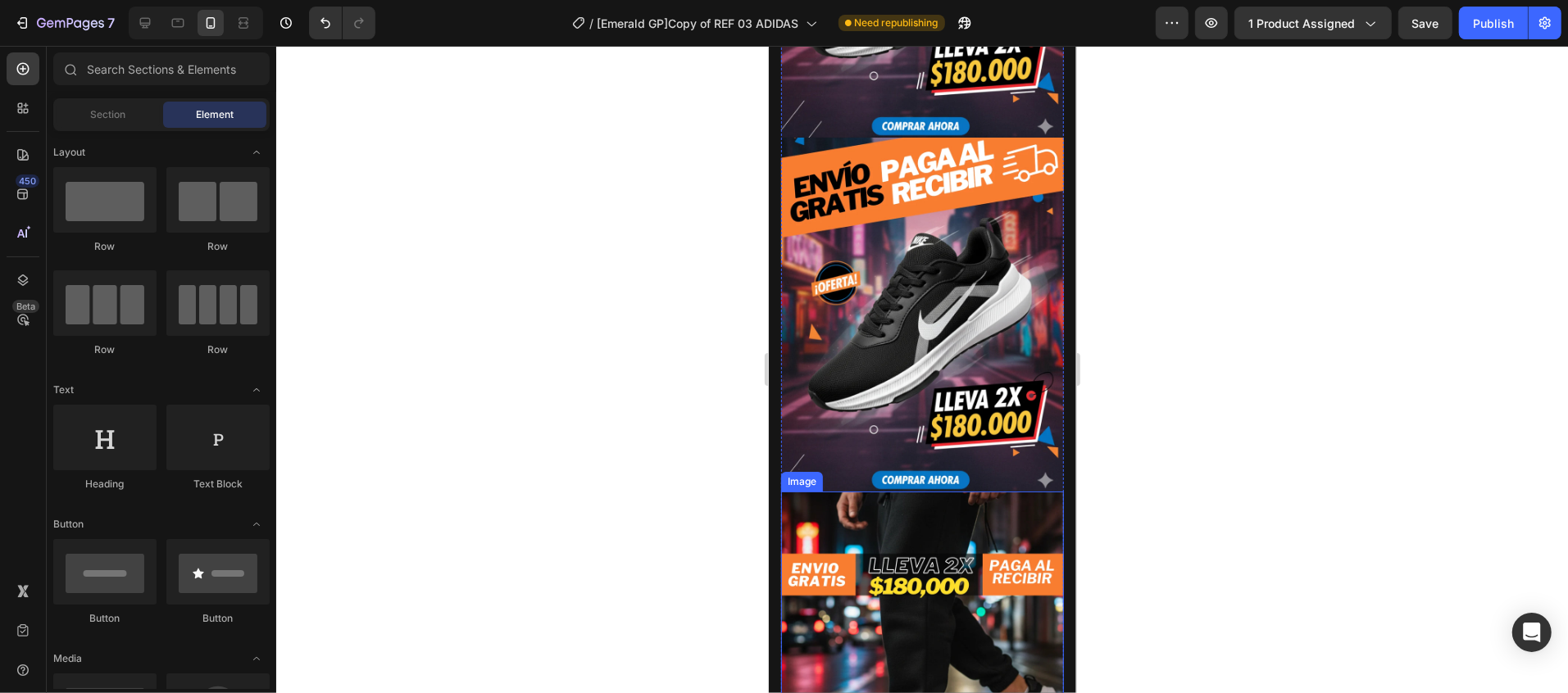
scroll to position [214, 0]
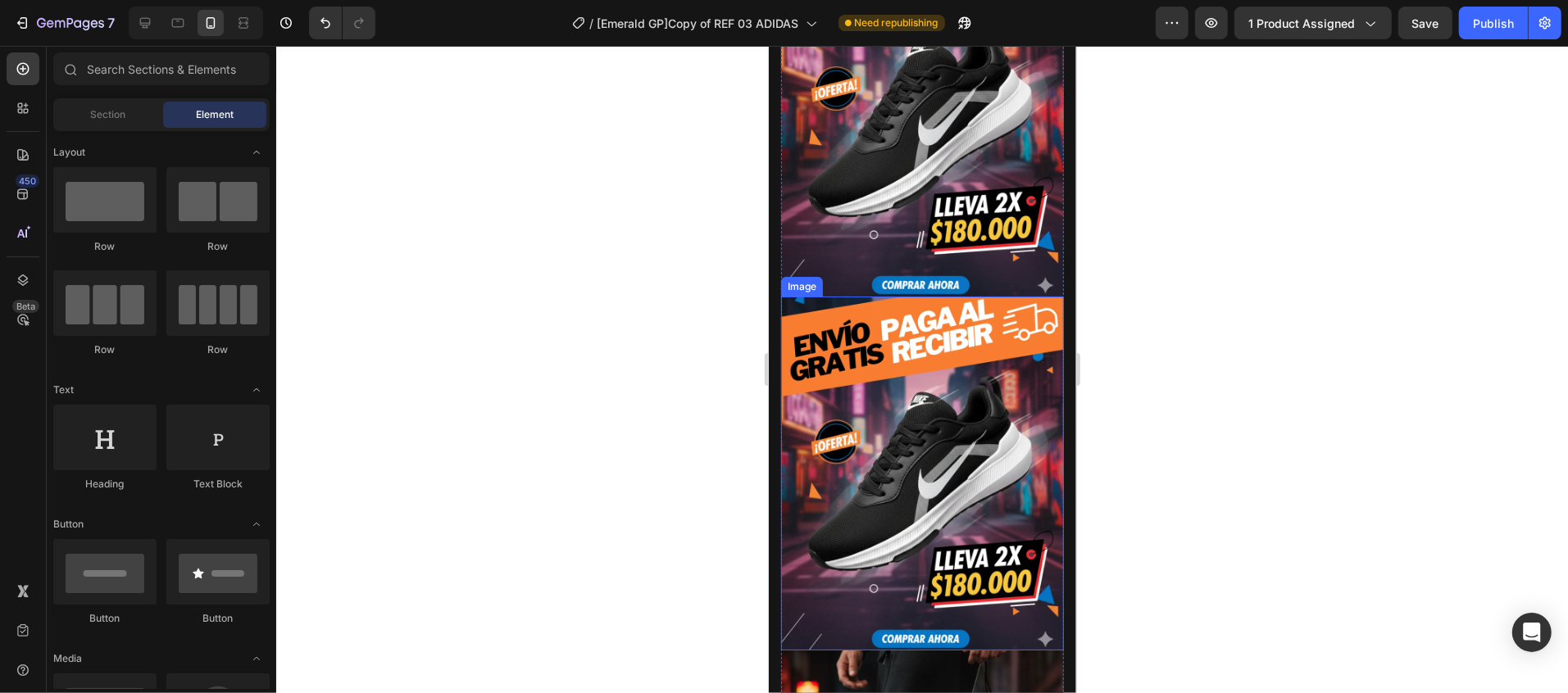
click at [947, 389] on img at bounding box center [921, 472] width 282 height 353
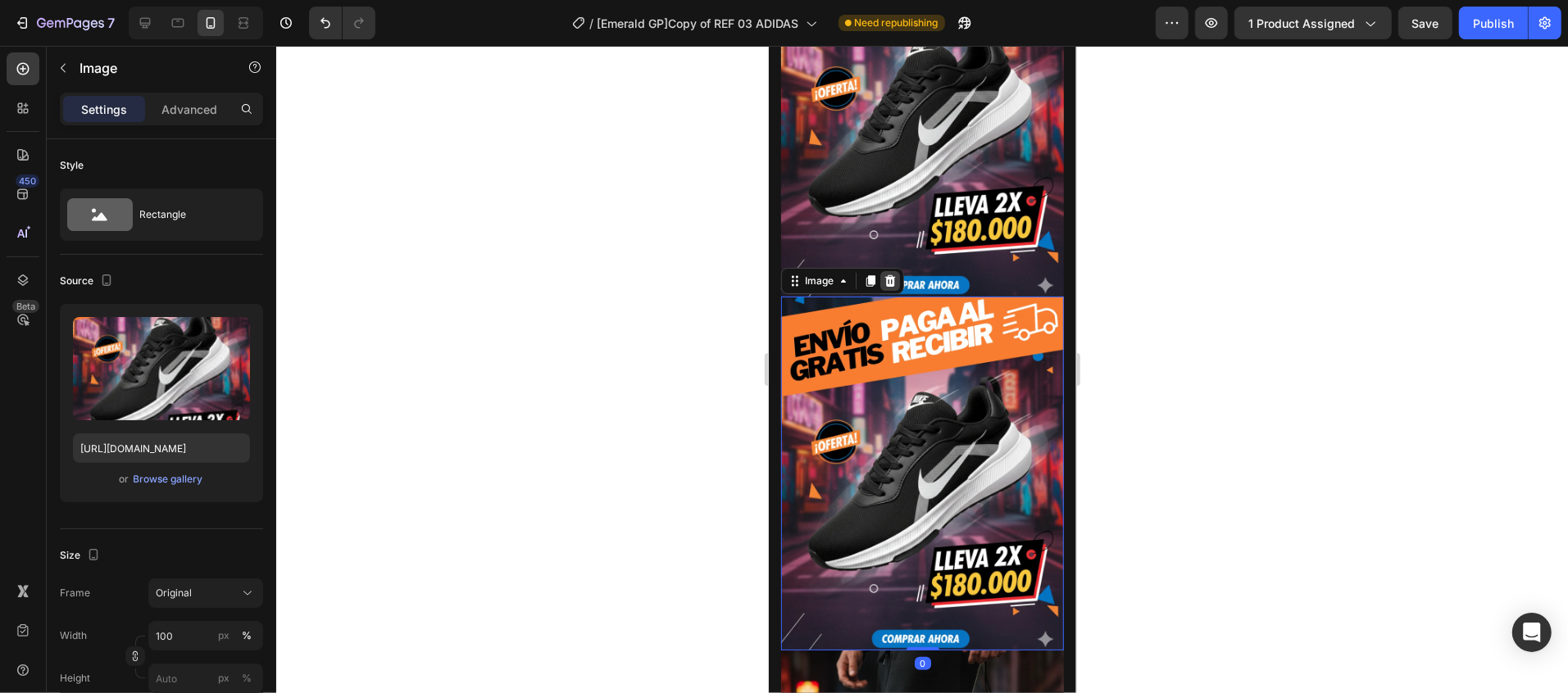
click at [886, 274] on icon at bounding box center [889, 280] width 11 height 12
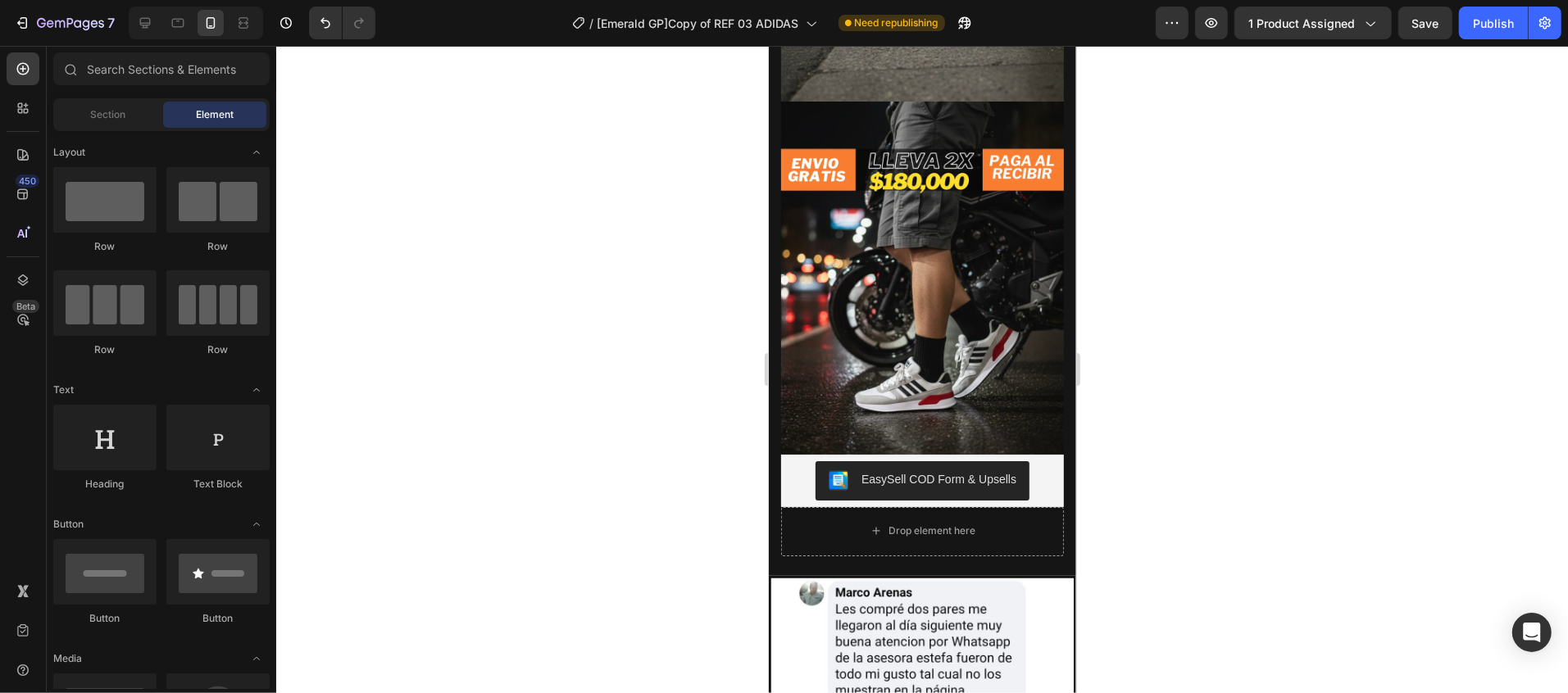
scroll to position [2457, 0]
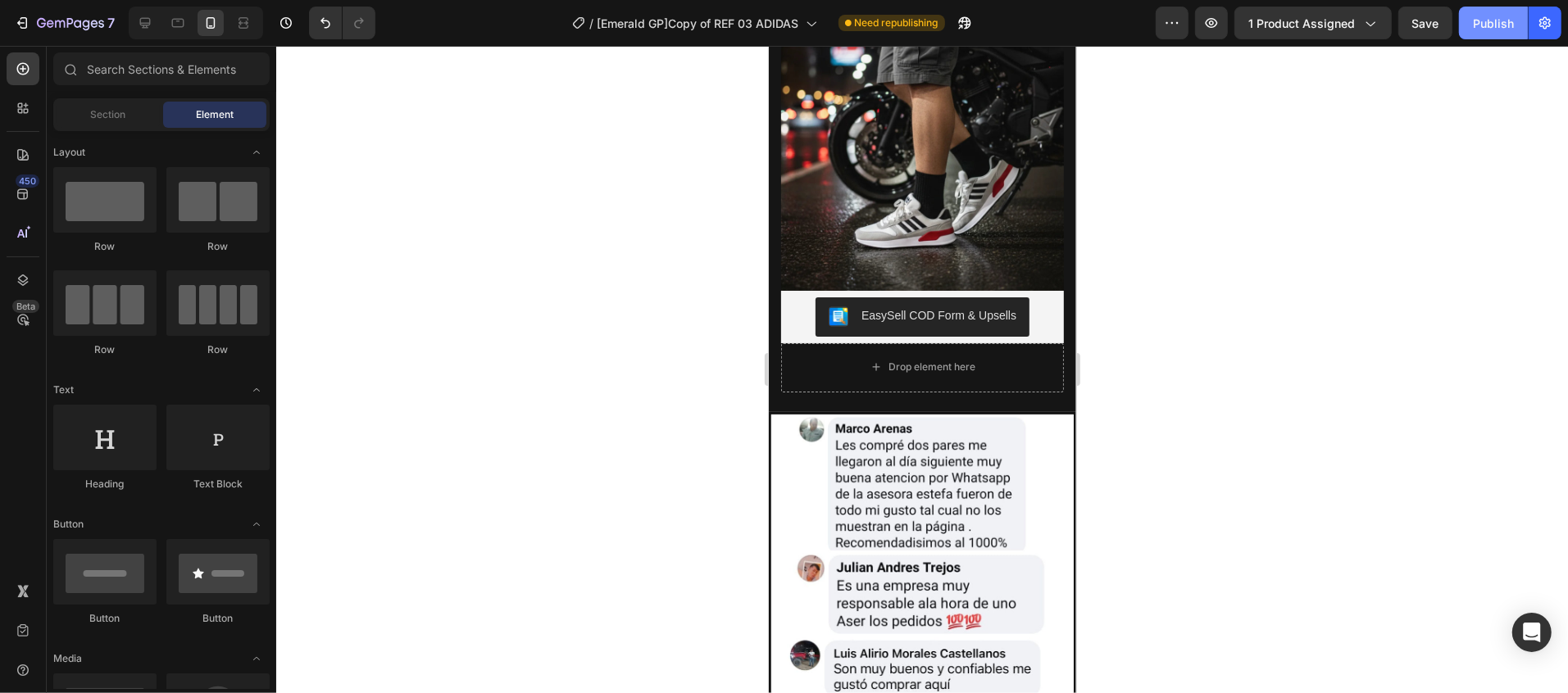
click at [1476, 36] on button "Publish" at bounding box center [1494, 23] width 69 height 33
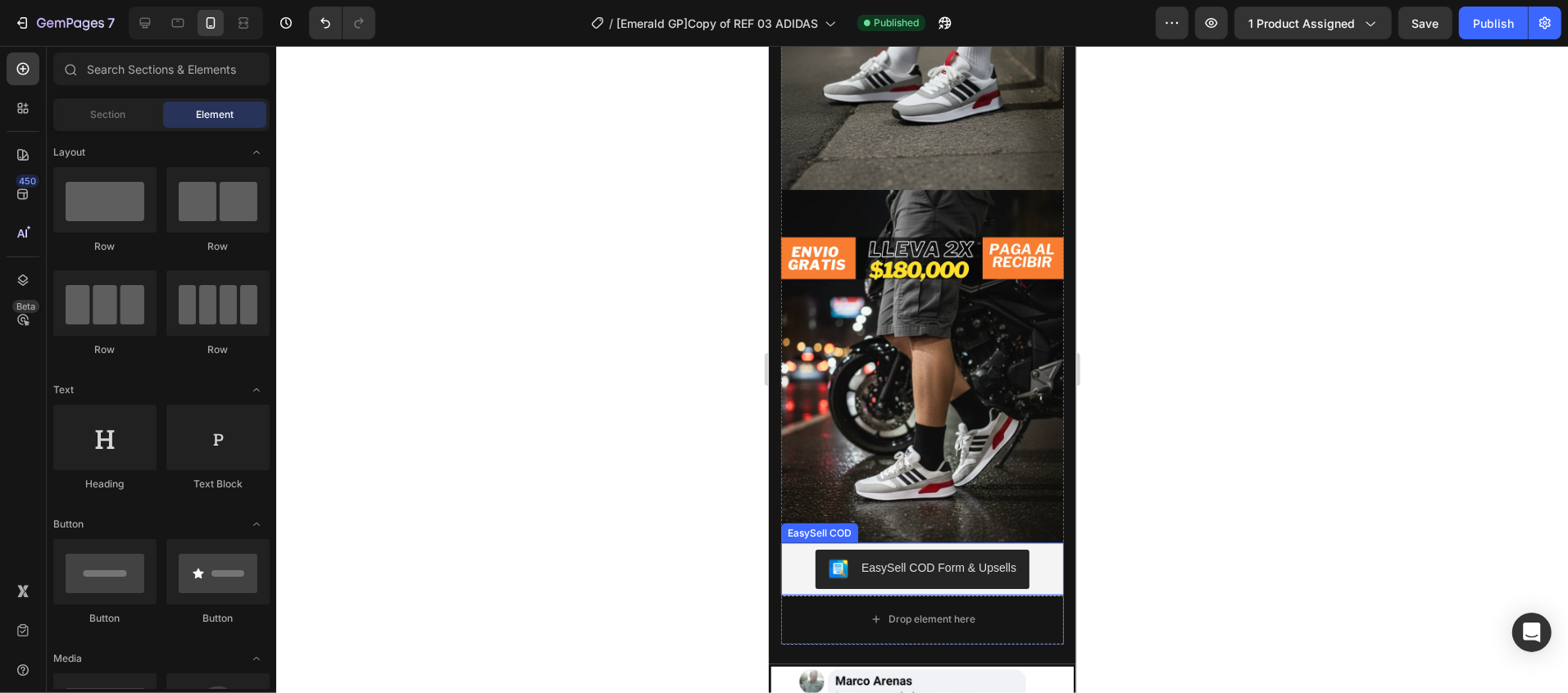
scroll to position [2294, 0]
